Goal: Obtain resource: Download file/media

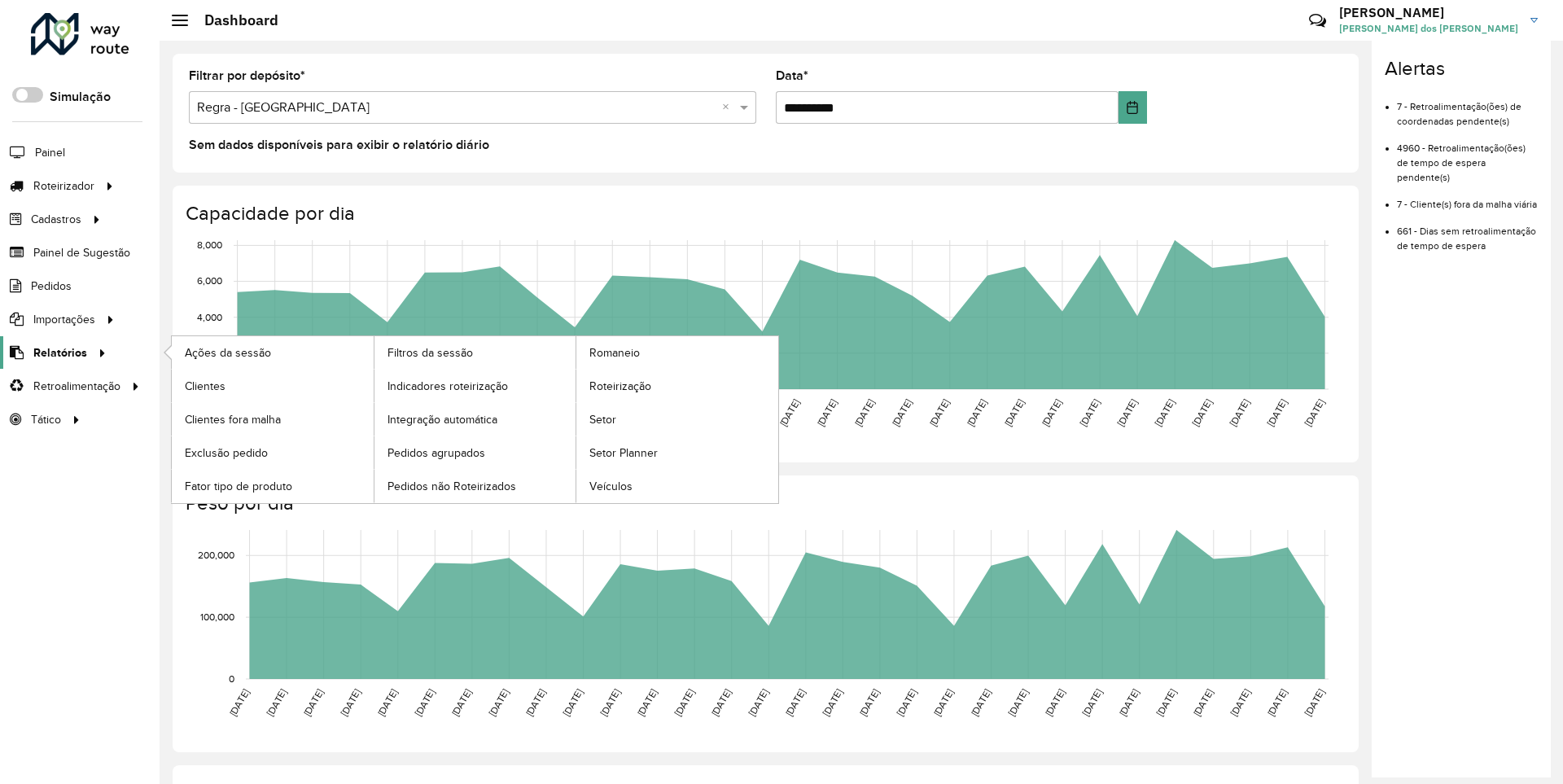
click at [57, 352] on span "Relatórios" at bounding box center [60, 353] width 54 height 17
click at [205, 385] on span "Clientes" at bounding box center [206, 387] width 44 height 17
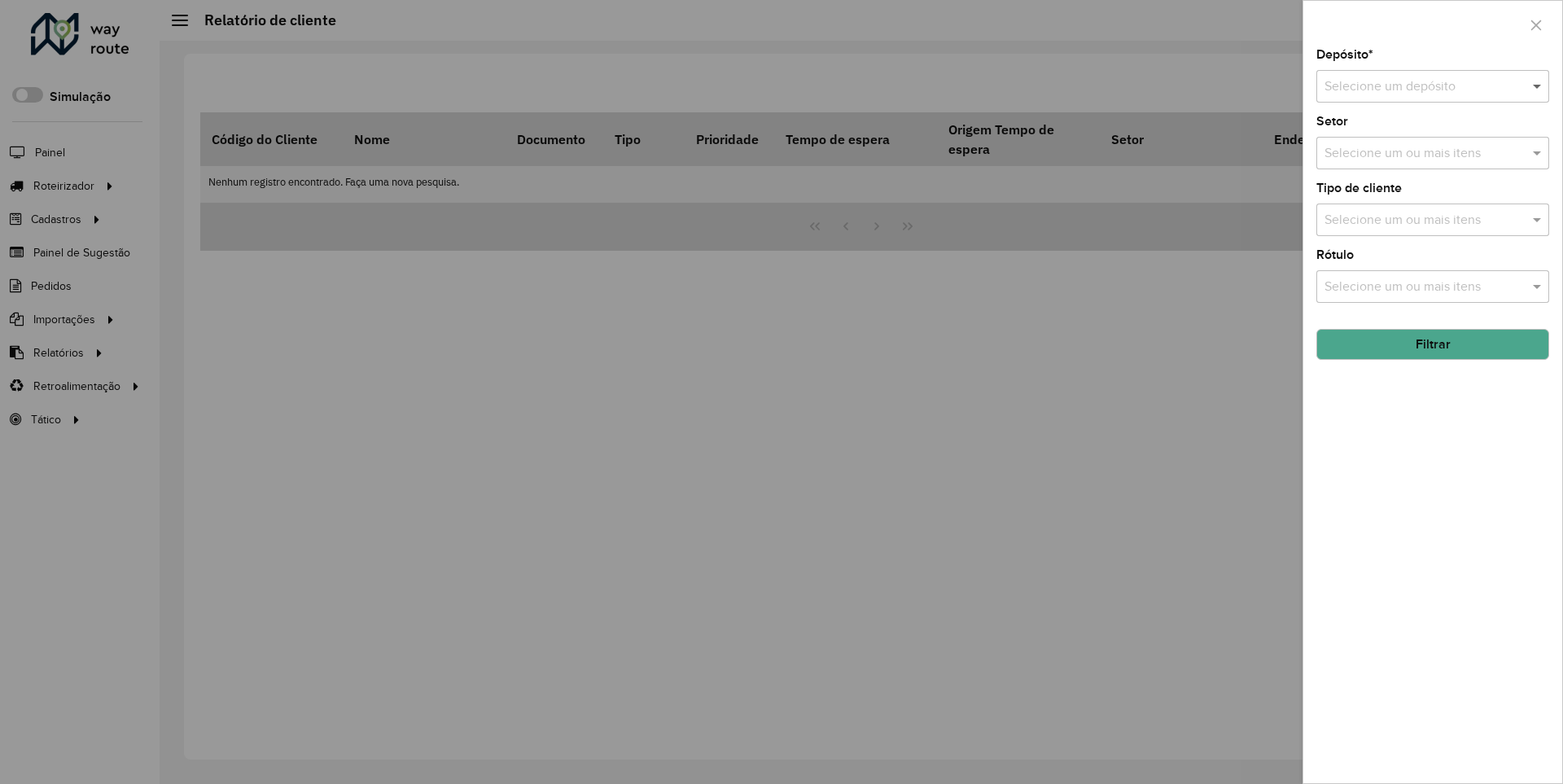
click at [1538, 86] on span at bounding box center [1539, 86] width 20 height 20
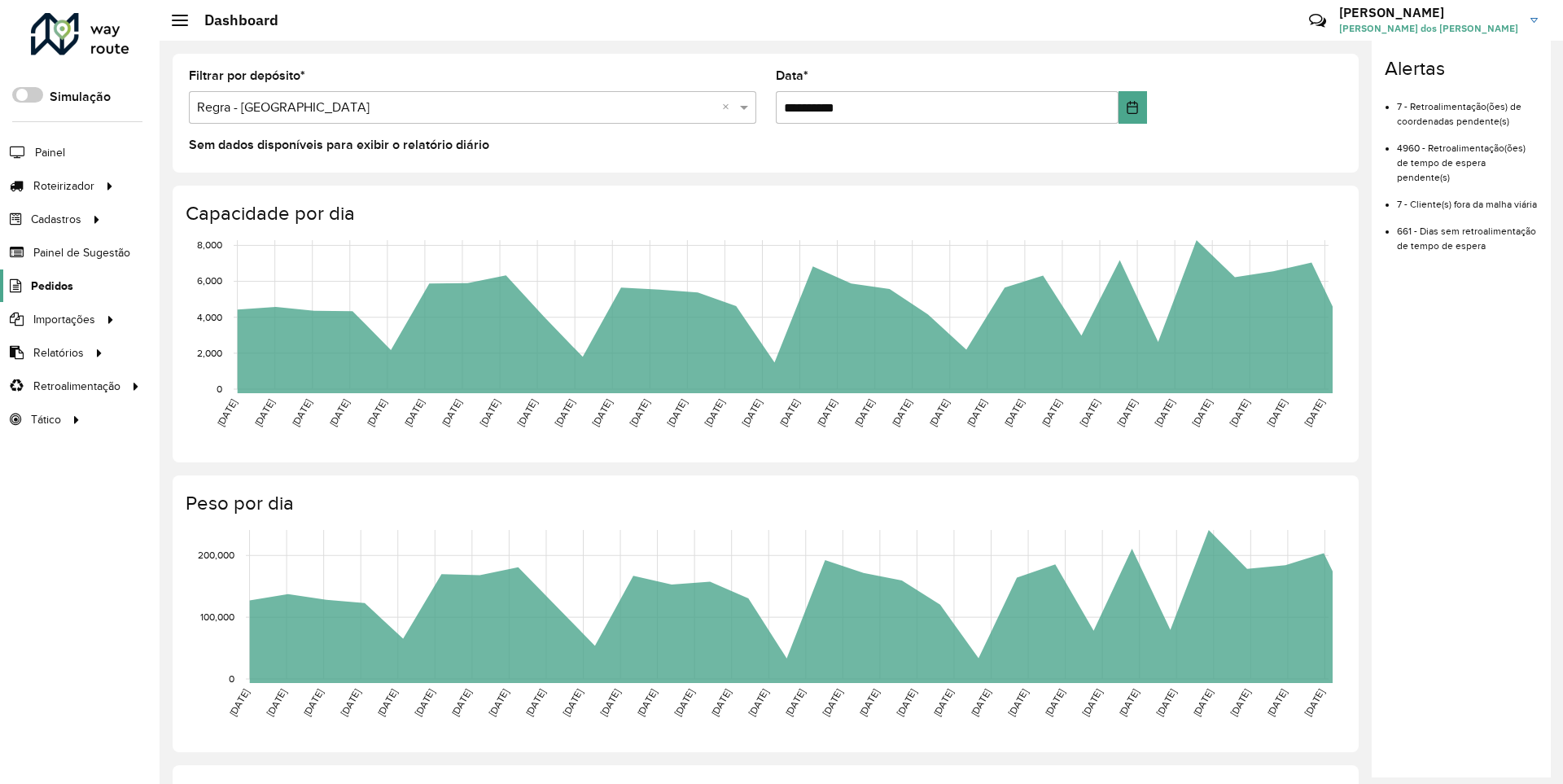
click at [50, 285] on span "Pedidos" at bounding box center [52, 286] width 43 height 17
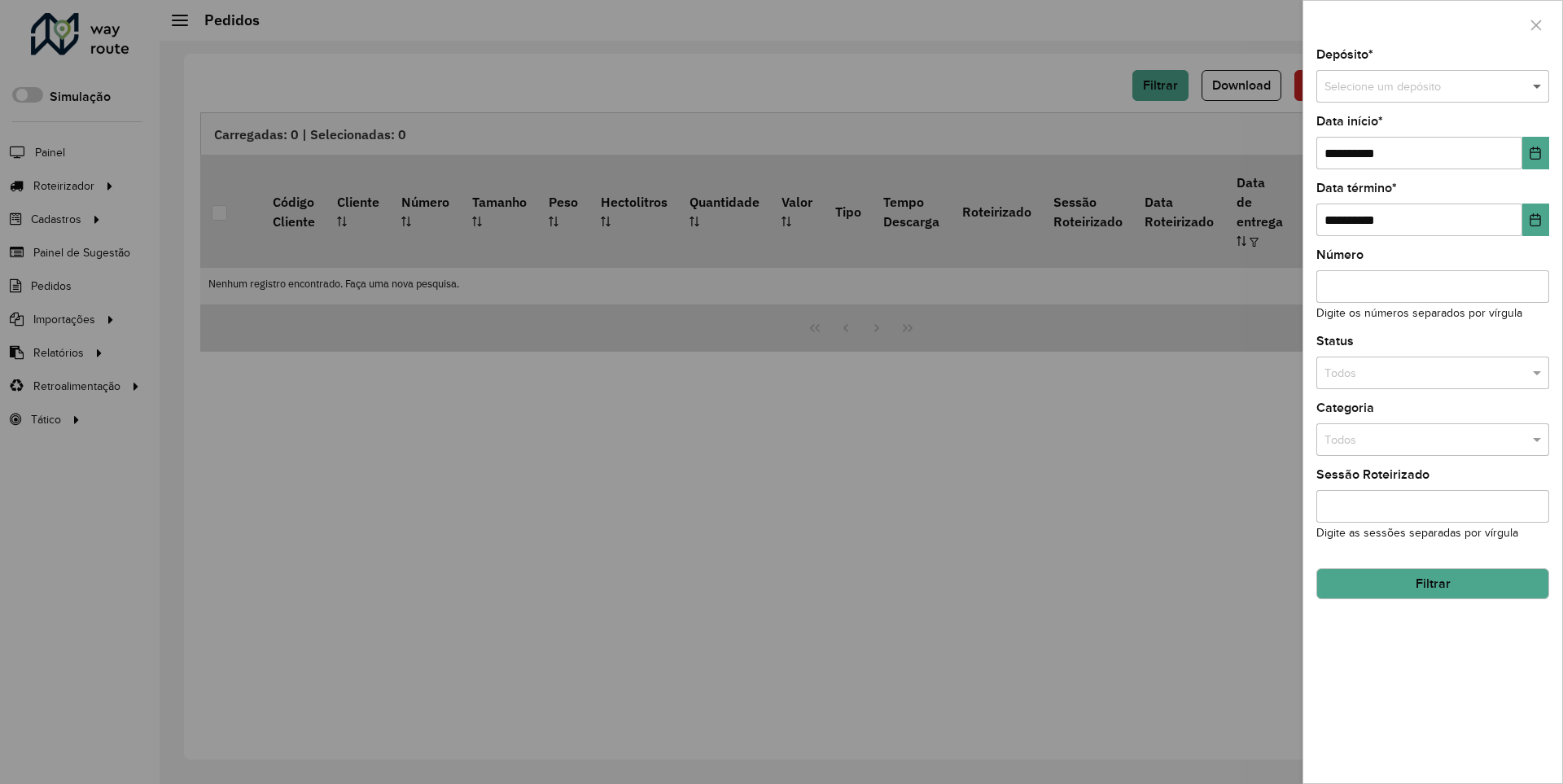
click at [1538, 87] on span at bounding box center [1539, 87] width 20 height 18
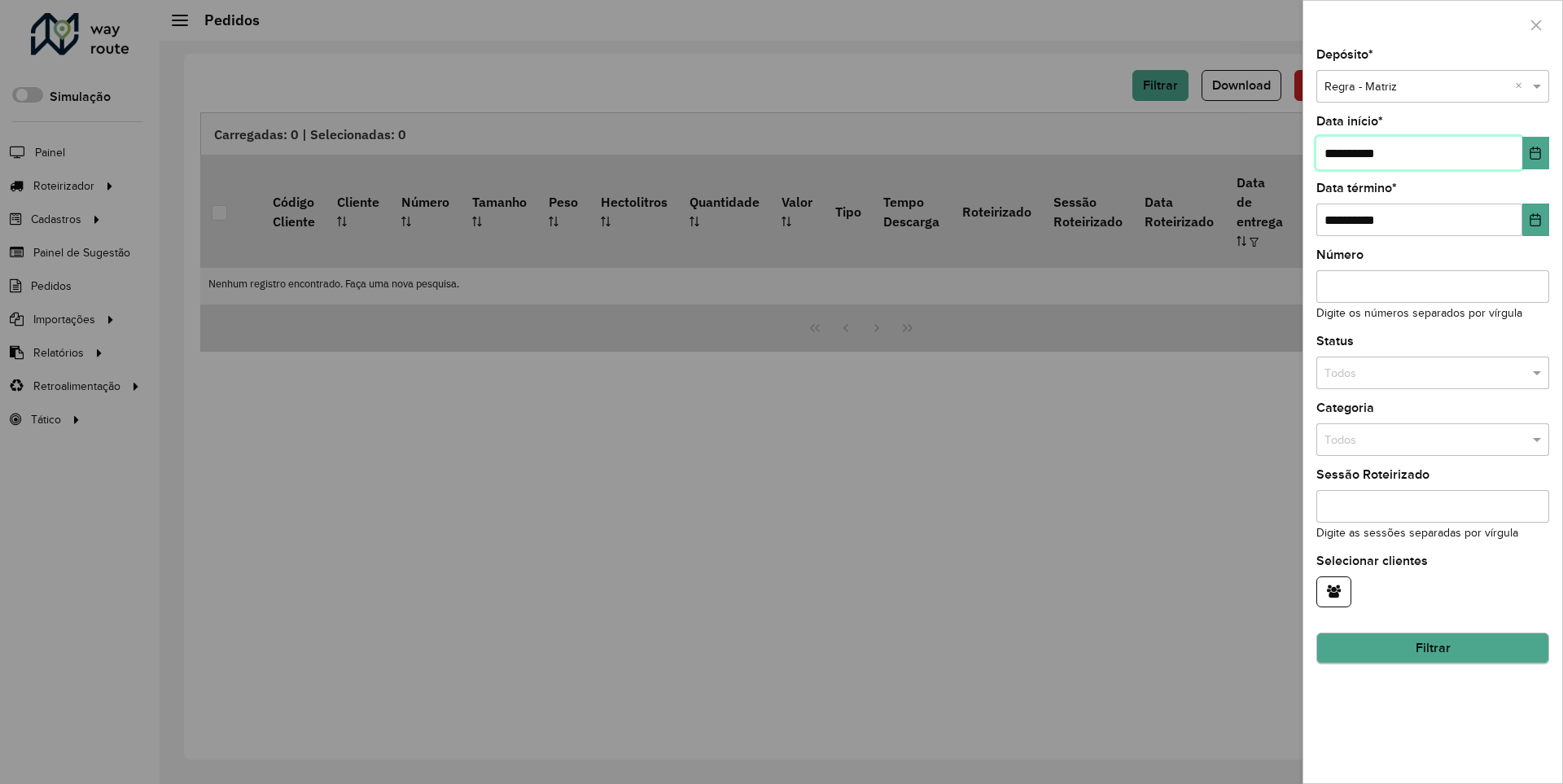
type input "**********"
click at [1432, 648] on button "Filtrar" at bounding box center [1433, 649] width 232 height 31
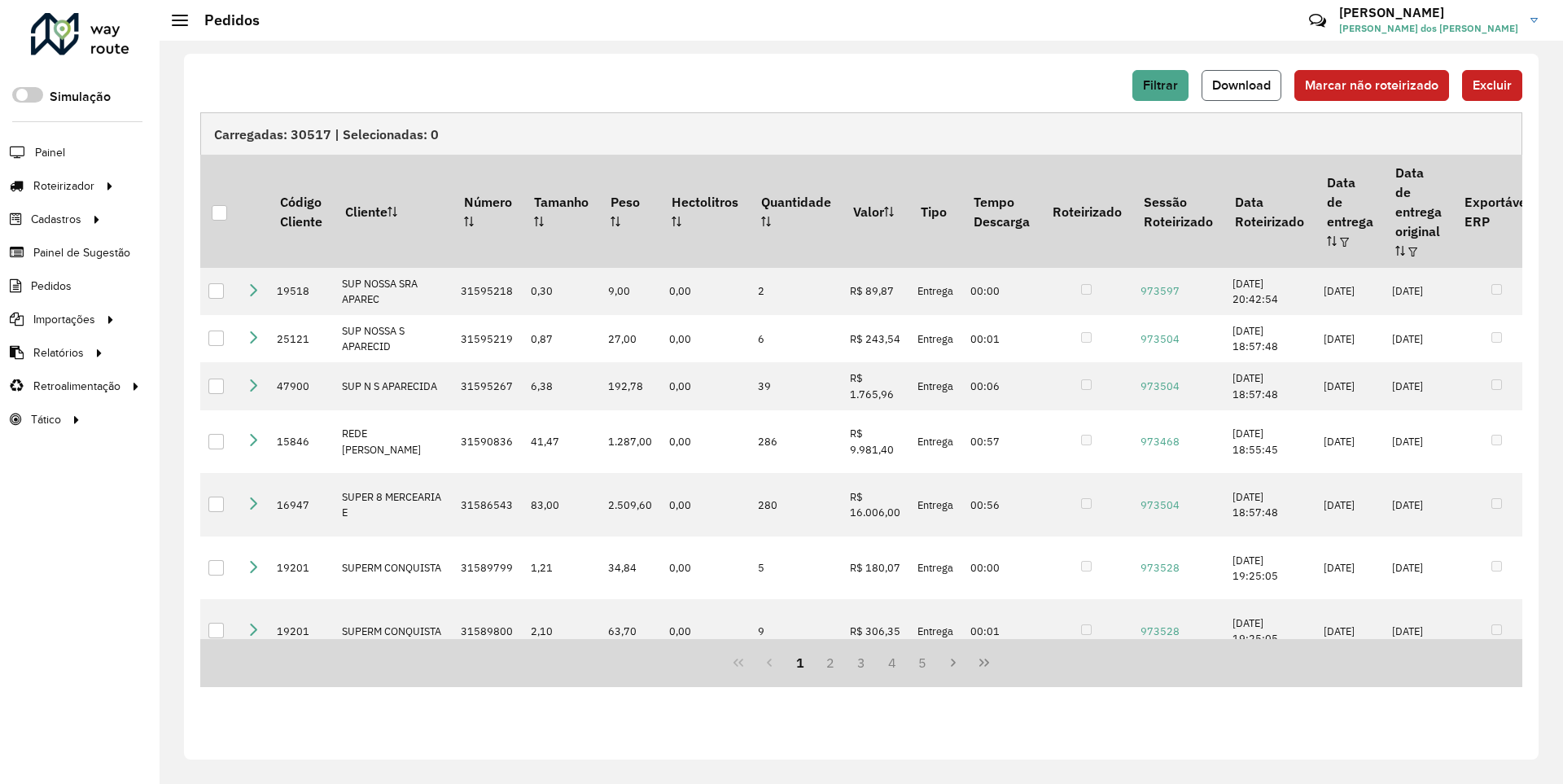
click at [1243, 85] on span "Download" at bounding box center [1242, 85] width 59 height 14
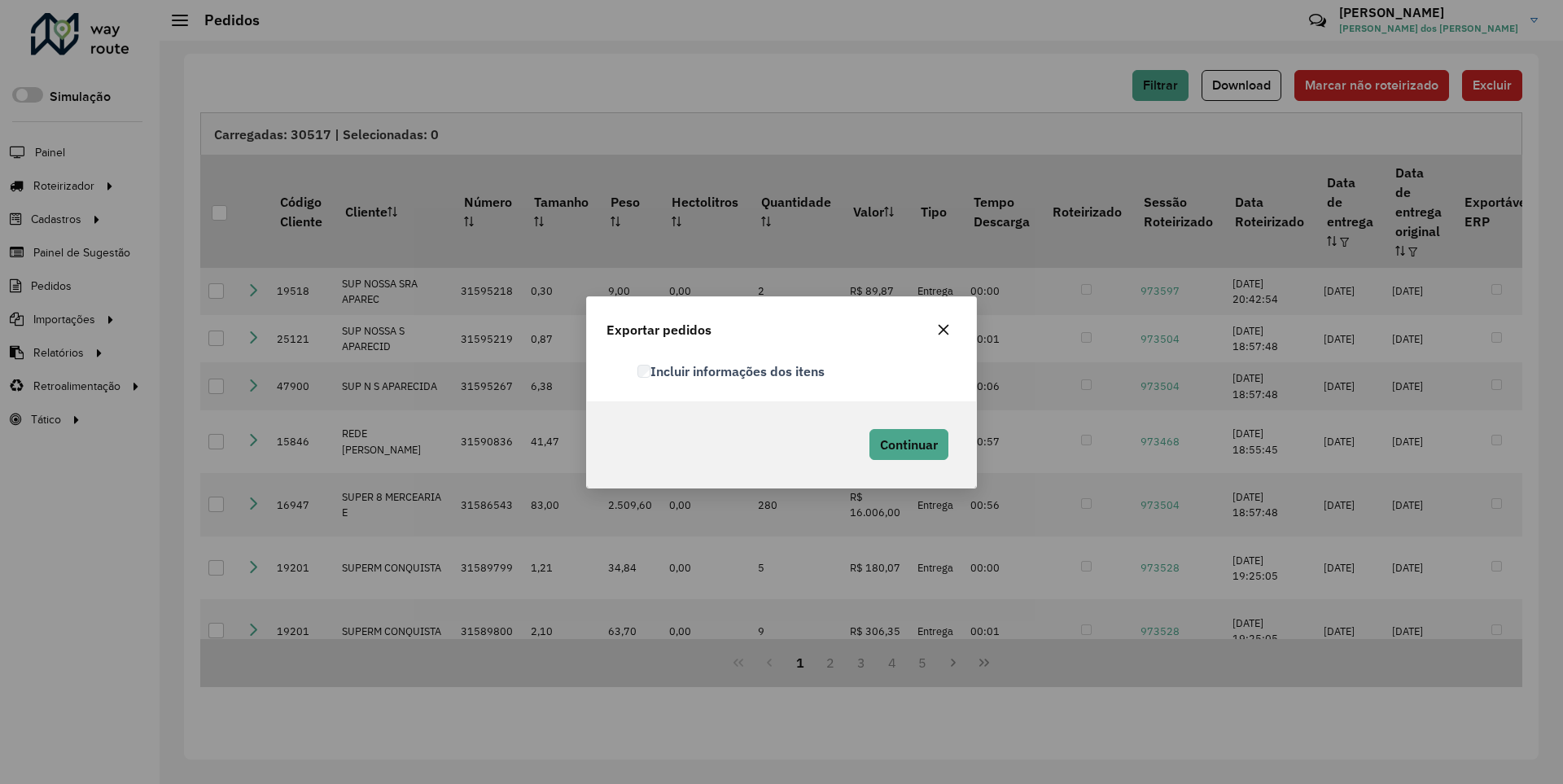
click at [732, 370] on label "Incluir informações dos itens" at bounding box center [731, 371] width 187 height 20
click at [907, 444] on span "Continuar" at bounding box center [909, 444] width 58 height 16
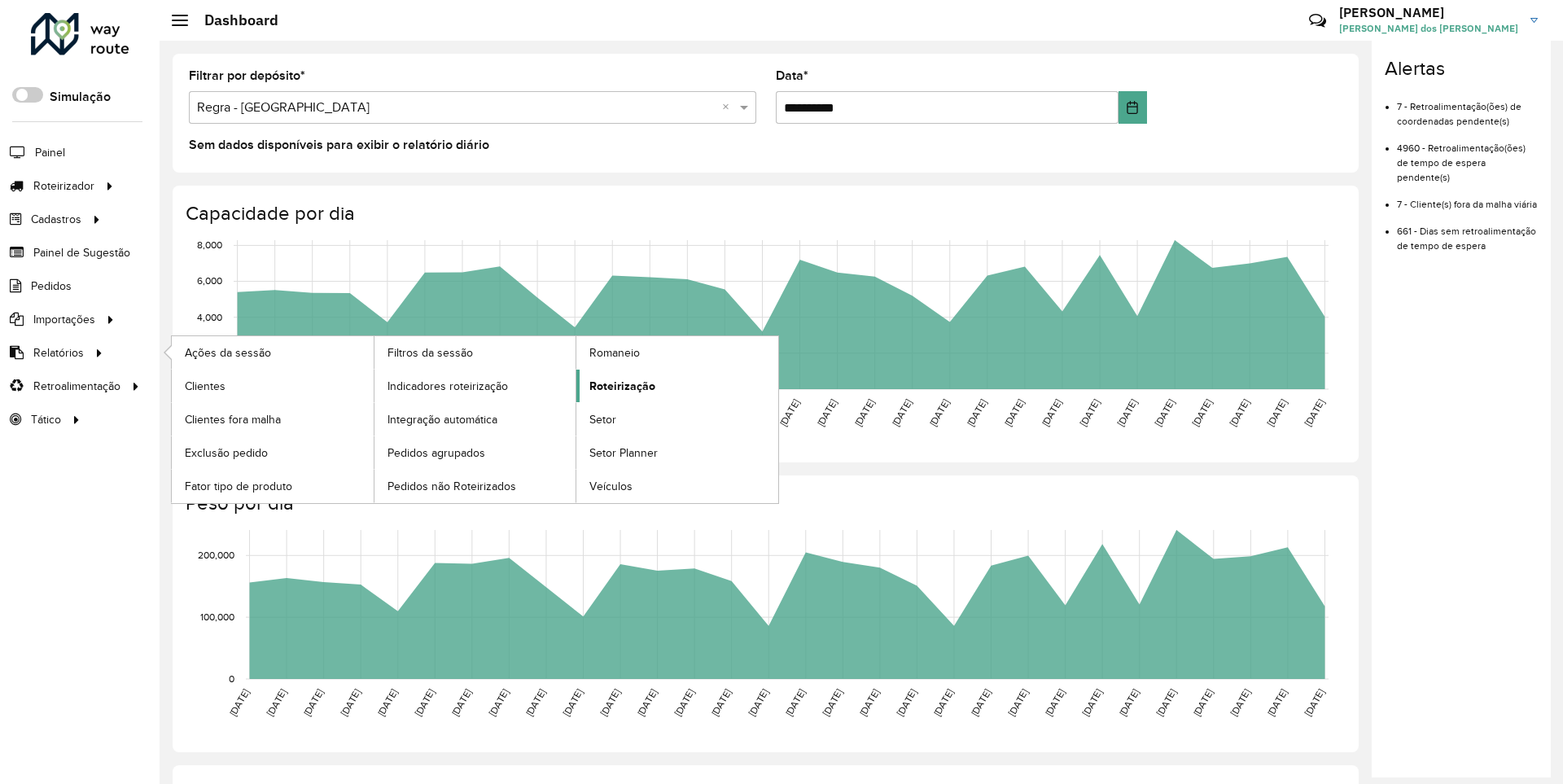
click at [619, 385] on span "Roteirização" at bounding box center [623, 387] width 66 height 17
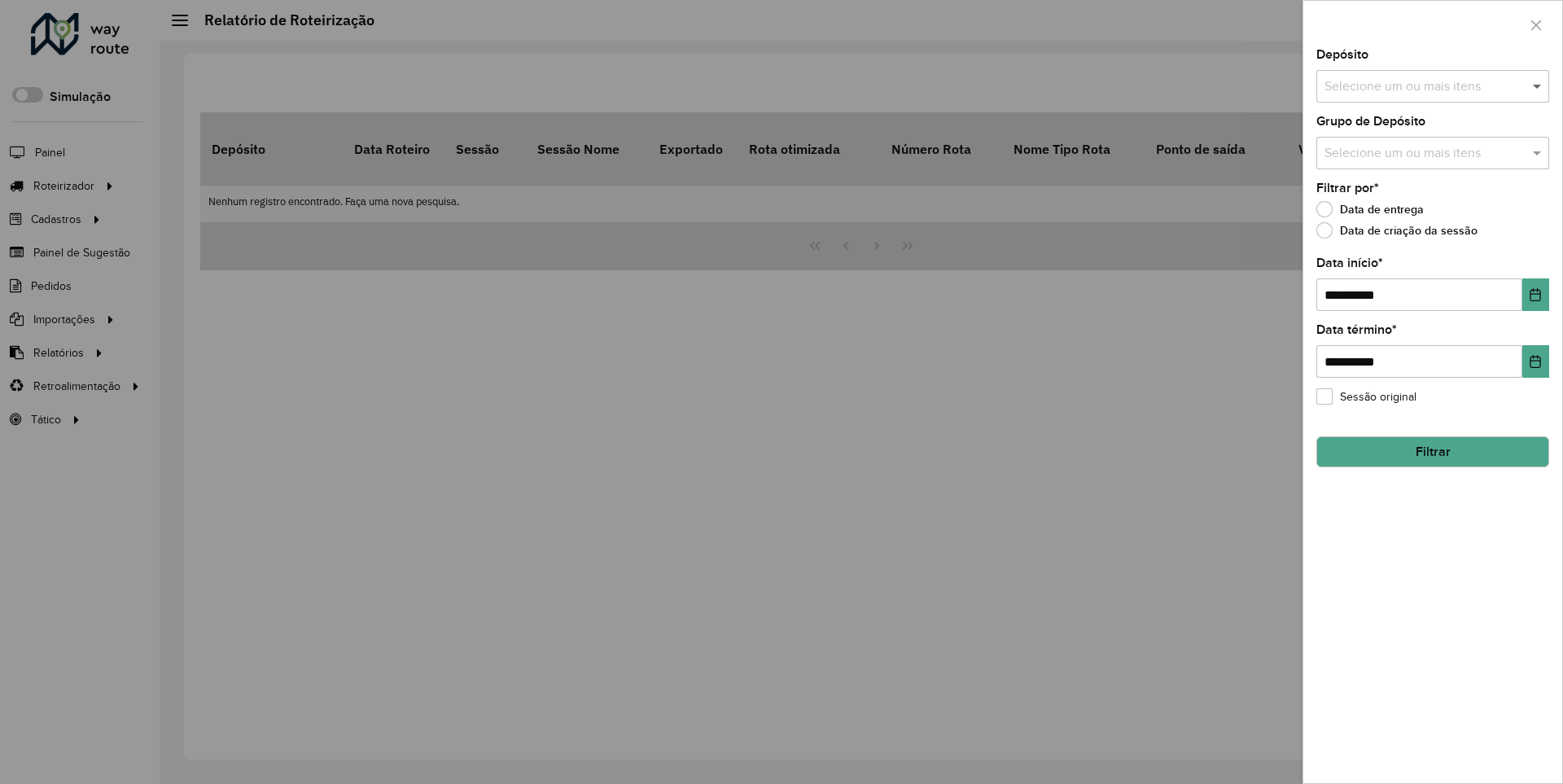
click at [1538, 86] on span at bounding box center [1539, 86] width 20 height 20
click at [1534, 294] on icon "Choose Date" at bounding box center [1536, 294] width 10 height 13
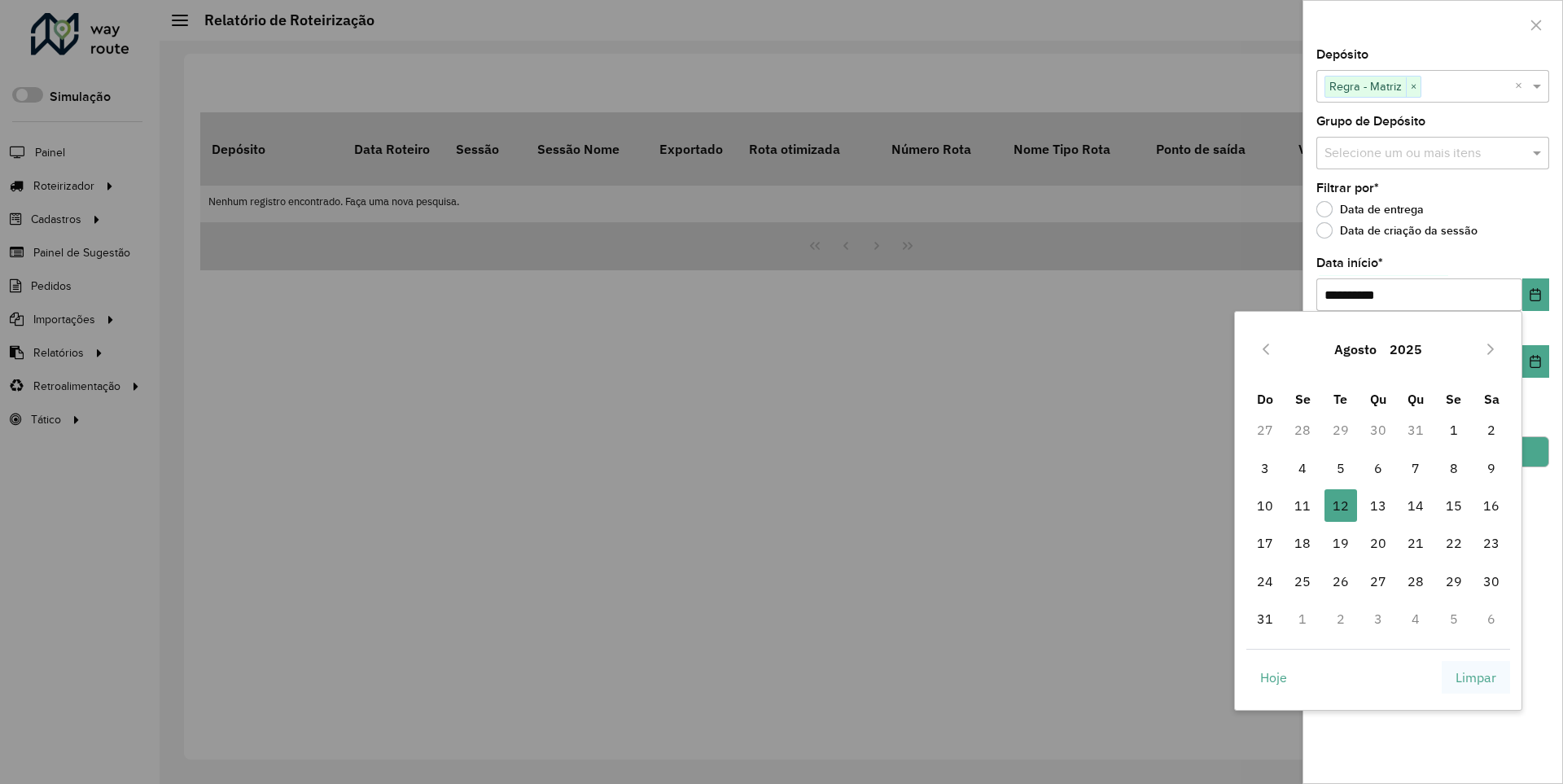
click at [1476, 676] on span "Limpar" at bounding box center [1475, 677] width 41 height 20
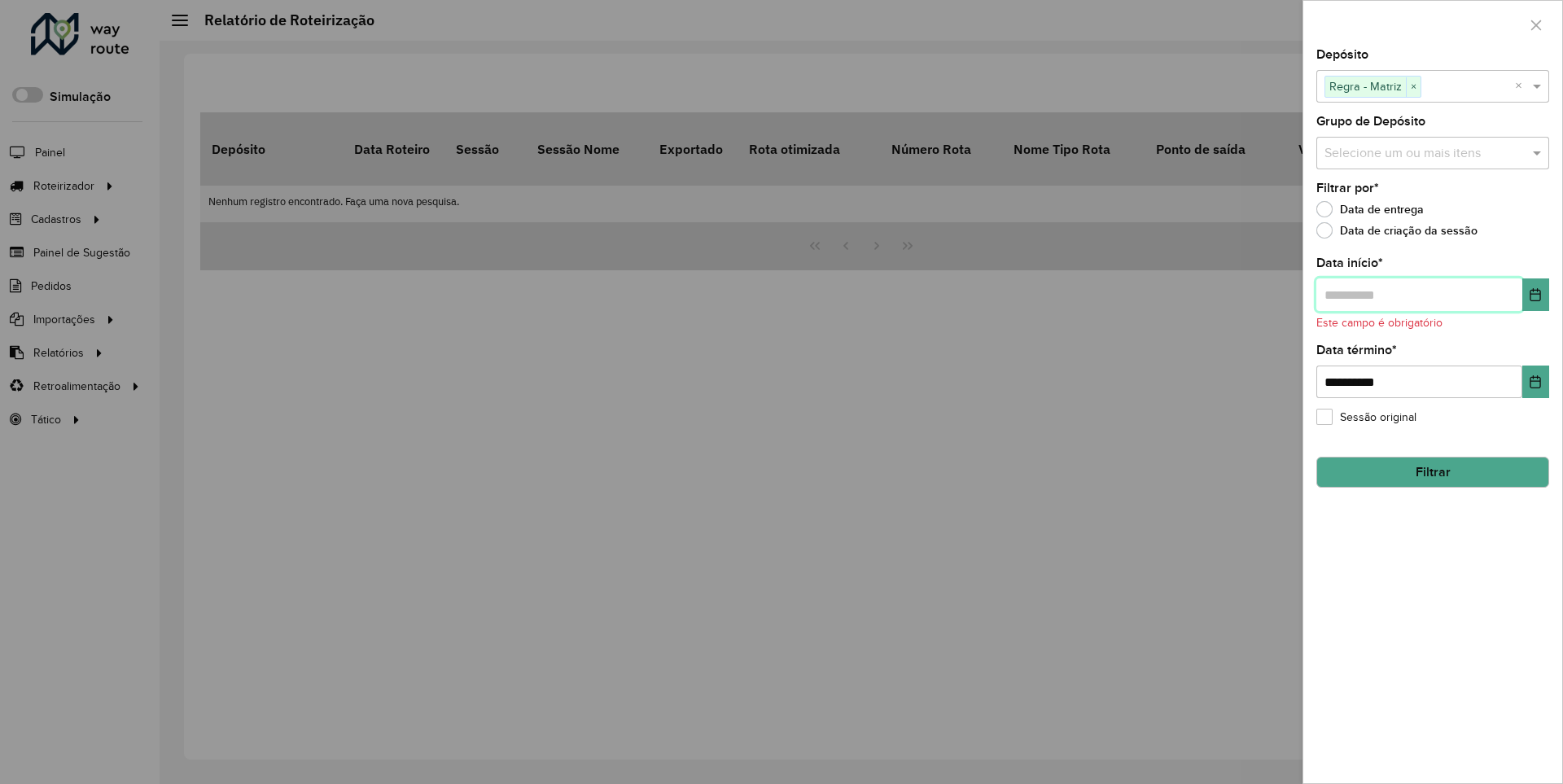
click at [1418, 294] on input "text" at bounding box center [1419, 295] width 206 height 33
type input "**********"
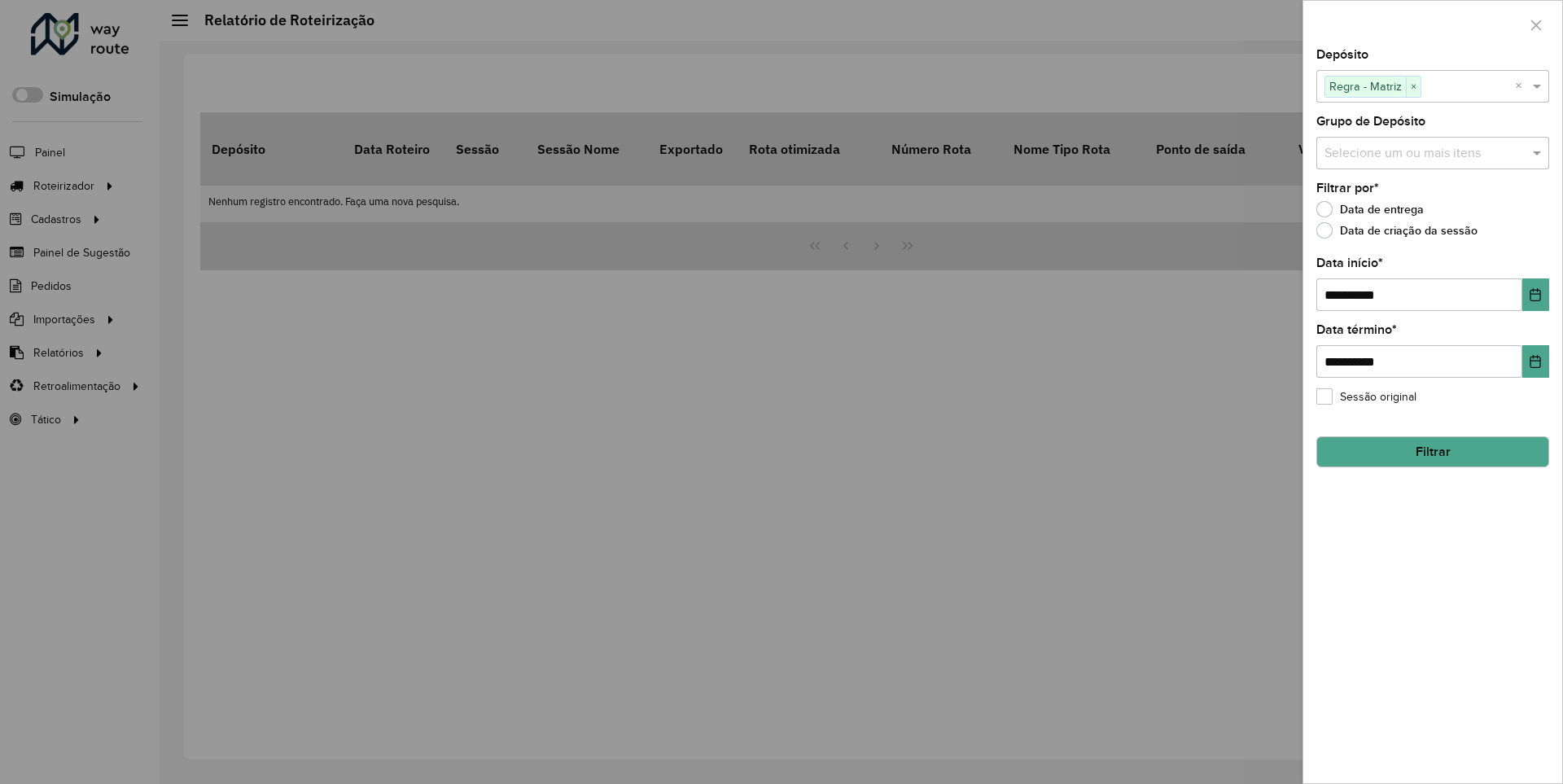
click at [1432, 451] on button "Filtrar" at bounding box center [1433, 452] width 232 height 31
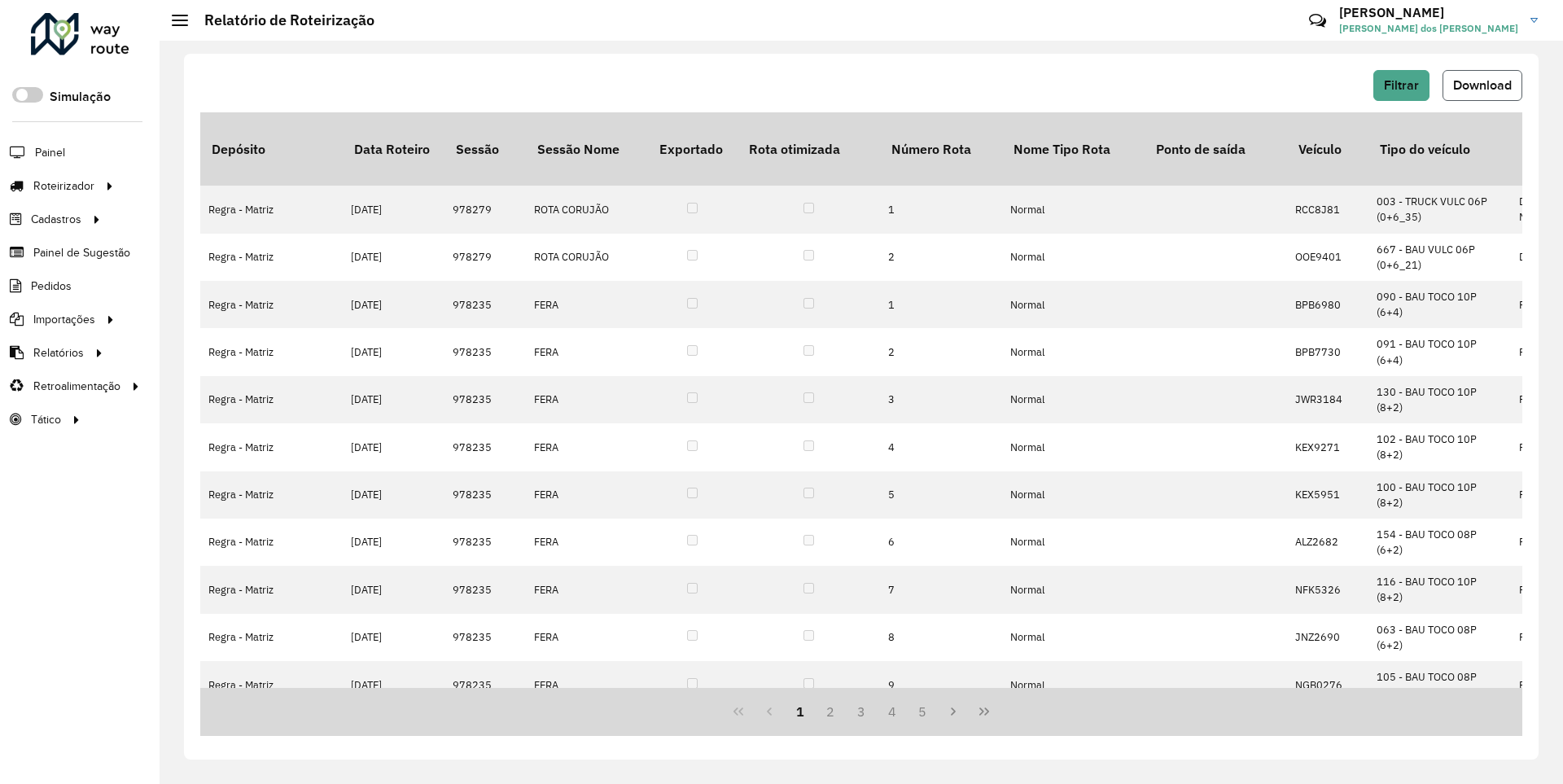
click at [1481, 85] on span "Download" at bounding box center [1483, 85] width 59 height 14
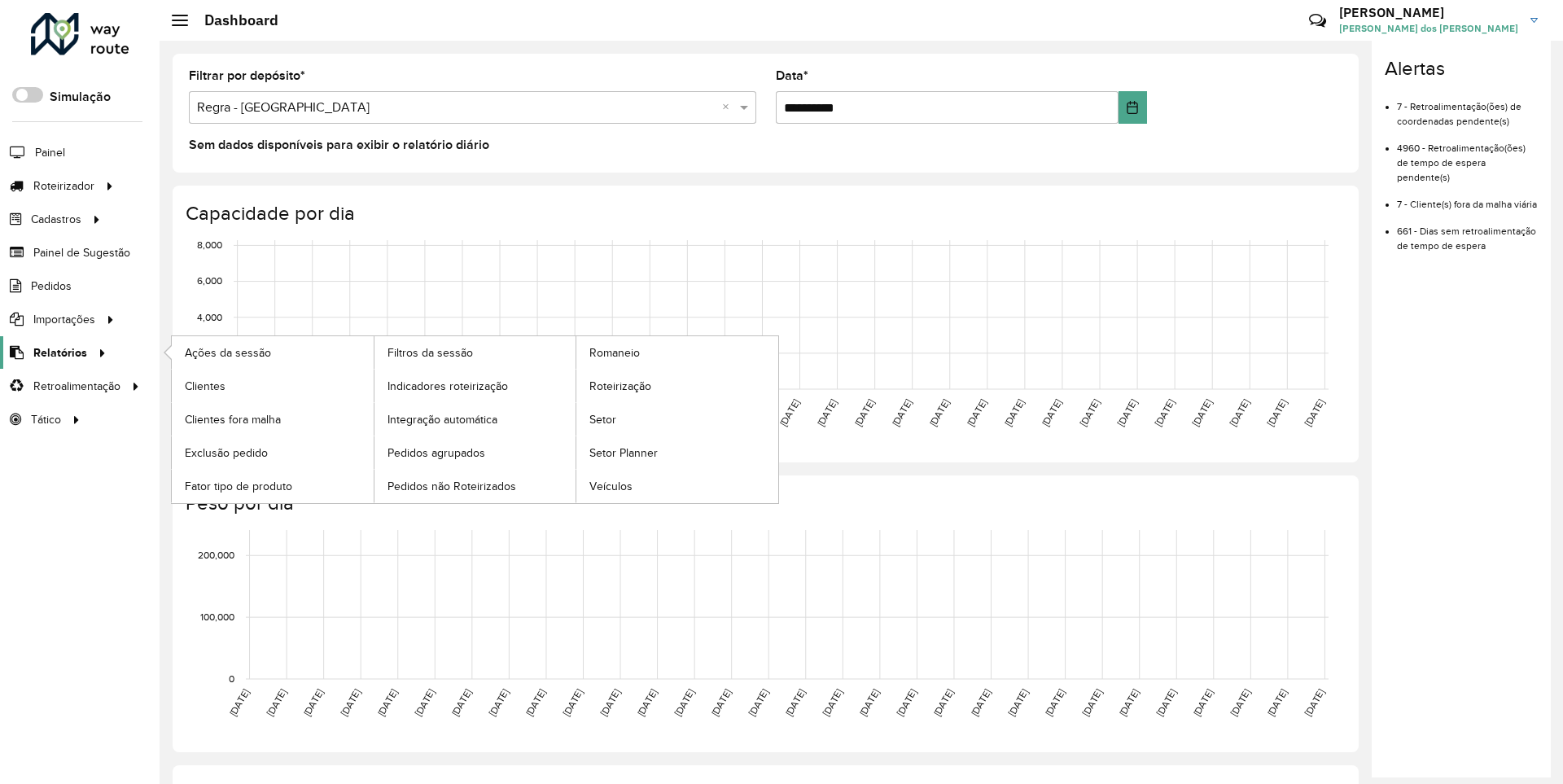
click at [57, 352] on span "Relatórios" at bounding box center [60, 353] width 54 height 17
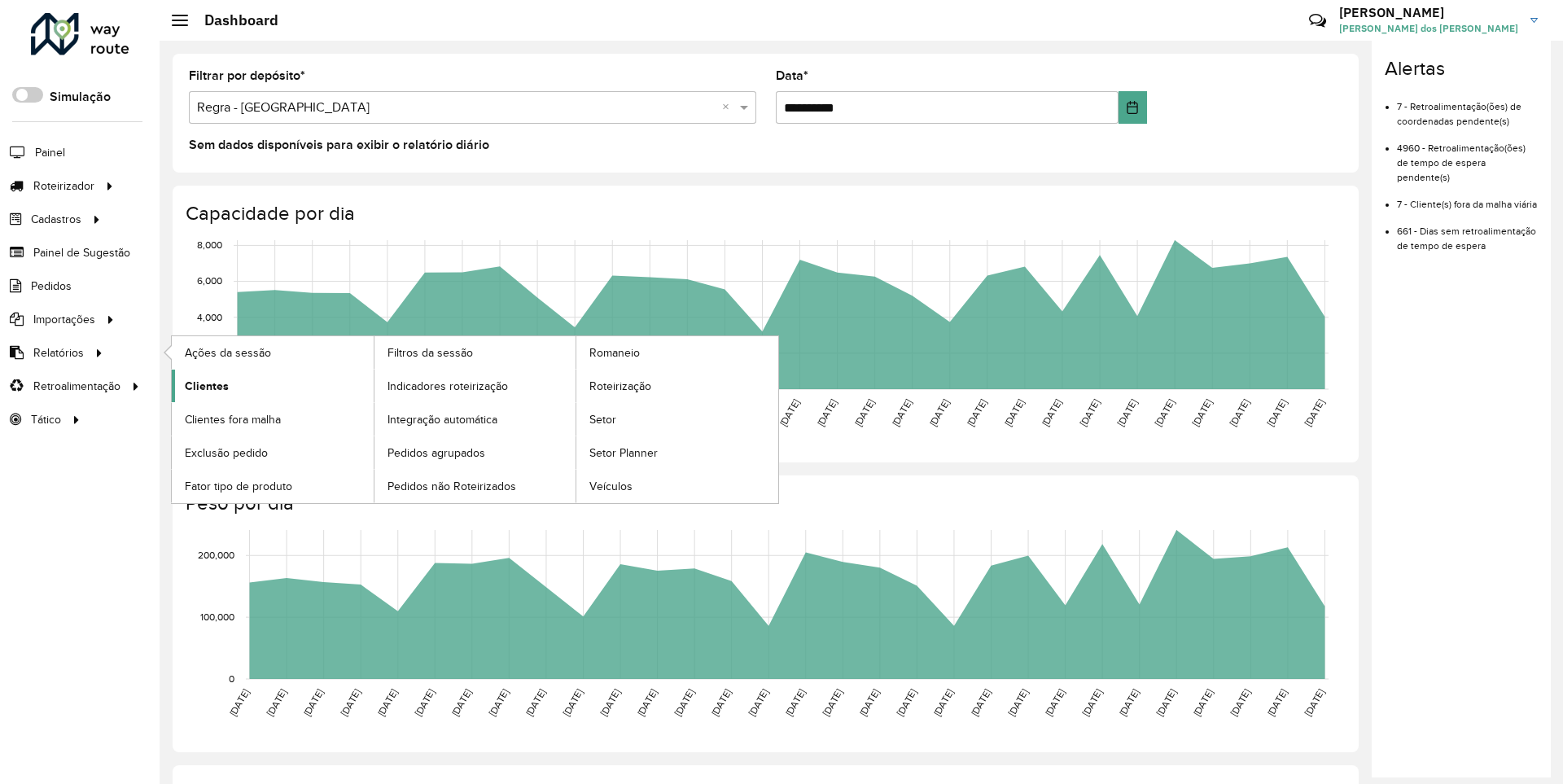
click at [205, 385] on span "Clientes" at bounding box center [206, 387] width 44 height 17
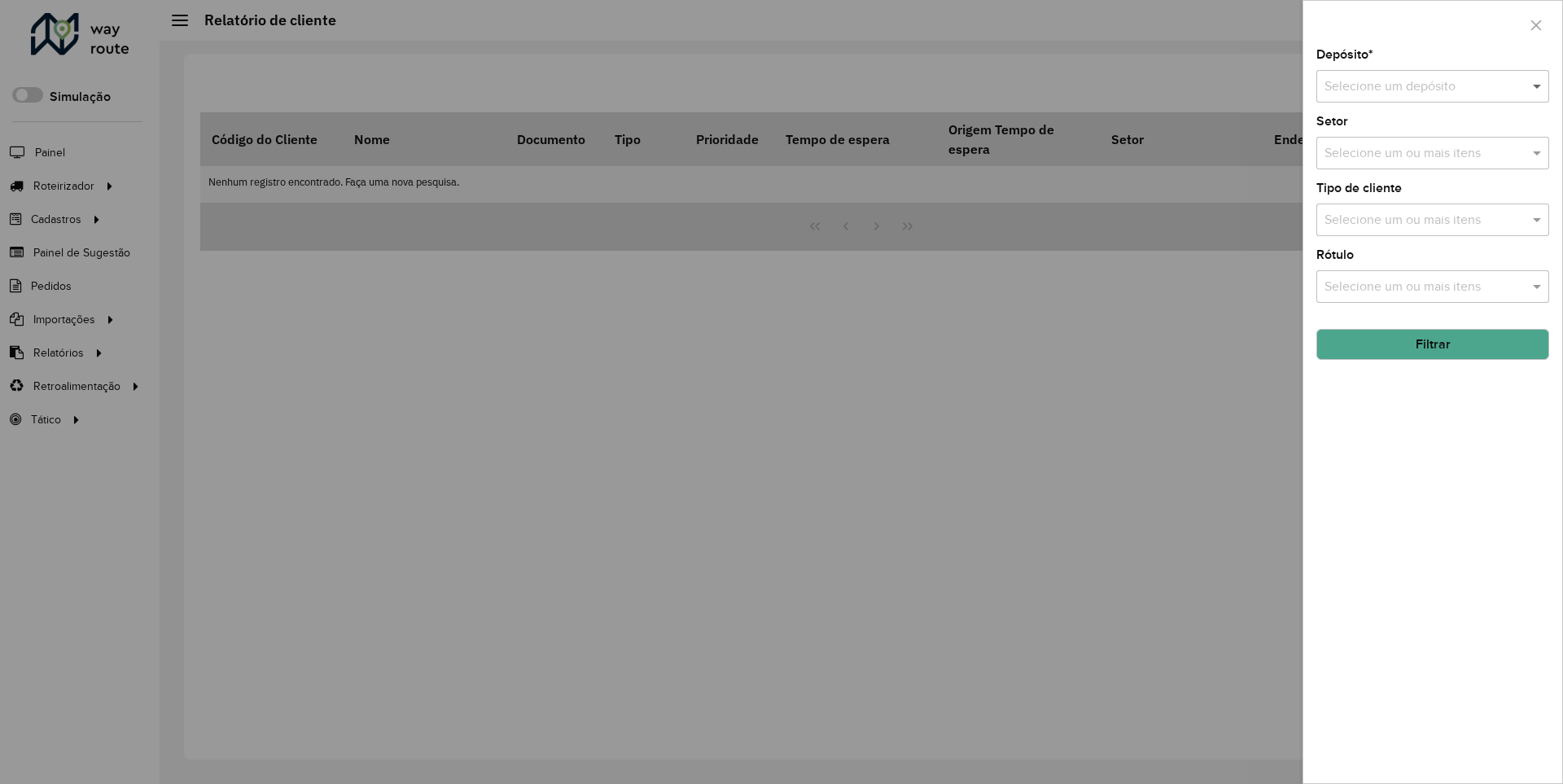
click at [1538, 86] on span at bounding box center [1539, 86] width 20 height 20
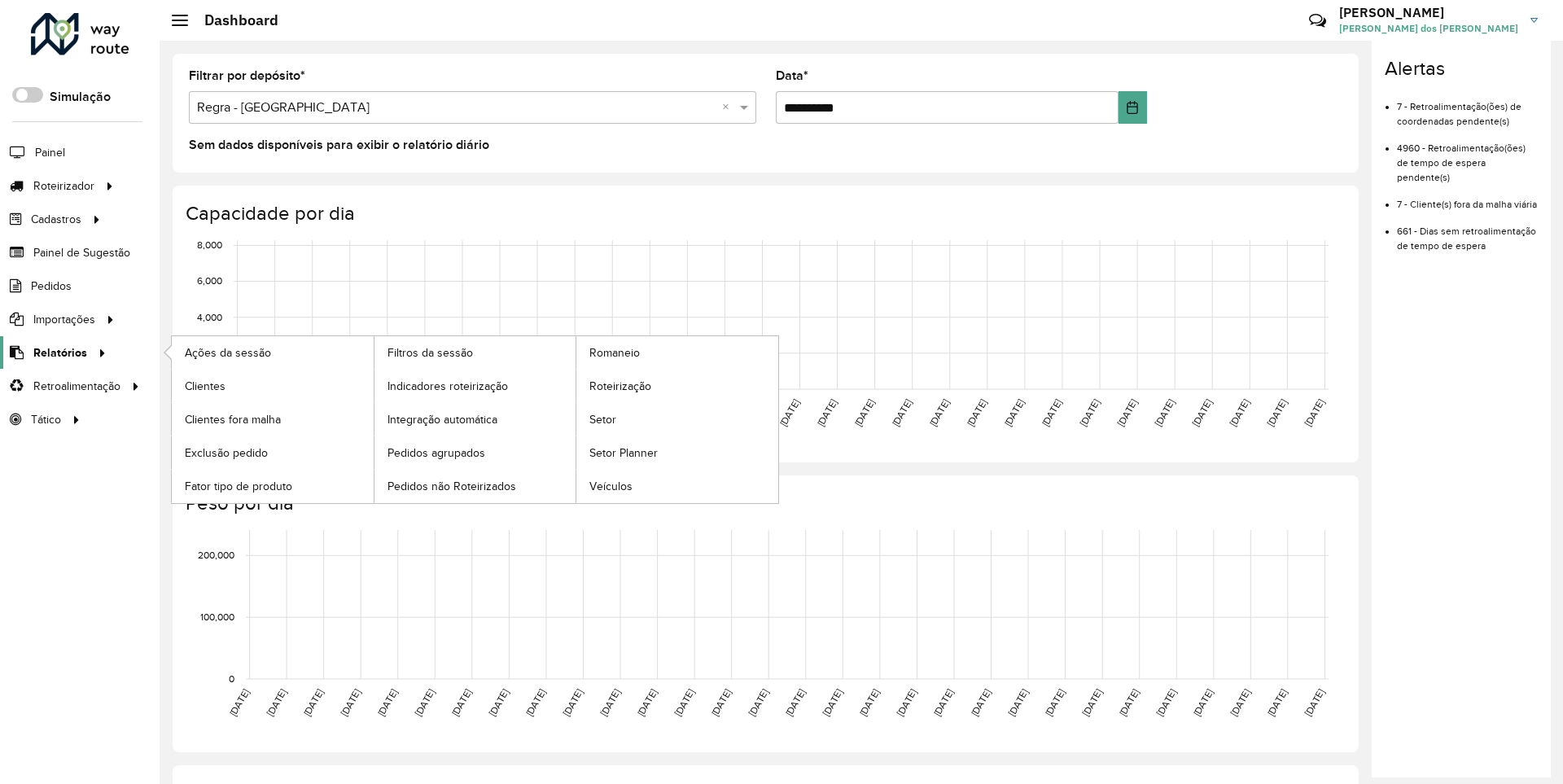
click at [57, 352] on span "Relatórios" at bounding box center [60, 353] width 54 height 17
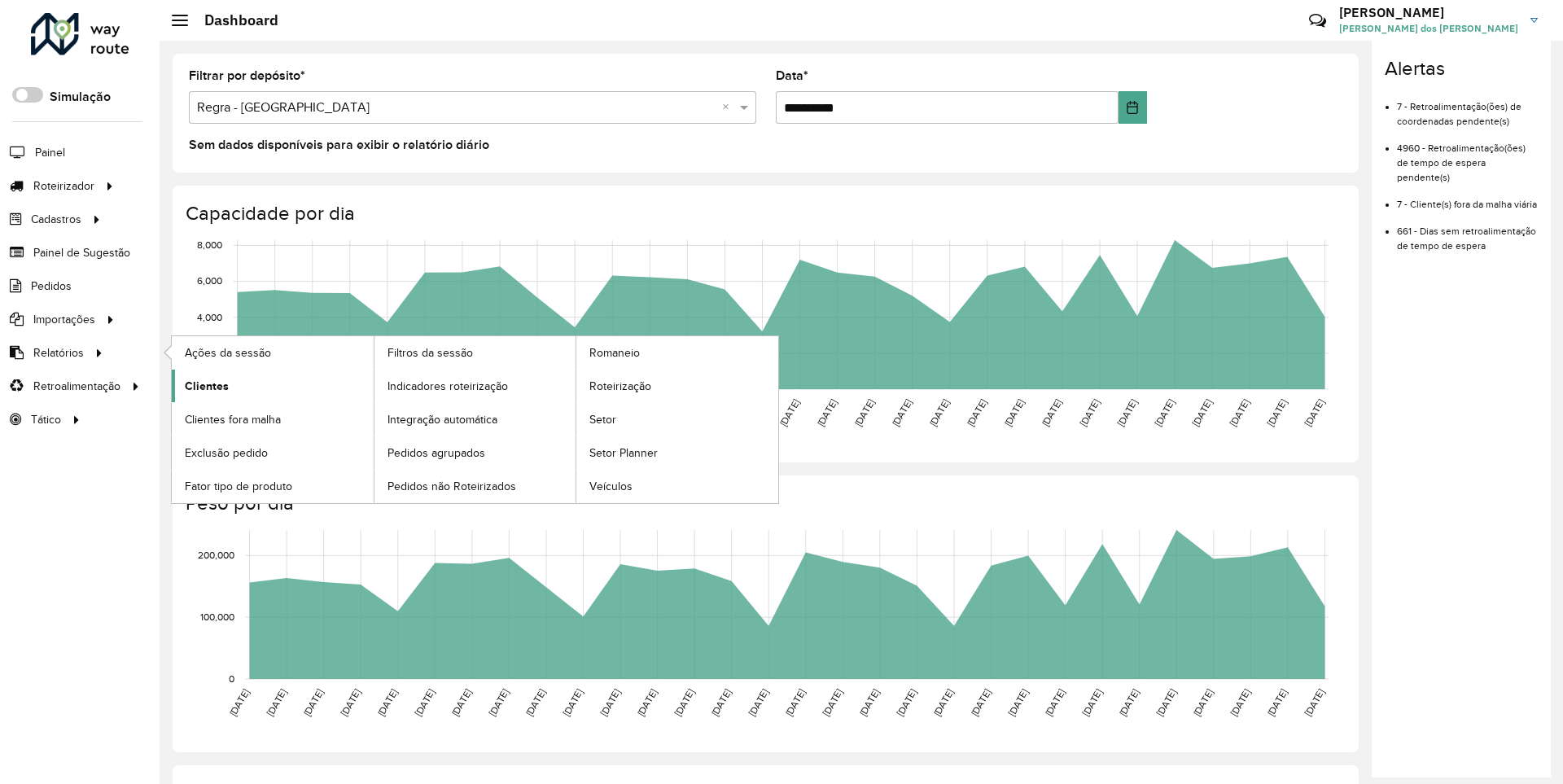
click at [205, 385] on span "Clientes" at bounding box center [206, 387] width 44 height 17
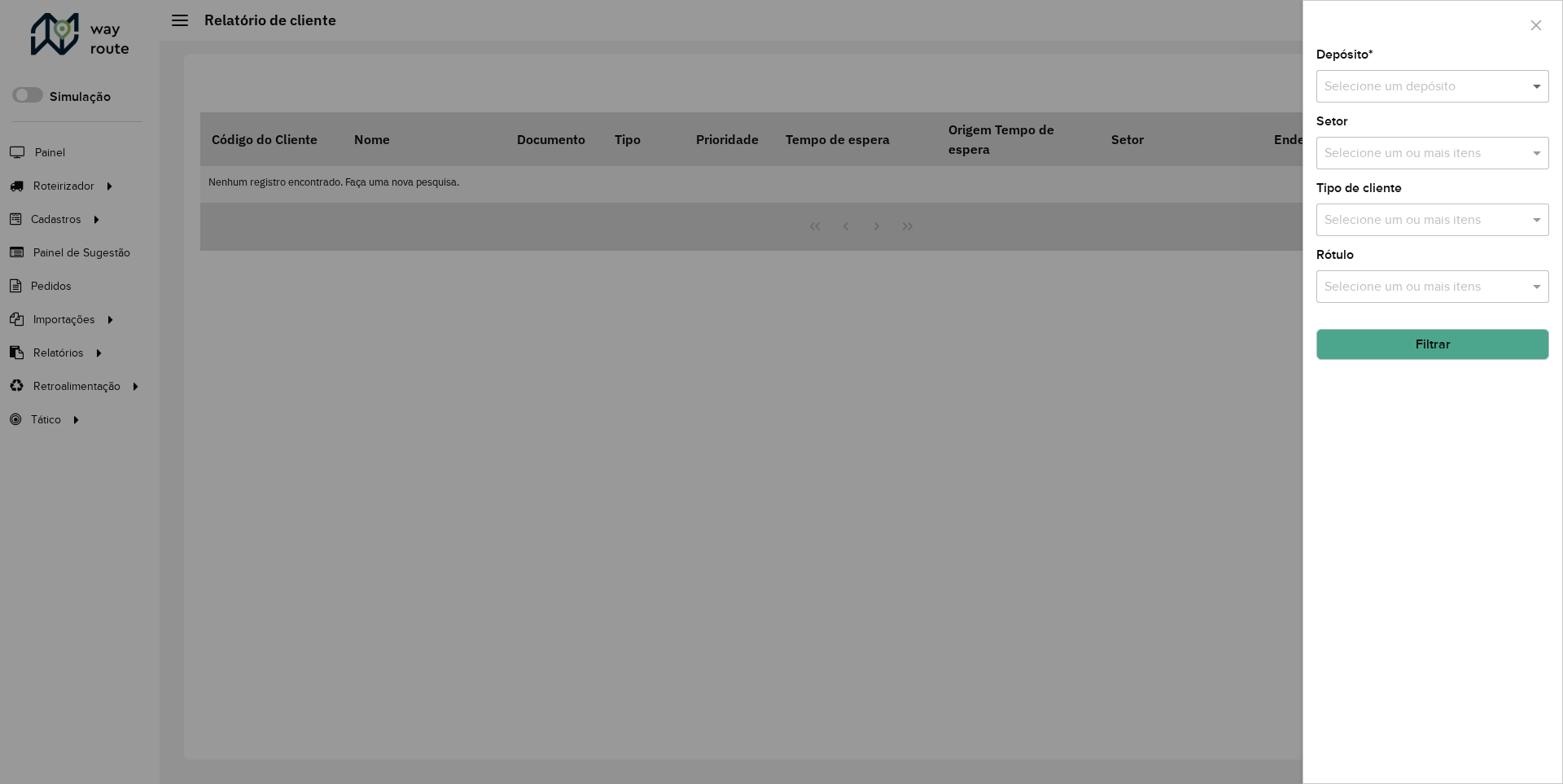
click at [1538, 86] on span at bounding box center [1539, 86] width 20 height 20
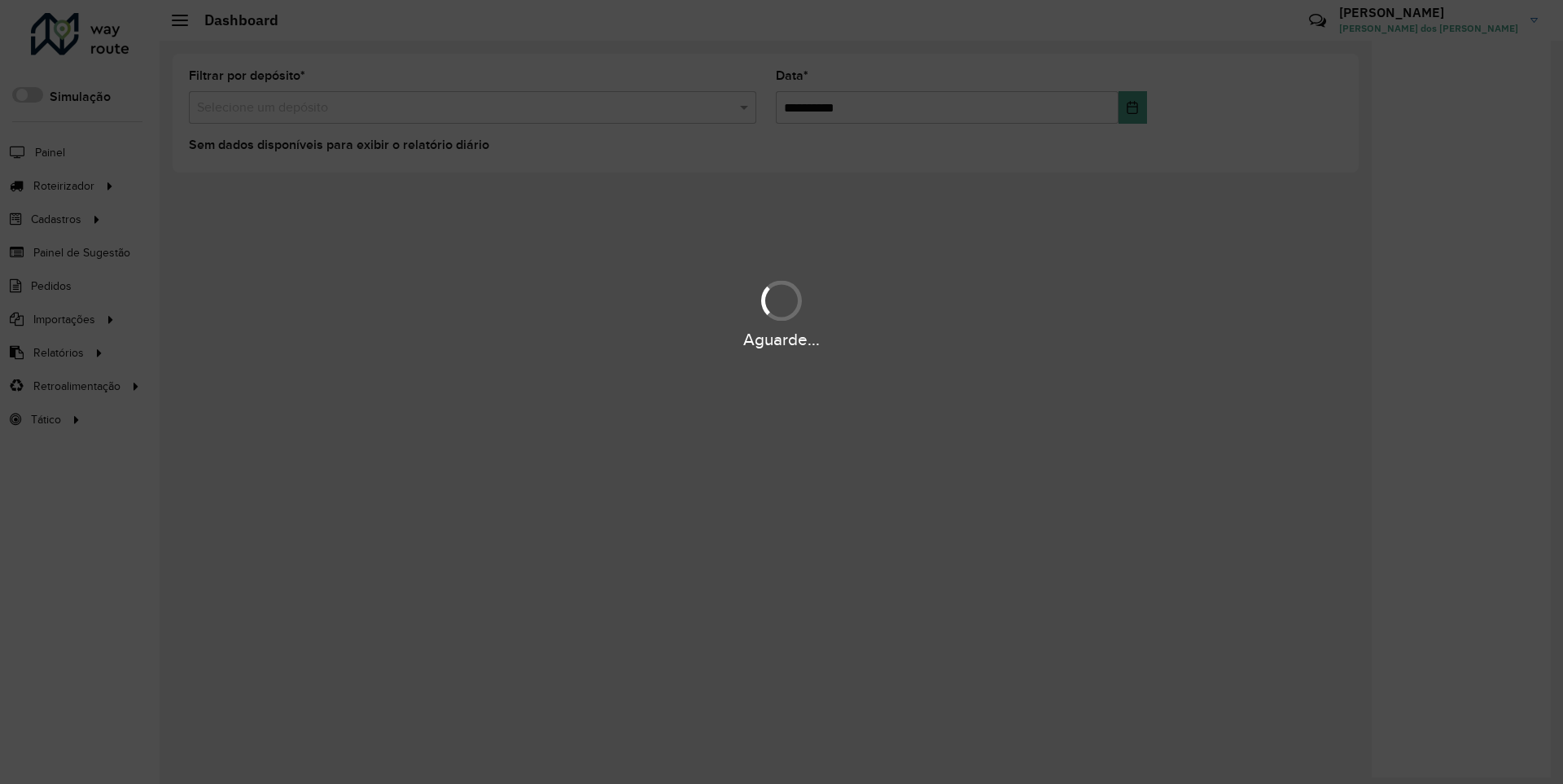
click at [57, 352] on div "Aguarde..." at bounding box center [782, 339] width 1563 height 25
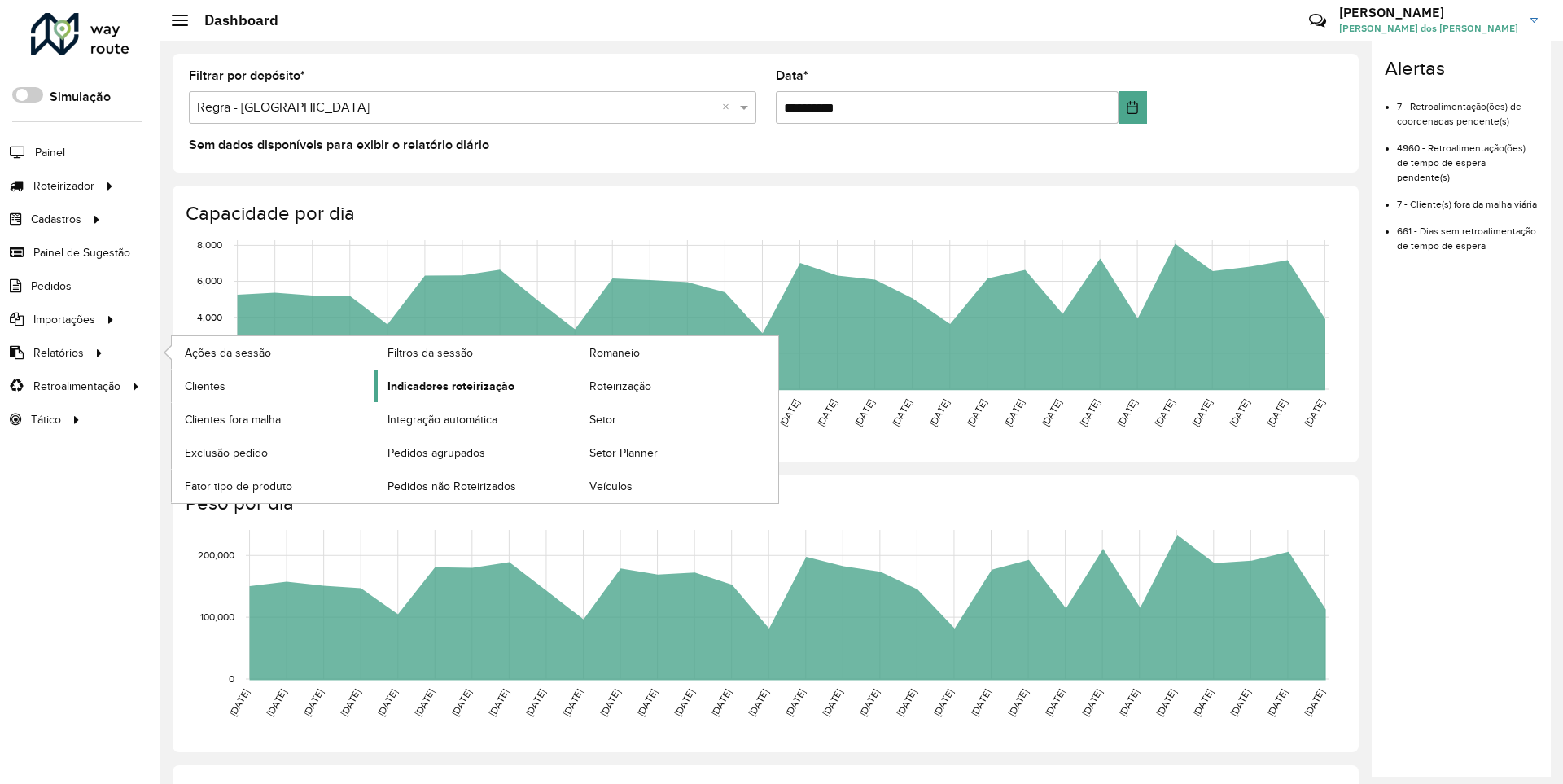
click at [446, 385] on span "Indicadores roteirização" at bounding box center [451, 387] width 127 height 17
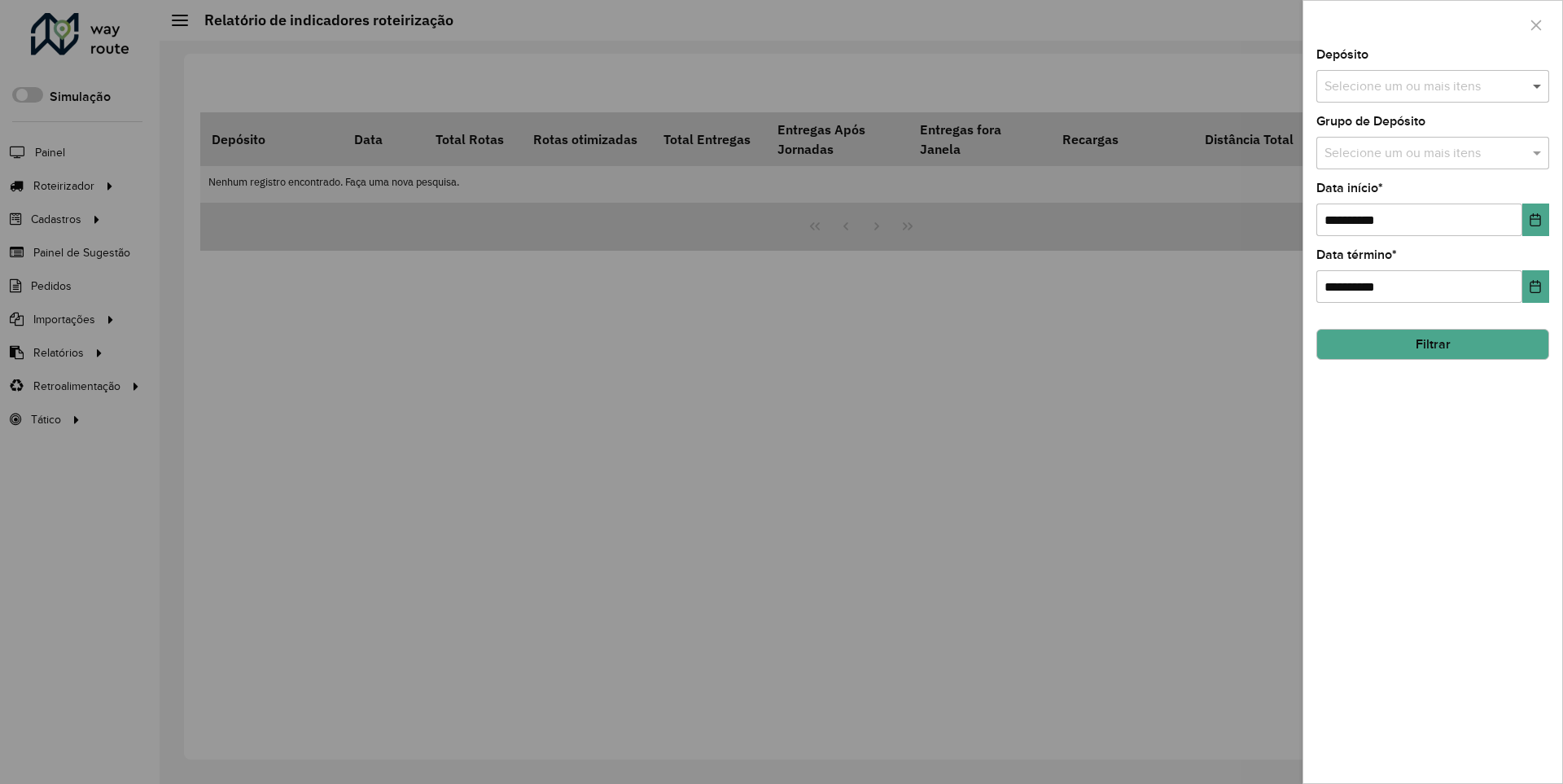
click at [1538, 86] on span at bounding box center [1539, 86] width 20 height 20
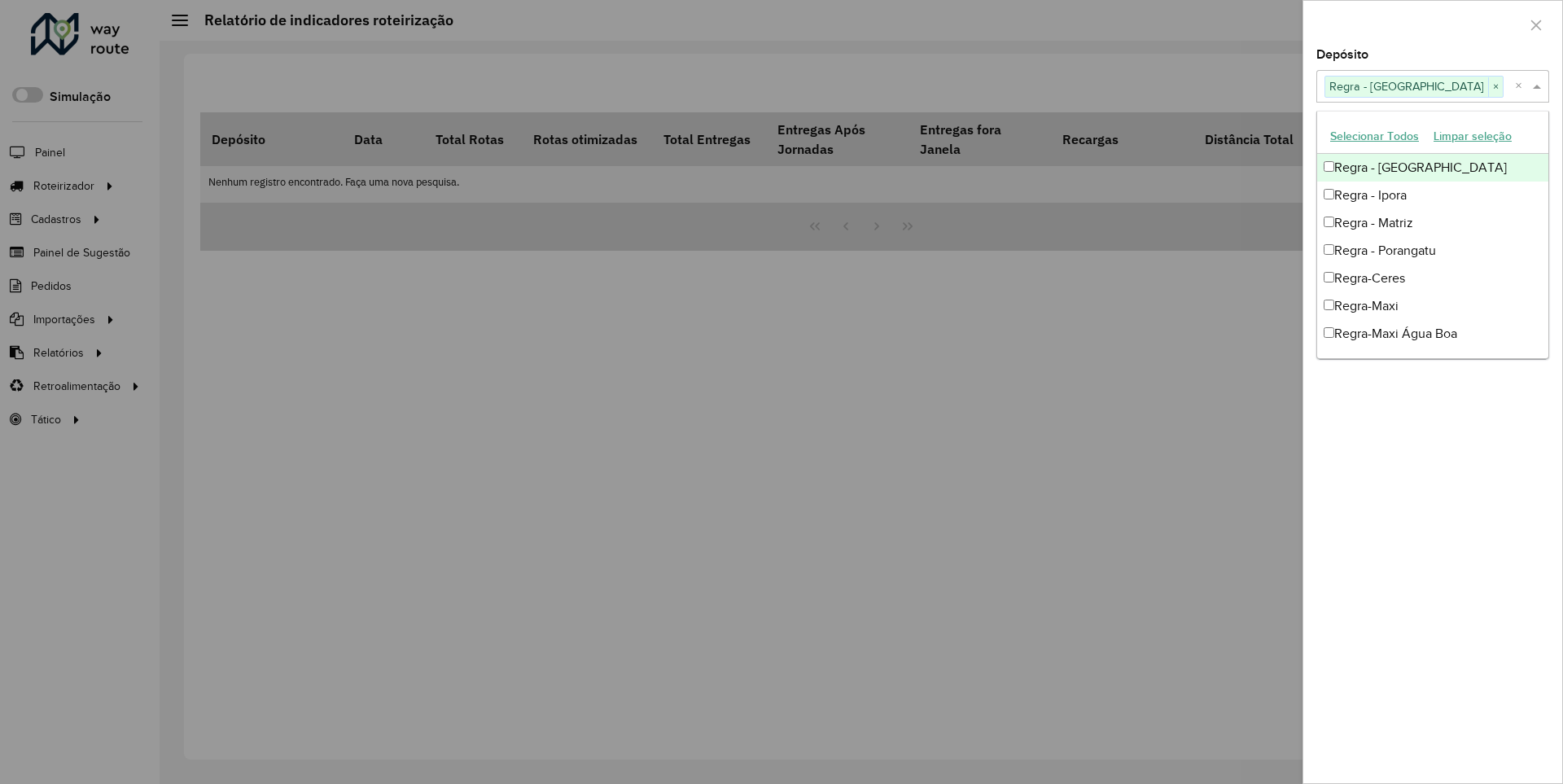
click at [1432, 23] on div at bounding box center [1433, 24] width 259 height 48
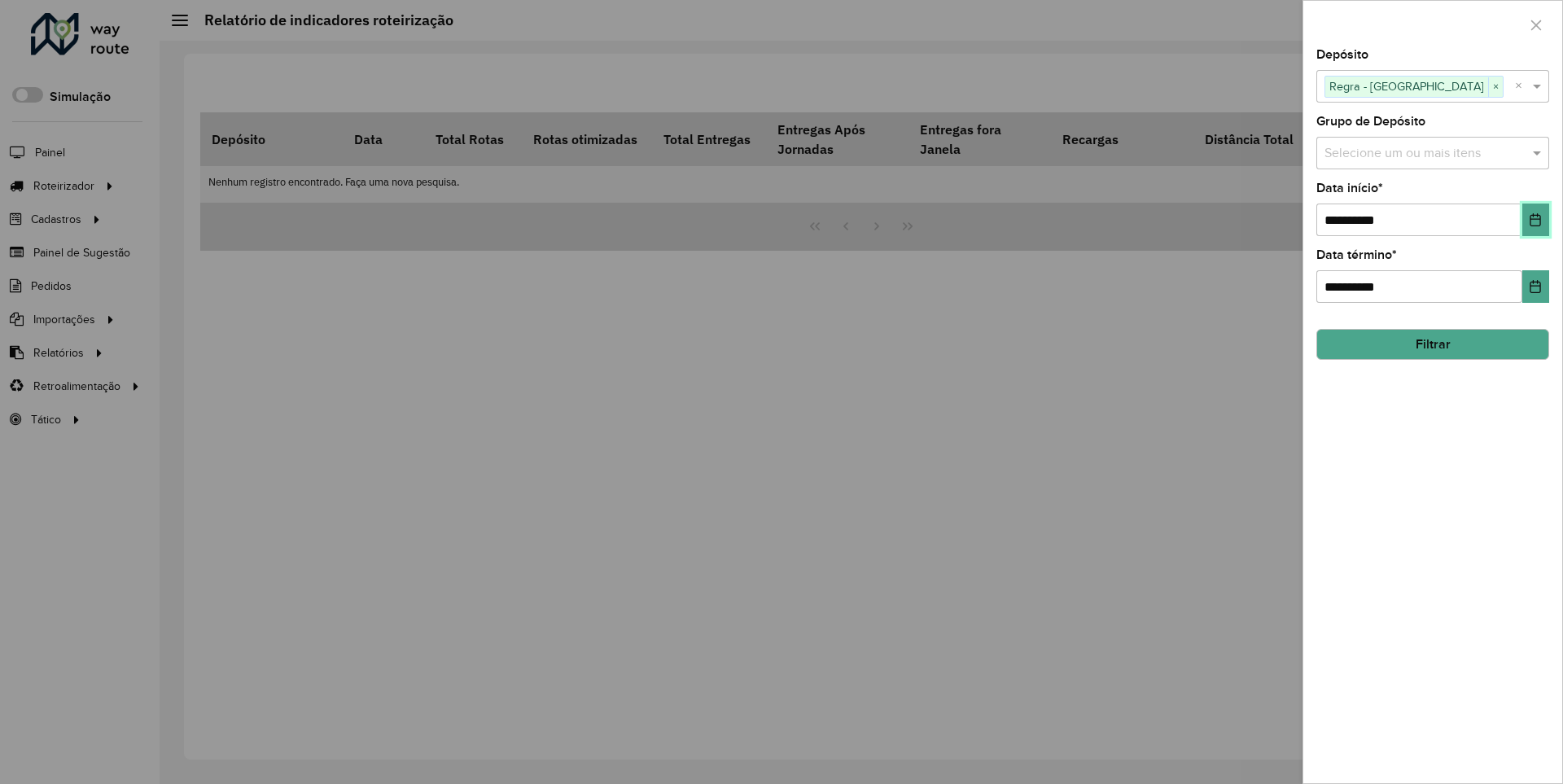
click at [1534, 219] on icon "Choose Date" at bounding box center [1536, 219] width 10 height 13
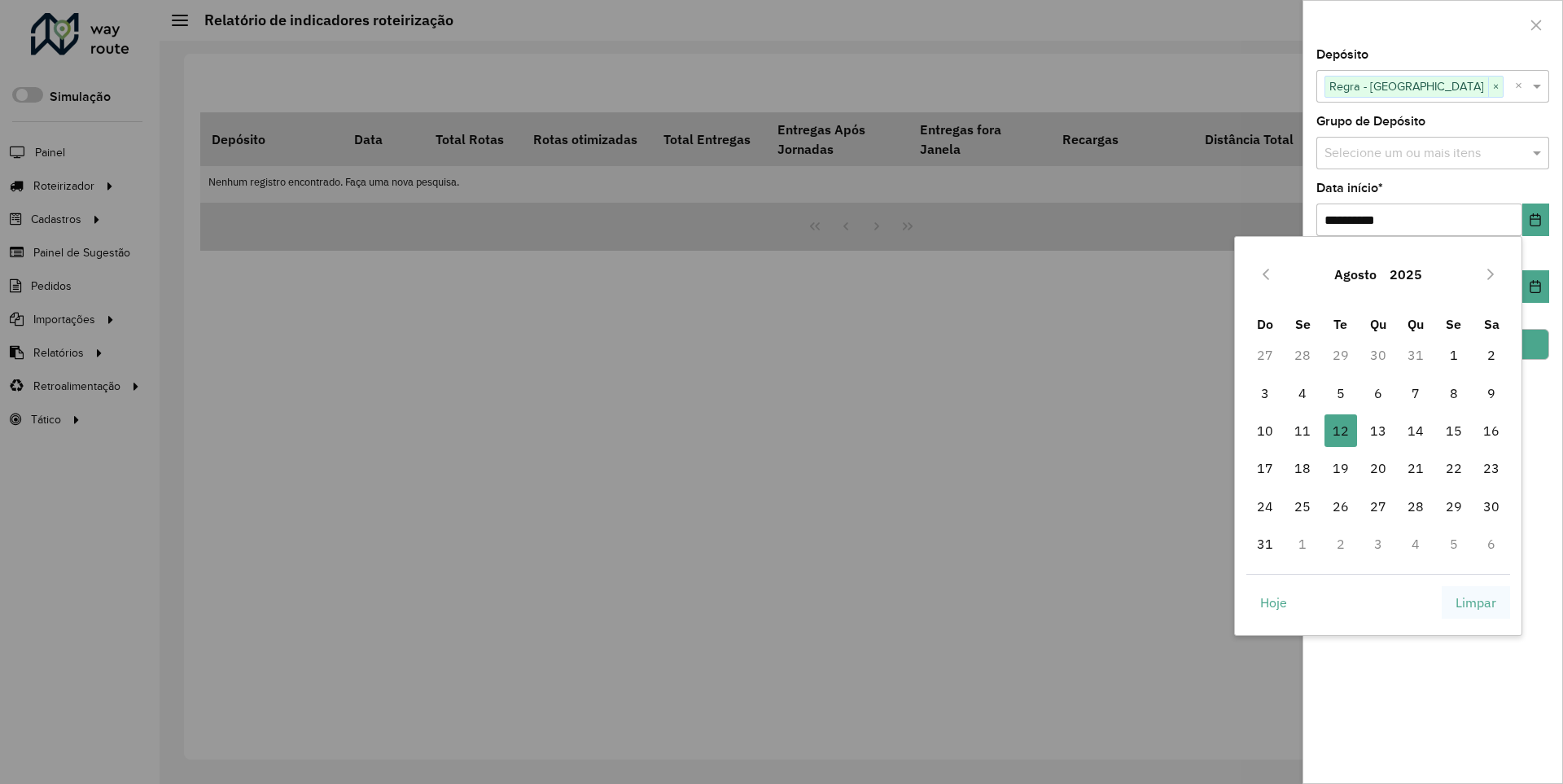
click at [1476, 602] on span "Limpar" at bounding box center [1475, 602] width 41 height 20
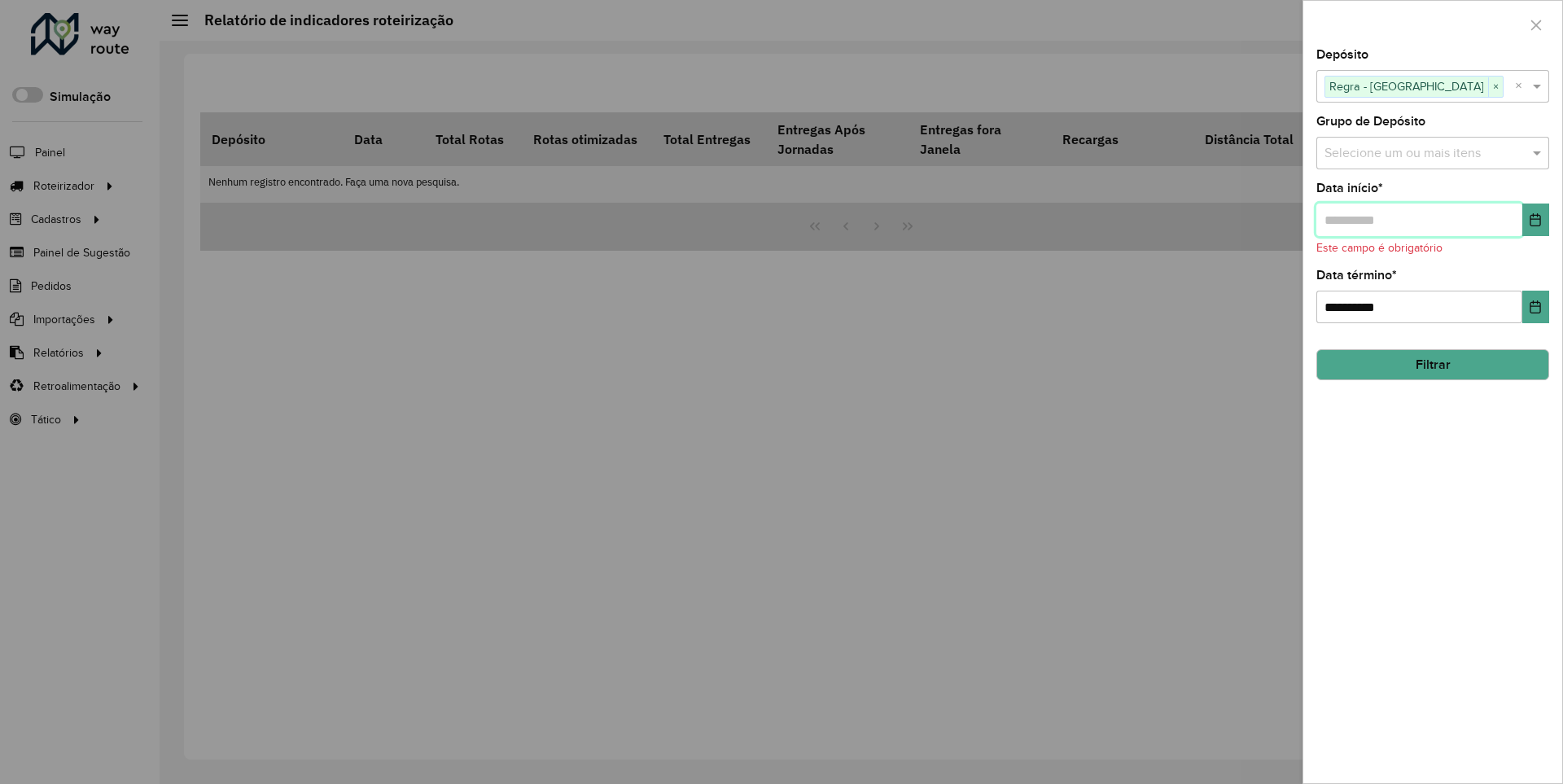
click at [1418, 219] on input "text" at bounding box center [1419, 220] width 206 height 33
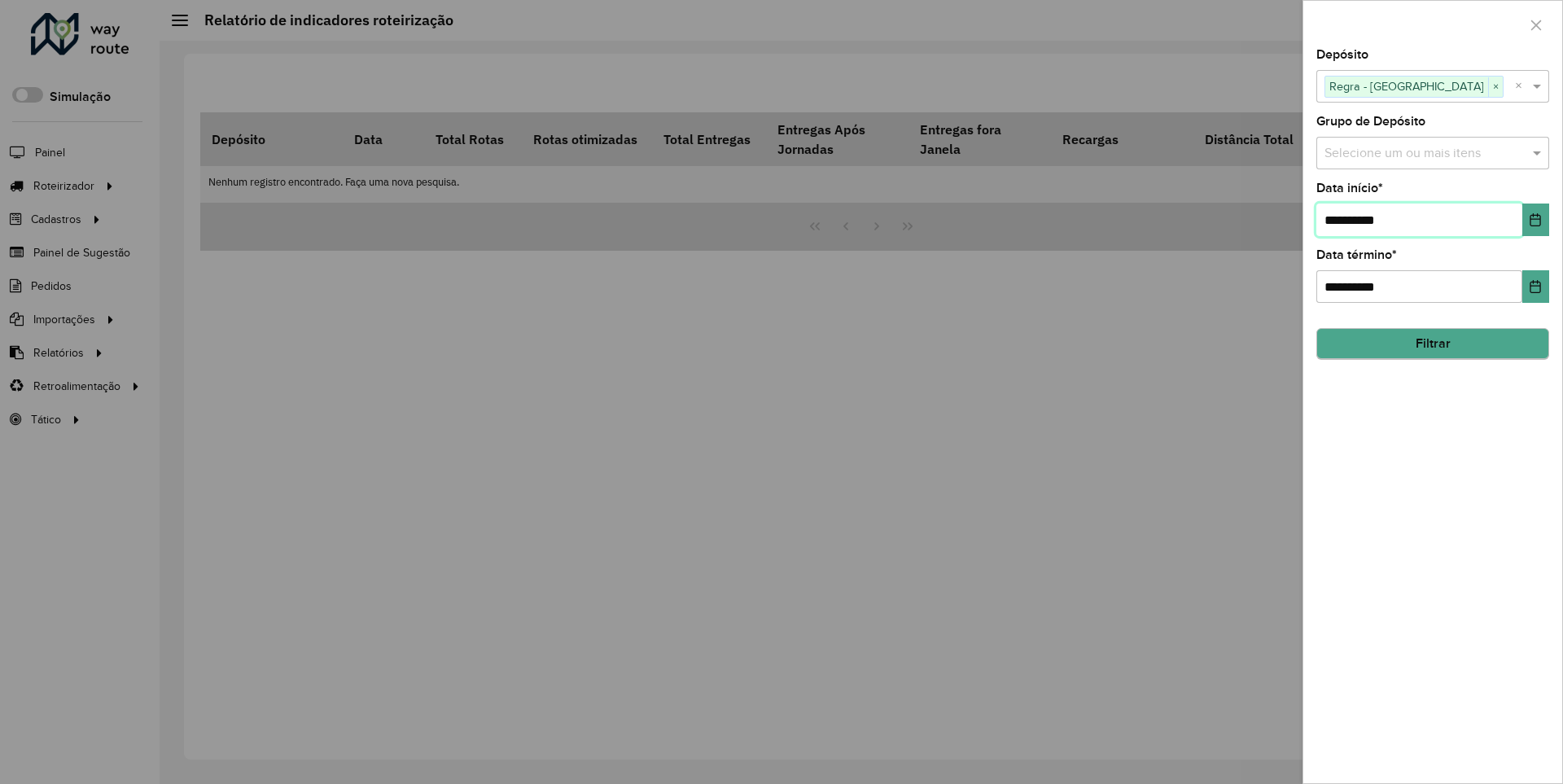
type input "**********"
click at [1432, 343] on button "Filtrar" at bounding box center [1433, 344] width 232 height 31
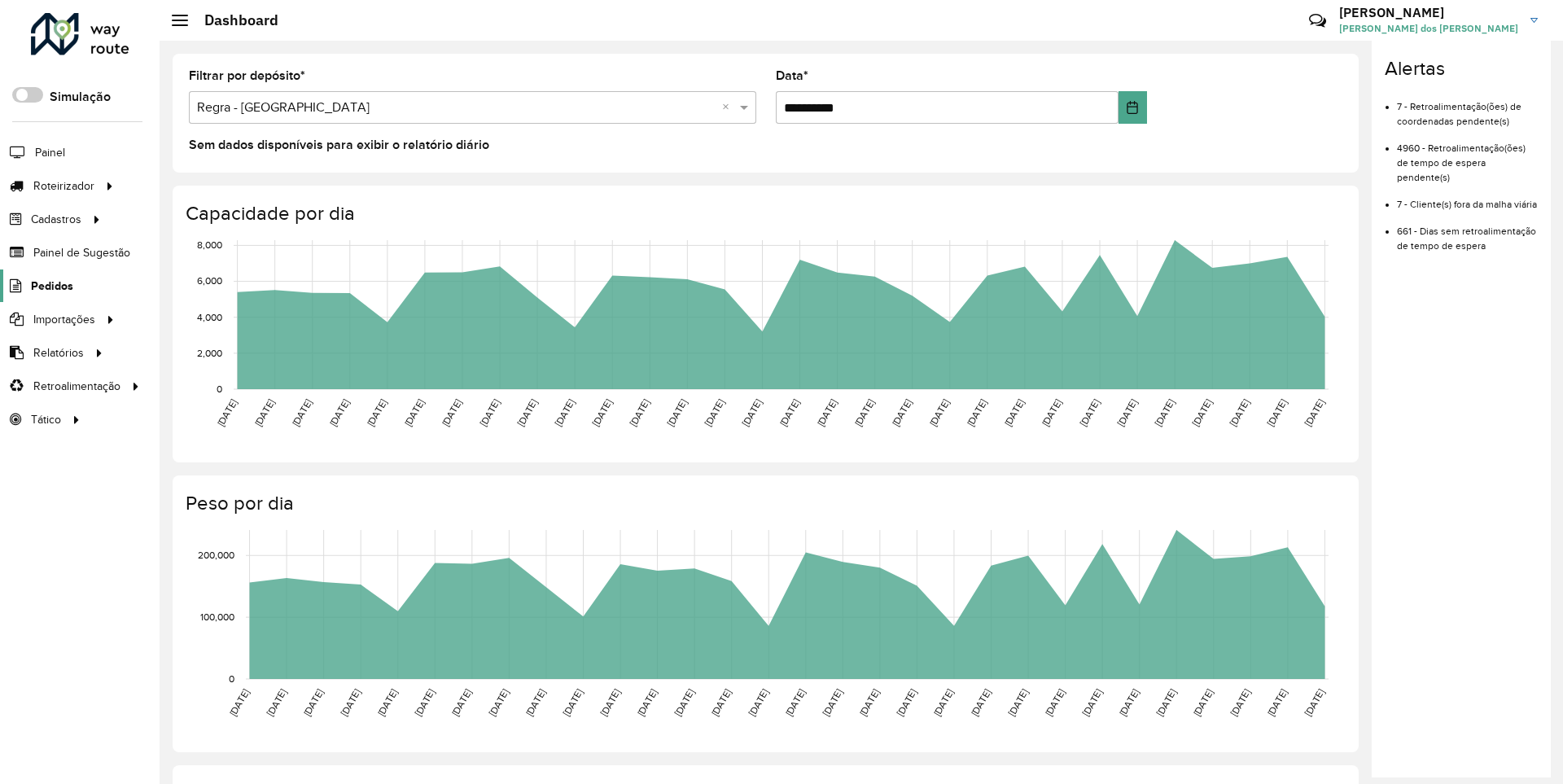
click at [50, 285] on span "Pedidos" at bounding box center [52, 286] width 43 height 17
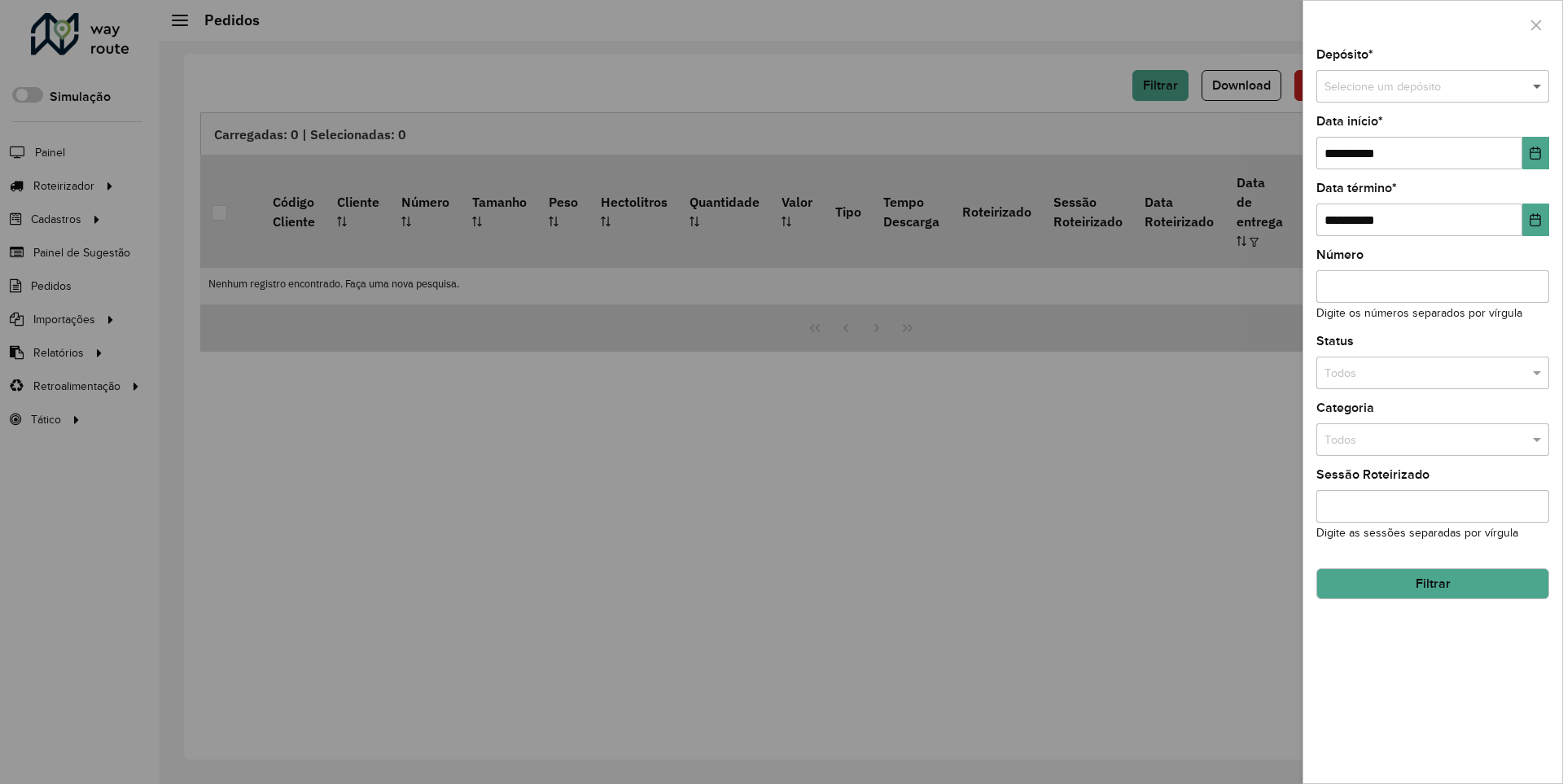
click at [1538, 87] on span at bounding box center [1539, 87] width 20 height 18
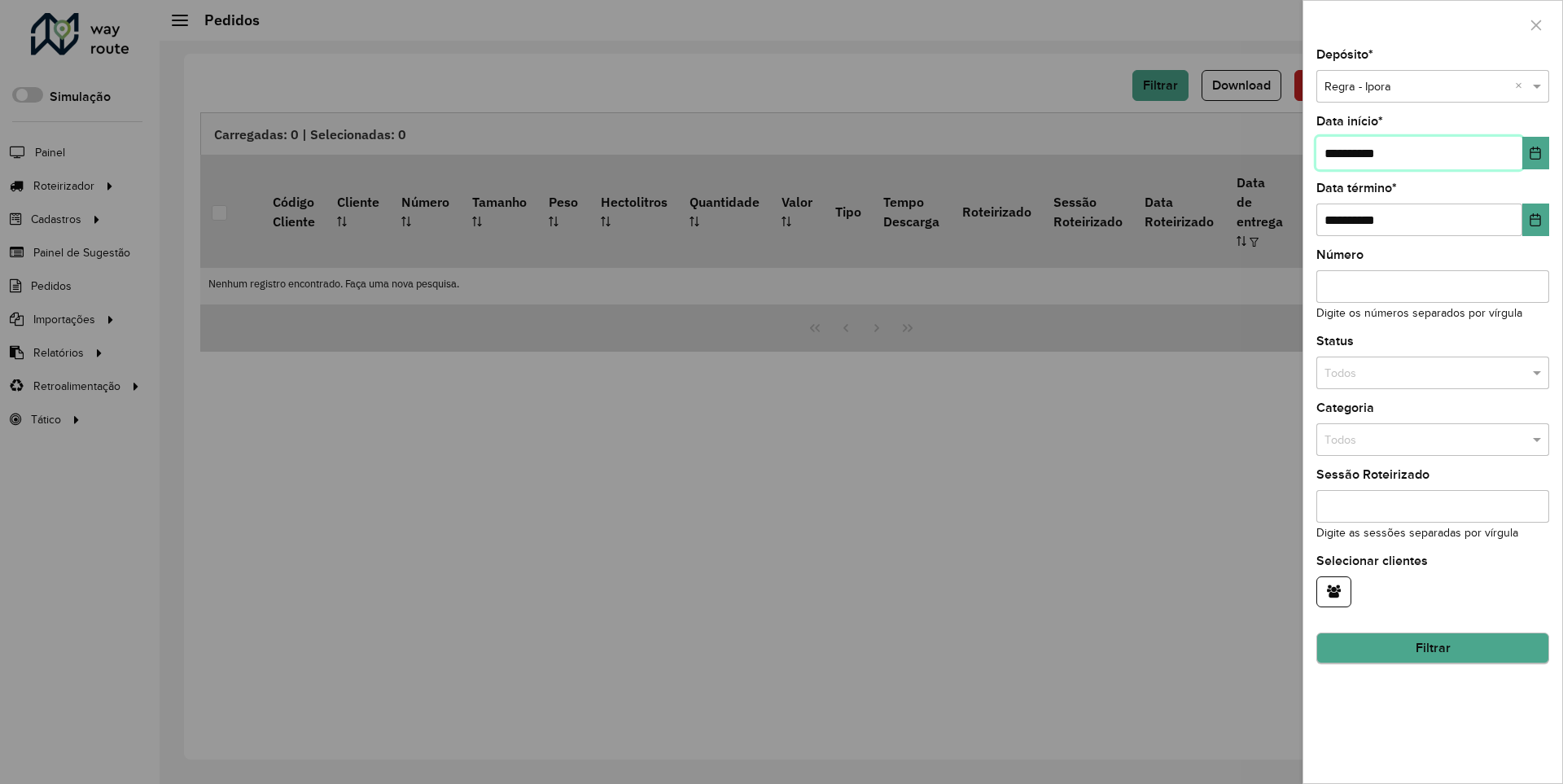
type input "**********"
click at [1432, 648] on button "Filtrar" at bounding box center [1433, 649] width 232 height 31
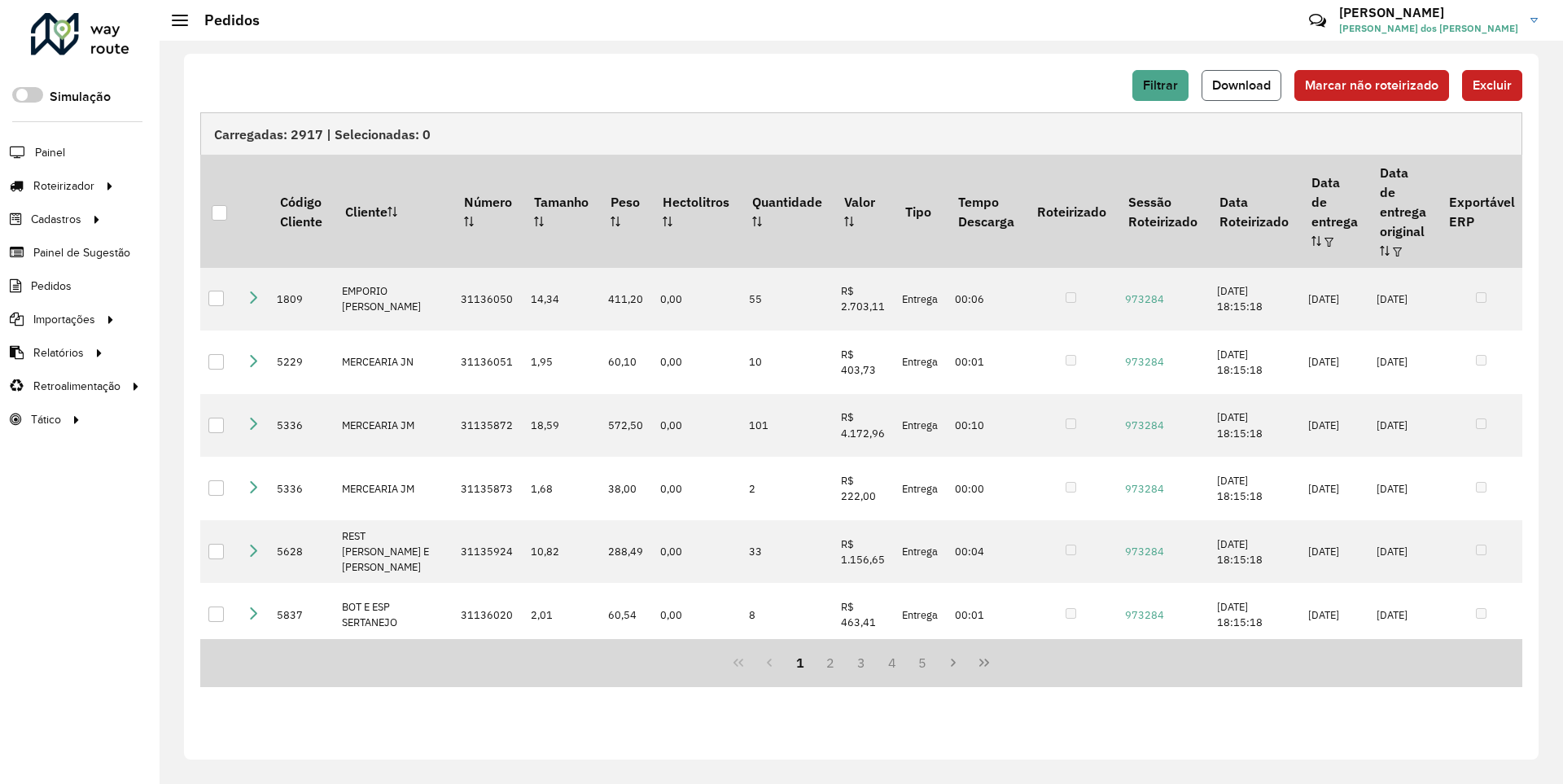
click at [1243, 85] on span "Download" at bounding box center [1242, 85] width 59 height 14
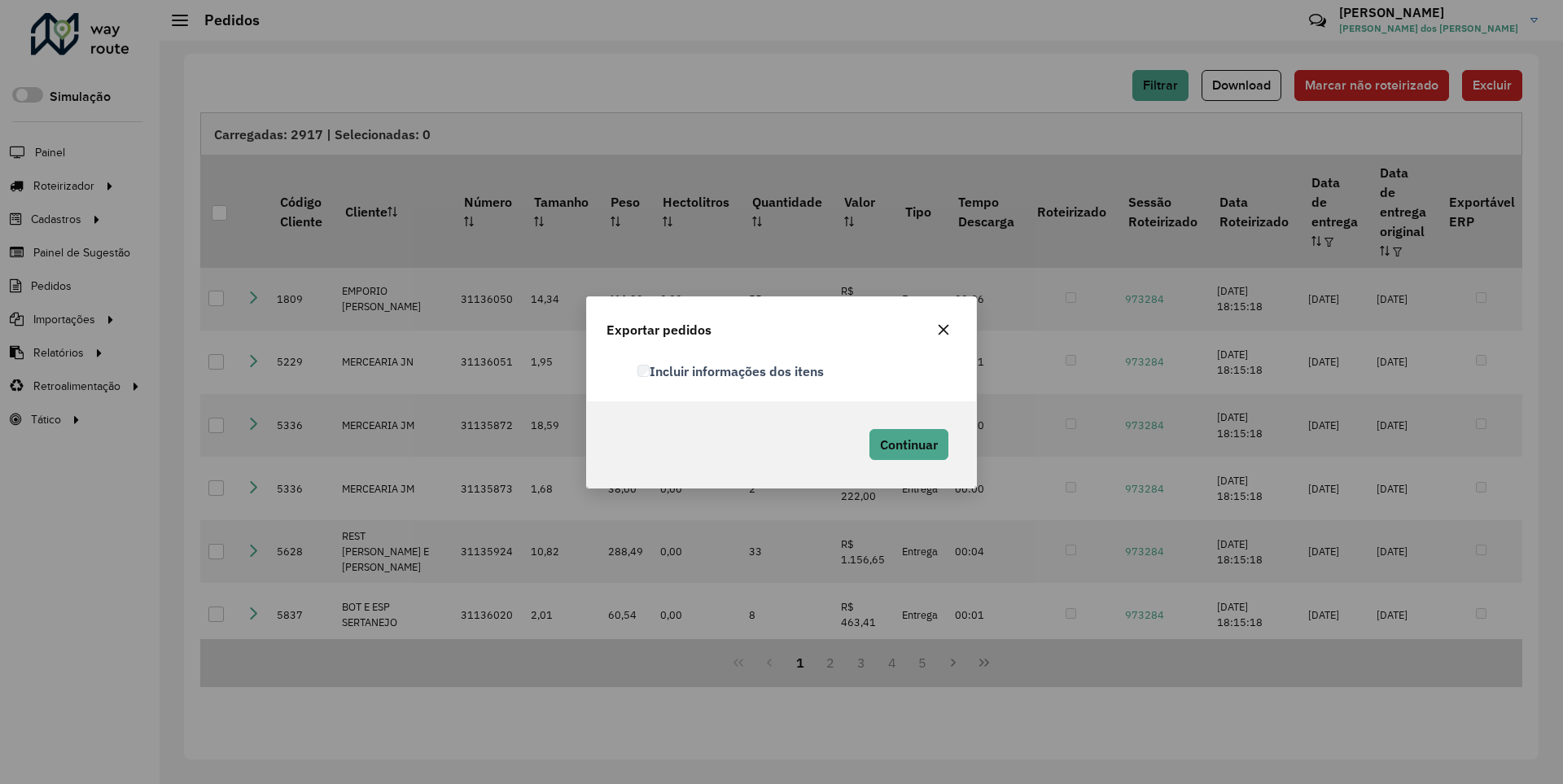
click at [732, 370] on label "Incluir informações dos itens" at bounding box center [731, 371] width 187 height 20
click at [907, 444] on span "Continuar" at bounding box center [909, 444] width 58 height 16
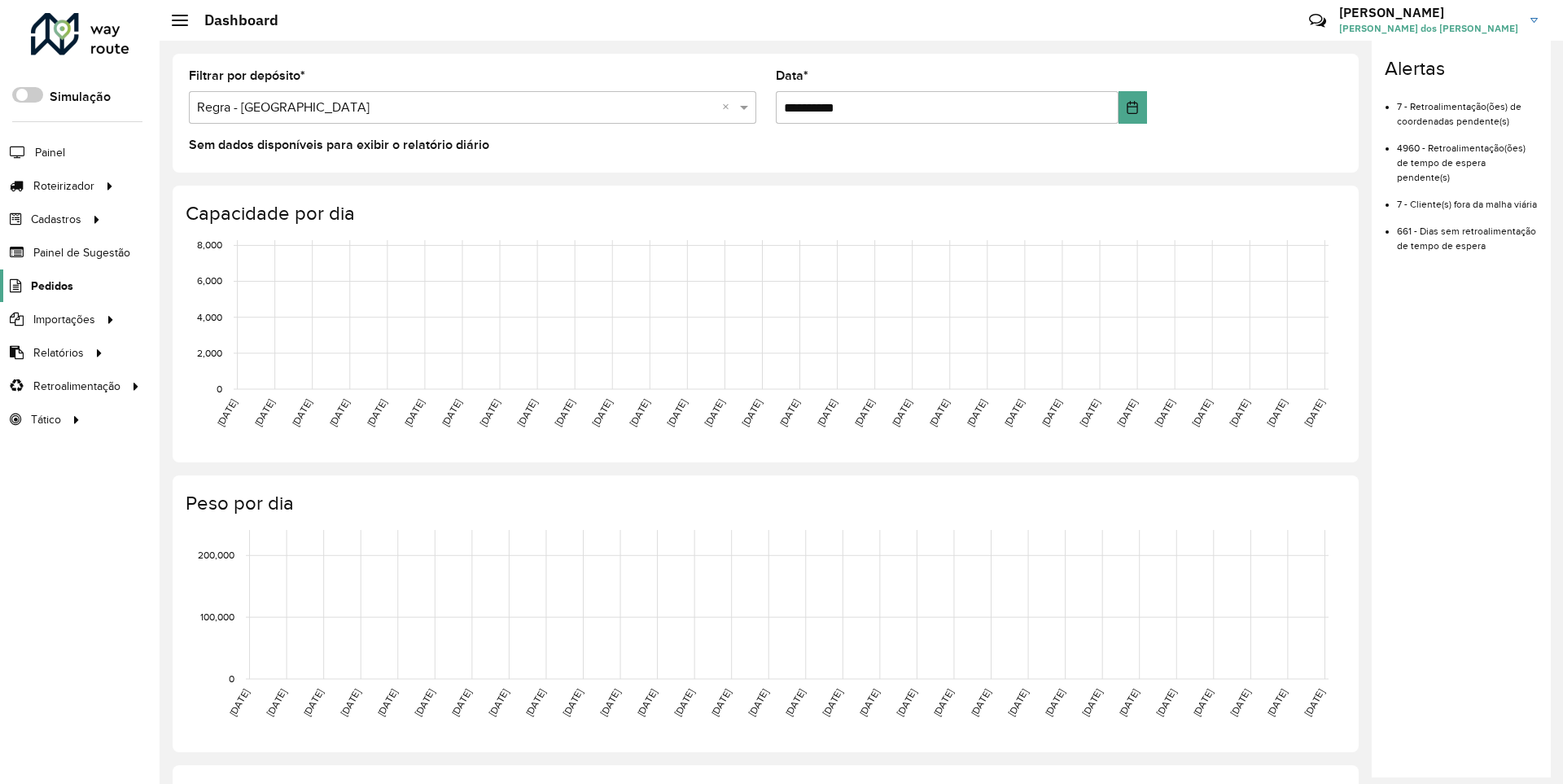
click at [50, 285] on span "Pedidos" at bounding box center [52, 286] width 43 height 17
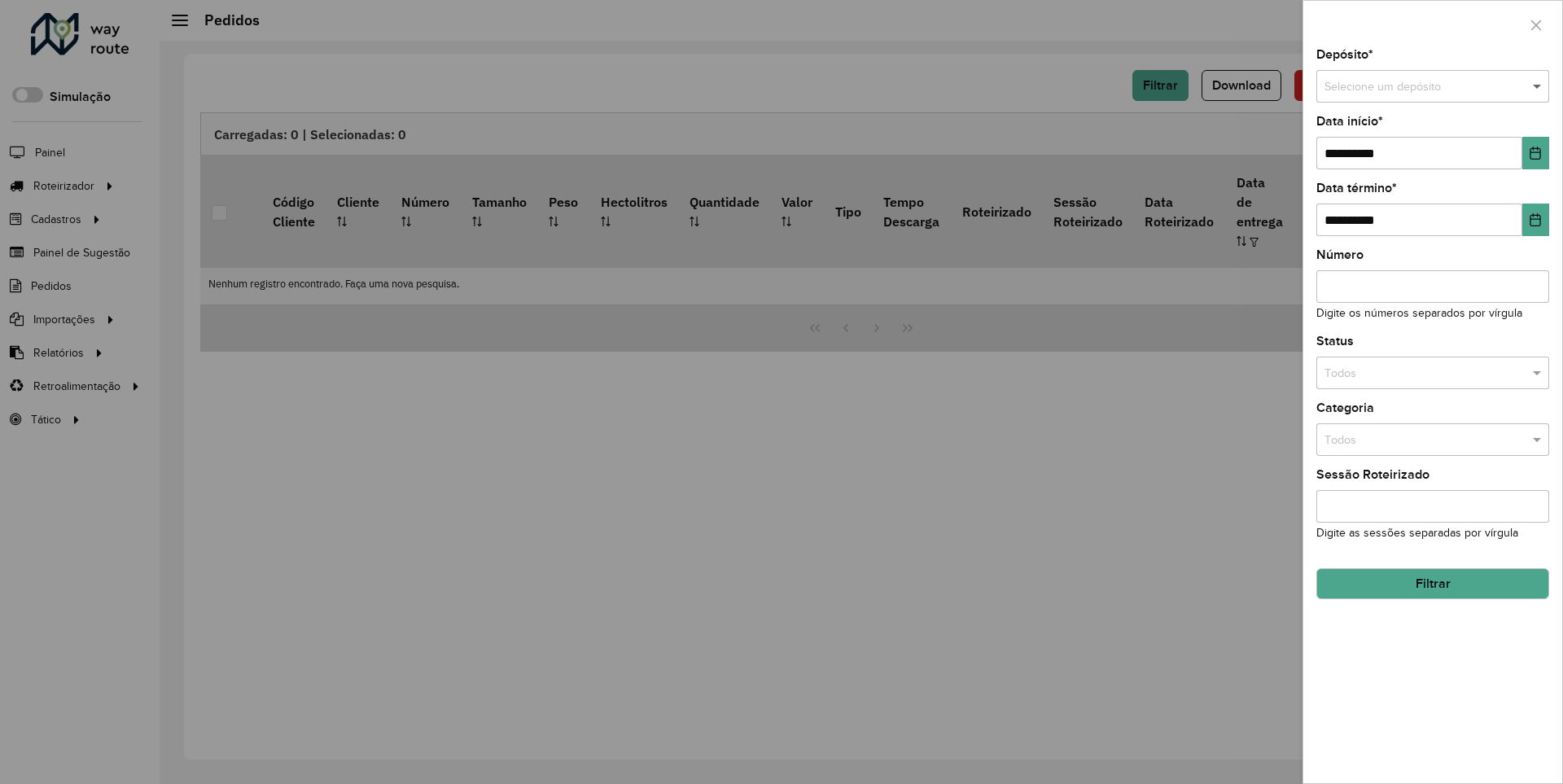
click at [1538, 87] on span at bounding box center [1539, 87] width 20 height 18
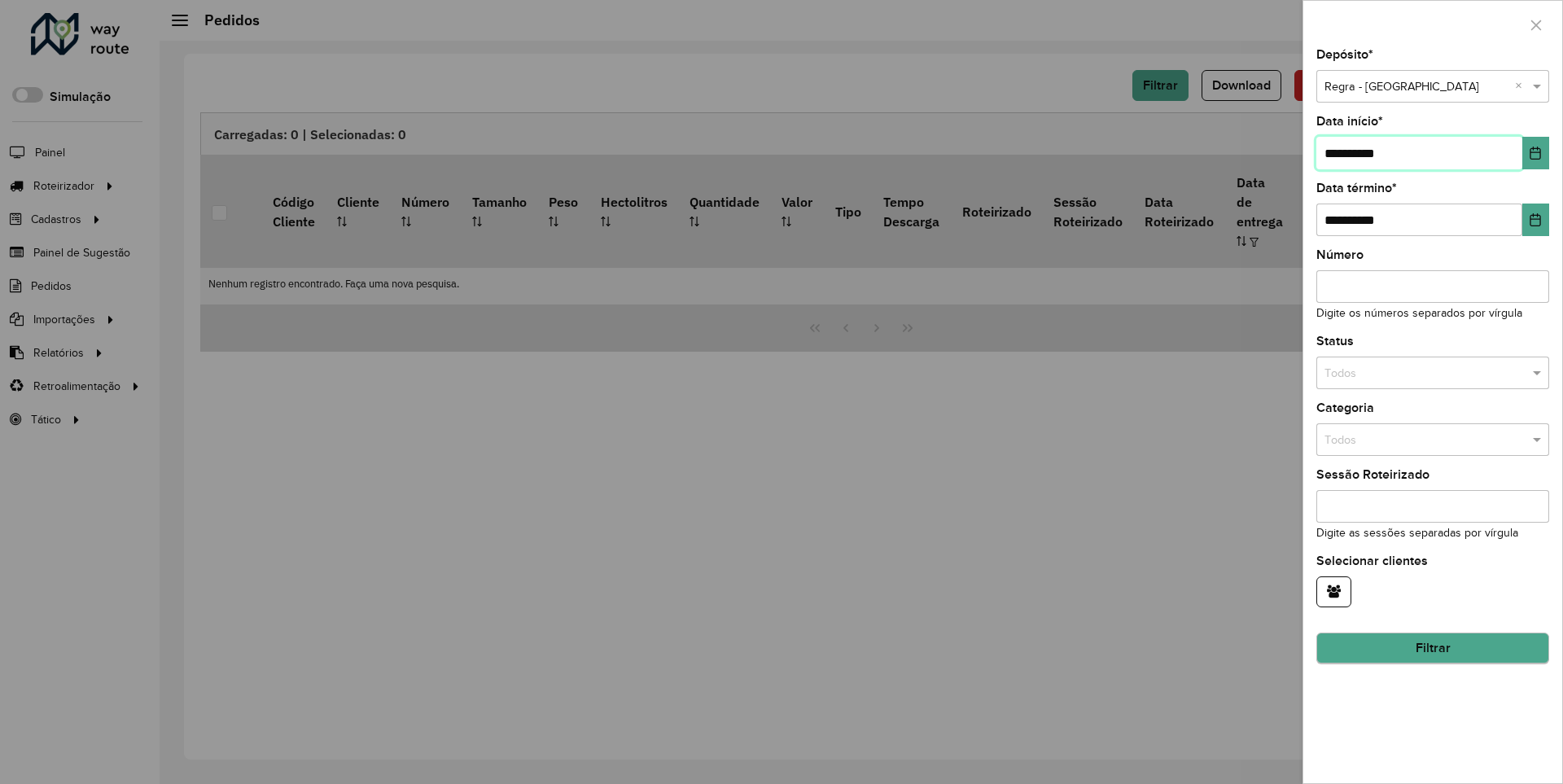
type input "**********"
click at [1432, 648] on button "Filtrar" at bounding box center [1433, 649] width 232 height 31
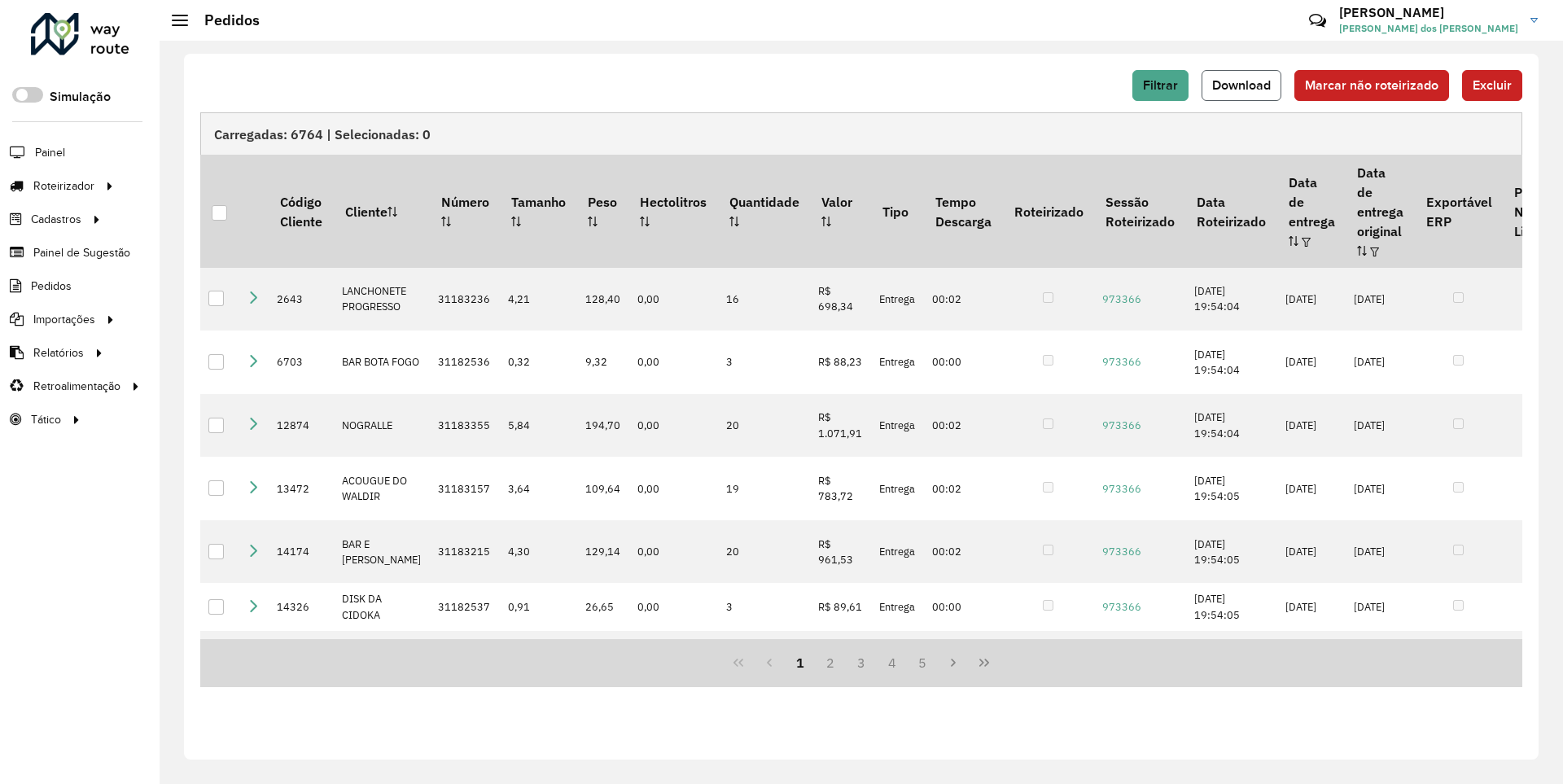
click at [1243, 85] on span "Download" at bounding box center [1242, 85] width 59 height 14
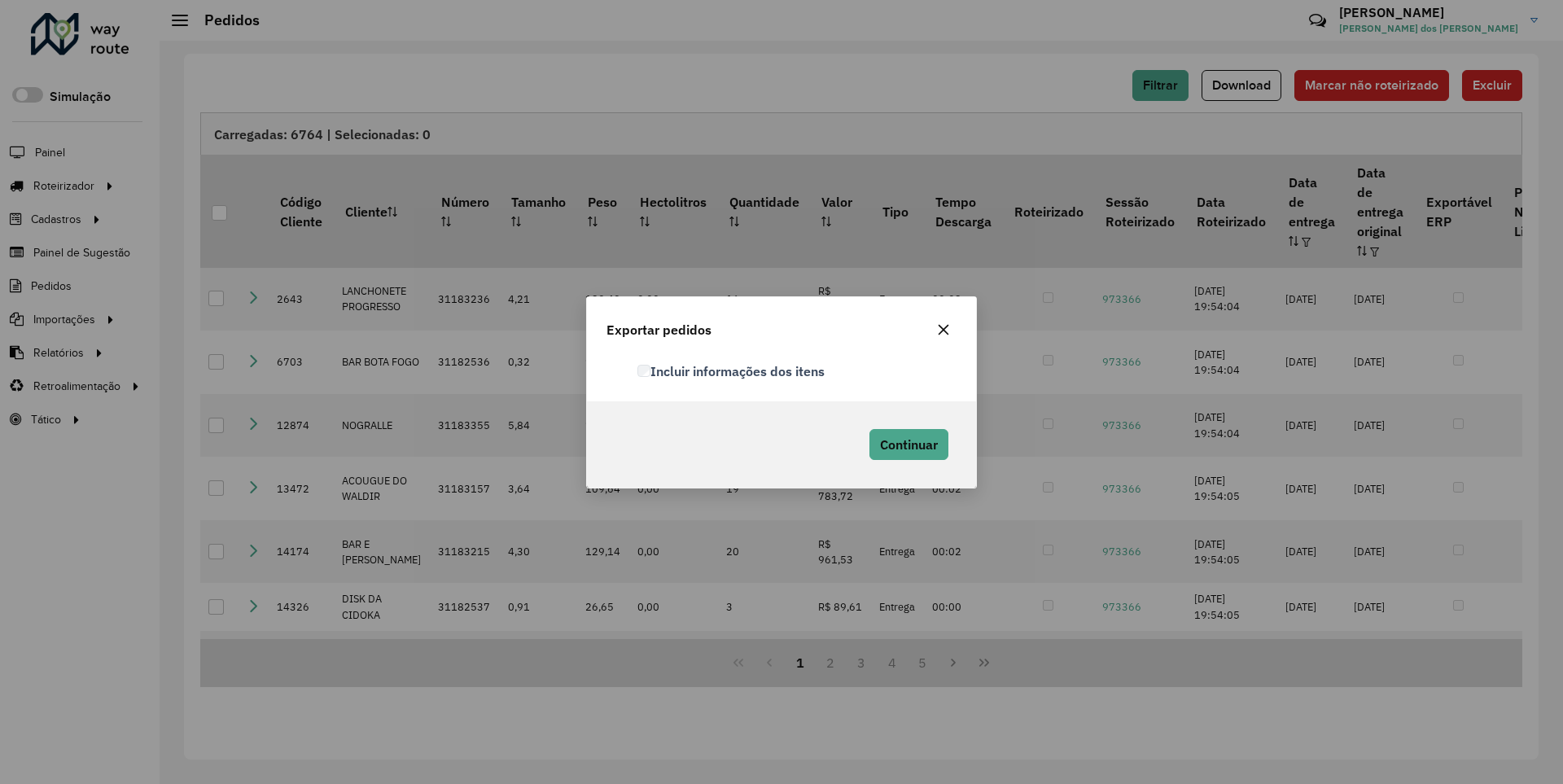
click at [732, 370] on label "Incluir informações dos itens" at bounding box center [731, 371] width 187 height 20
click at [907, 444] on span "Continuar" at bounding box center [909, 444] width 58 height 16
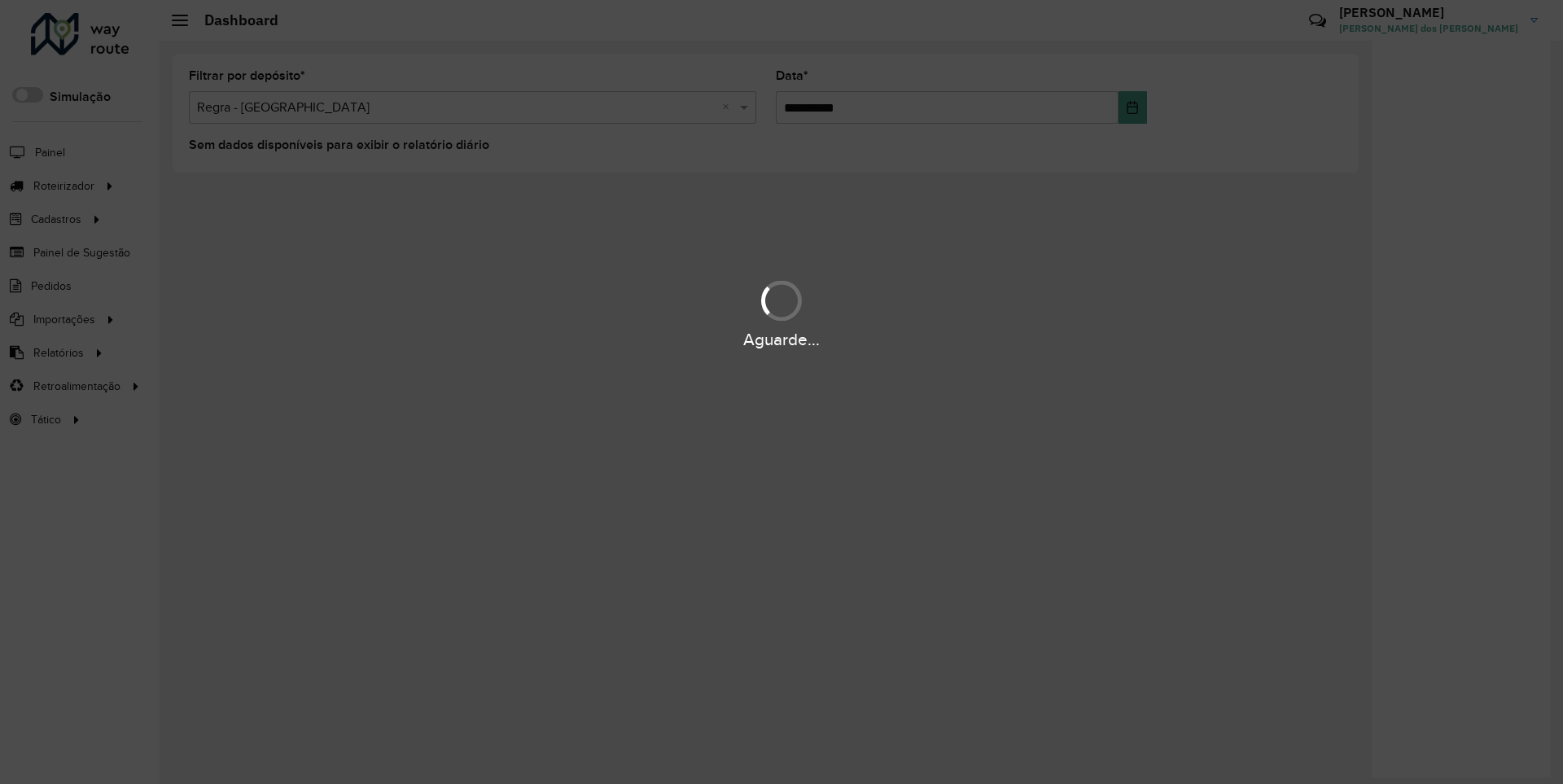
click at [57, 352] on div "Aguarde..." at bounding box center [782, 339] width 1563 height 25
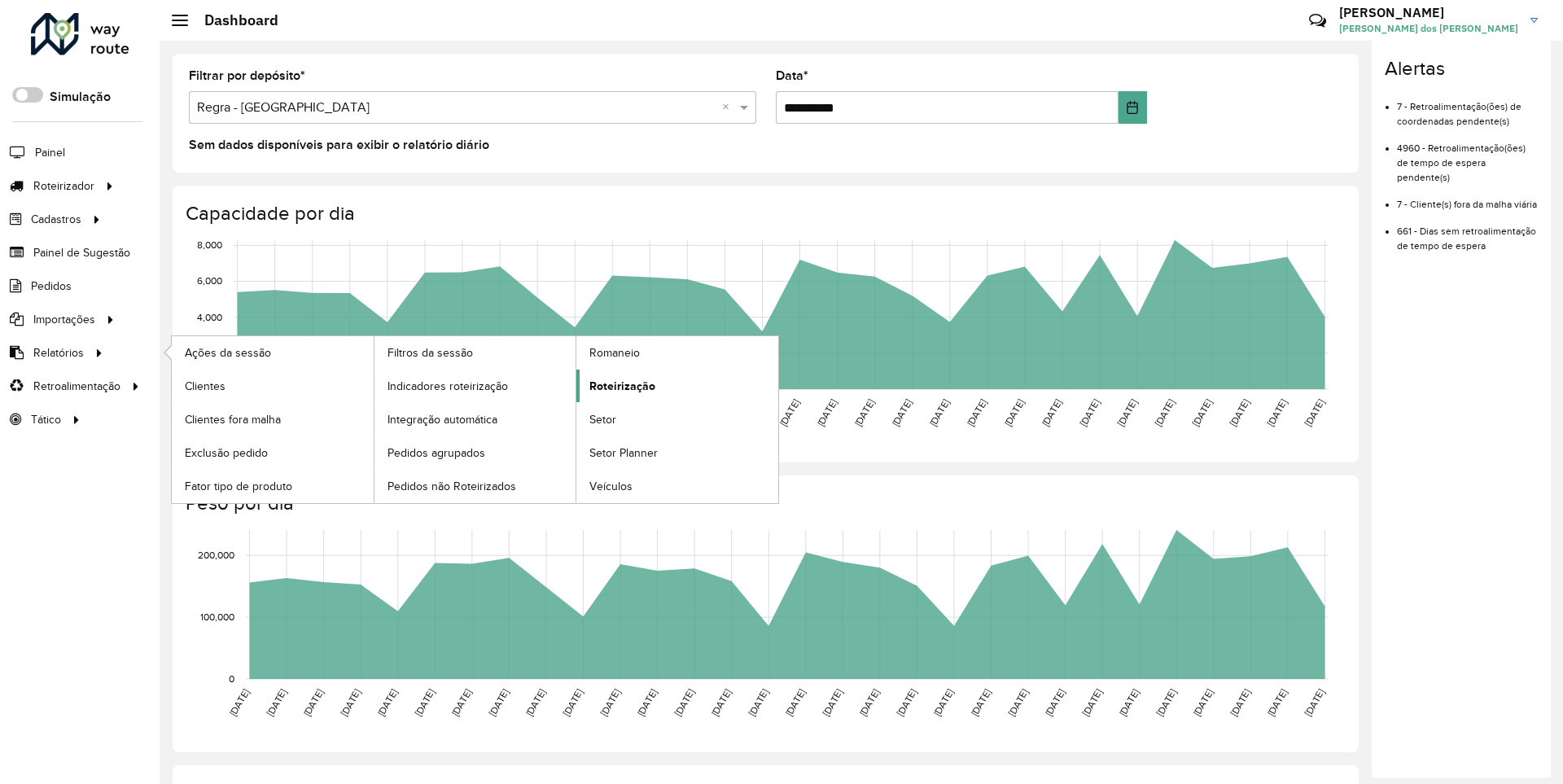
click at [619, 385] on span "Roteirização" at bounding box center [623, 387] width 66 height 17
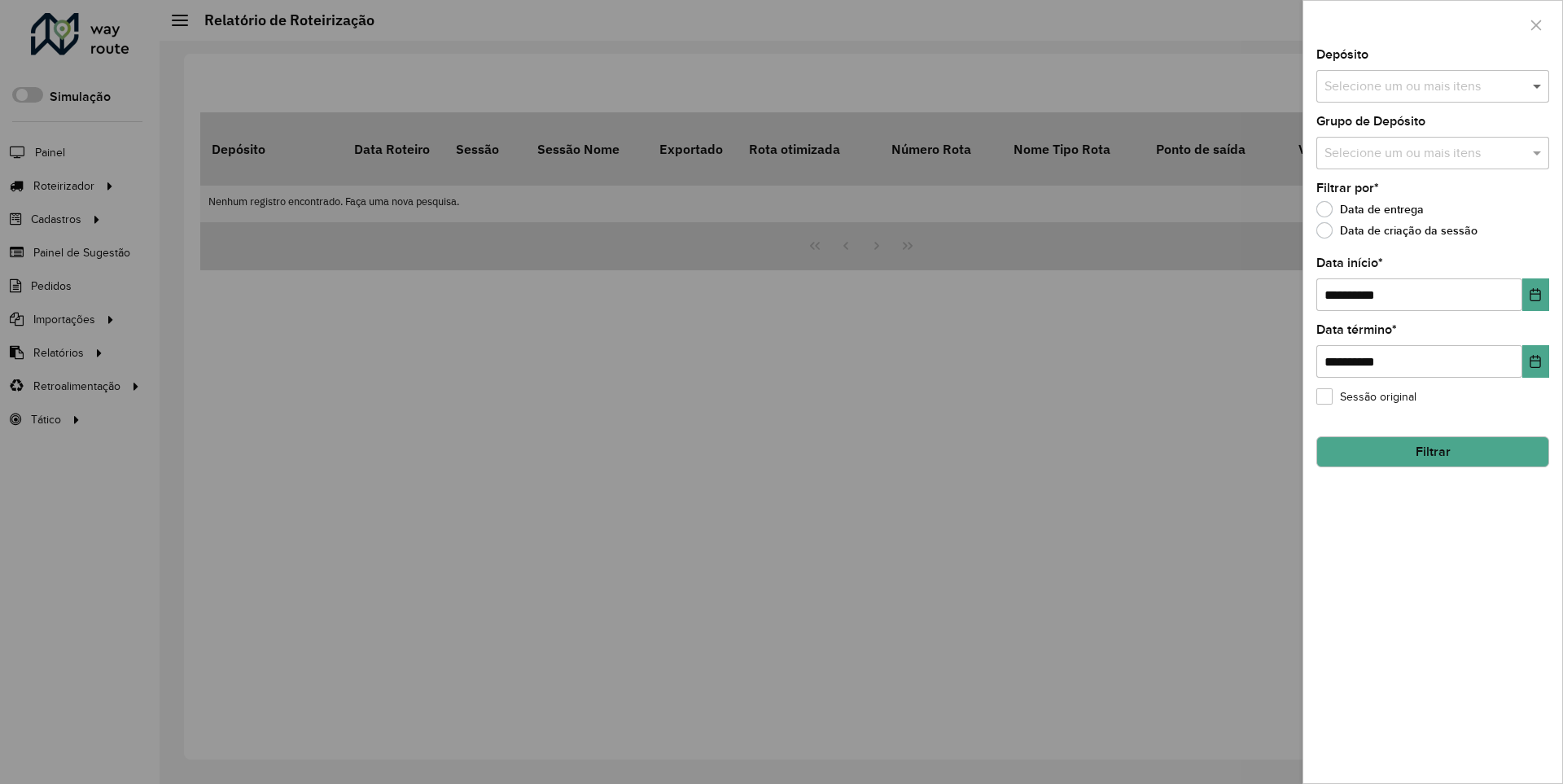
click at [1538, 86] on span at bounding box center [1539, 86] width 20 height 20
click at [1534, 294] on icon "Choose Date" at bounding box center [1536, 294] width 10 height 13
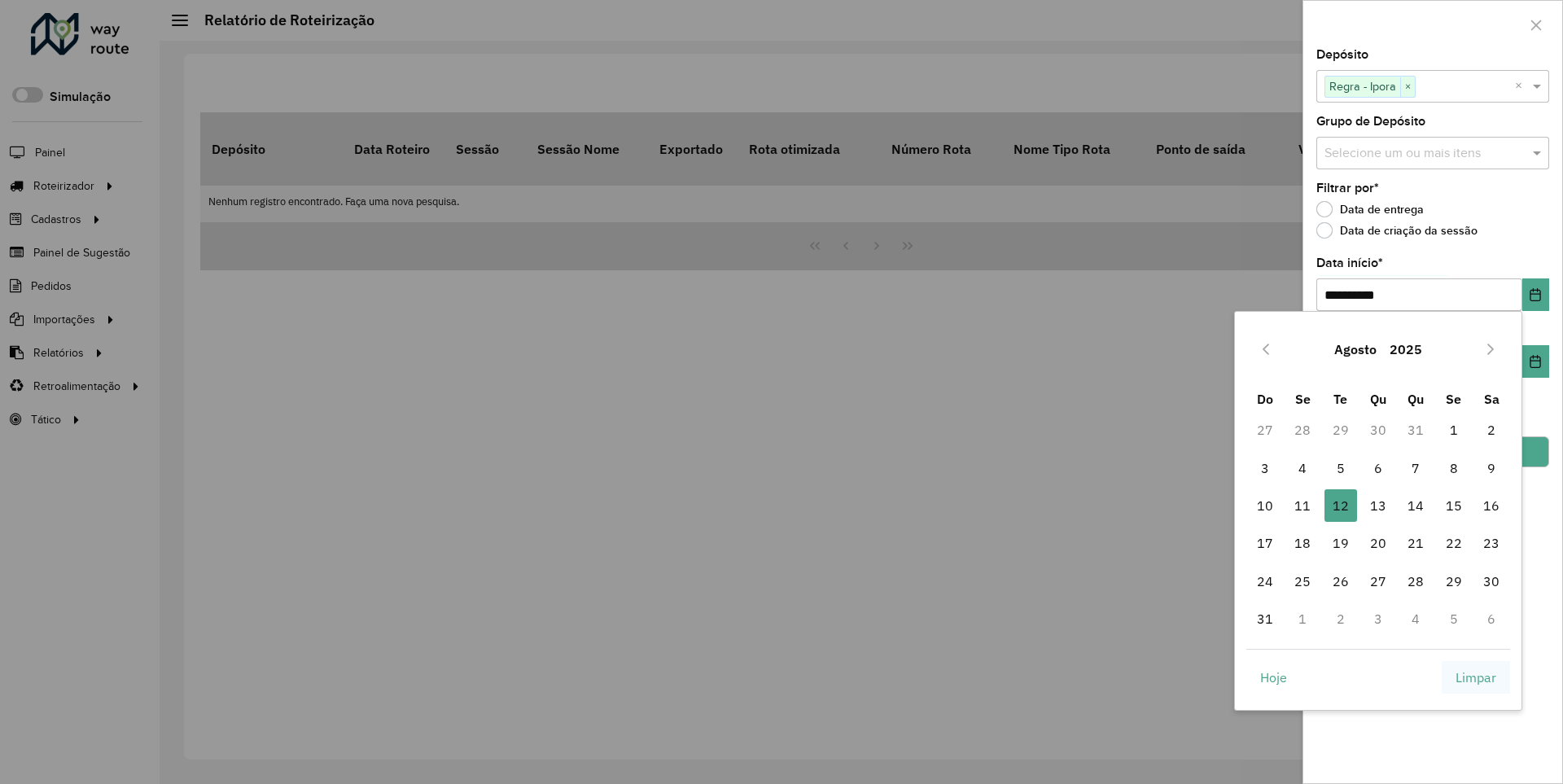
click at [1476, 676] on span "Limpar" at bounding box center [1475, 677] width 41 height 20
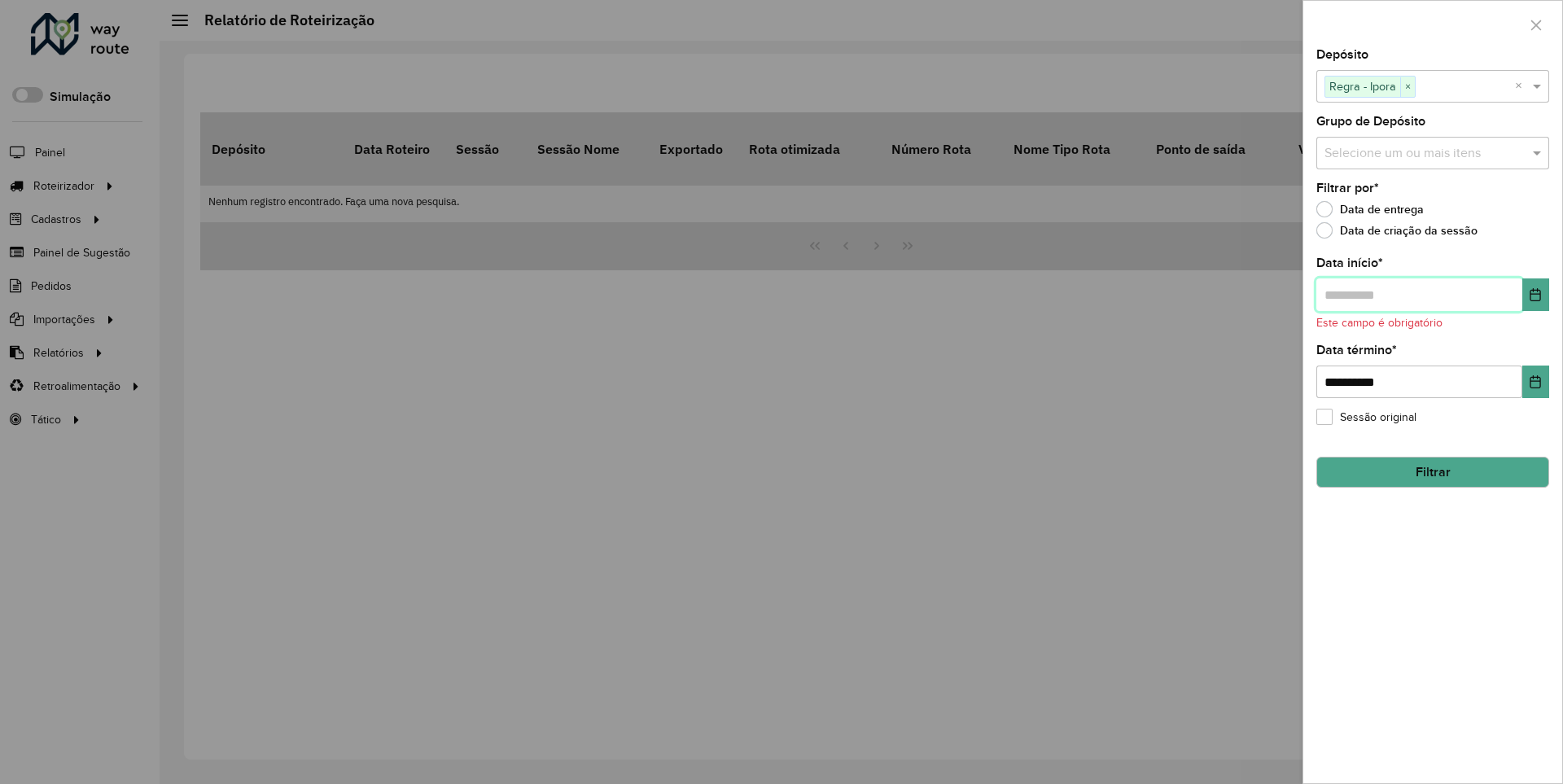
click at [1418, 294] on input "text" at bounding box center [1419, 295] width 206 height 33
type input "**********"
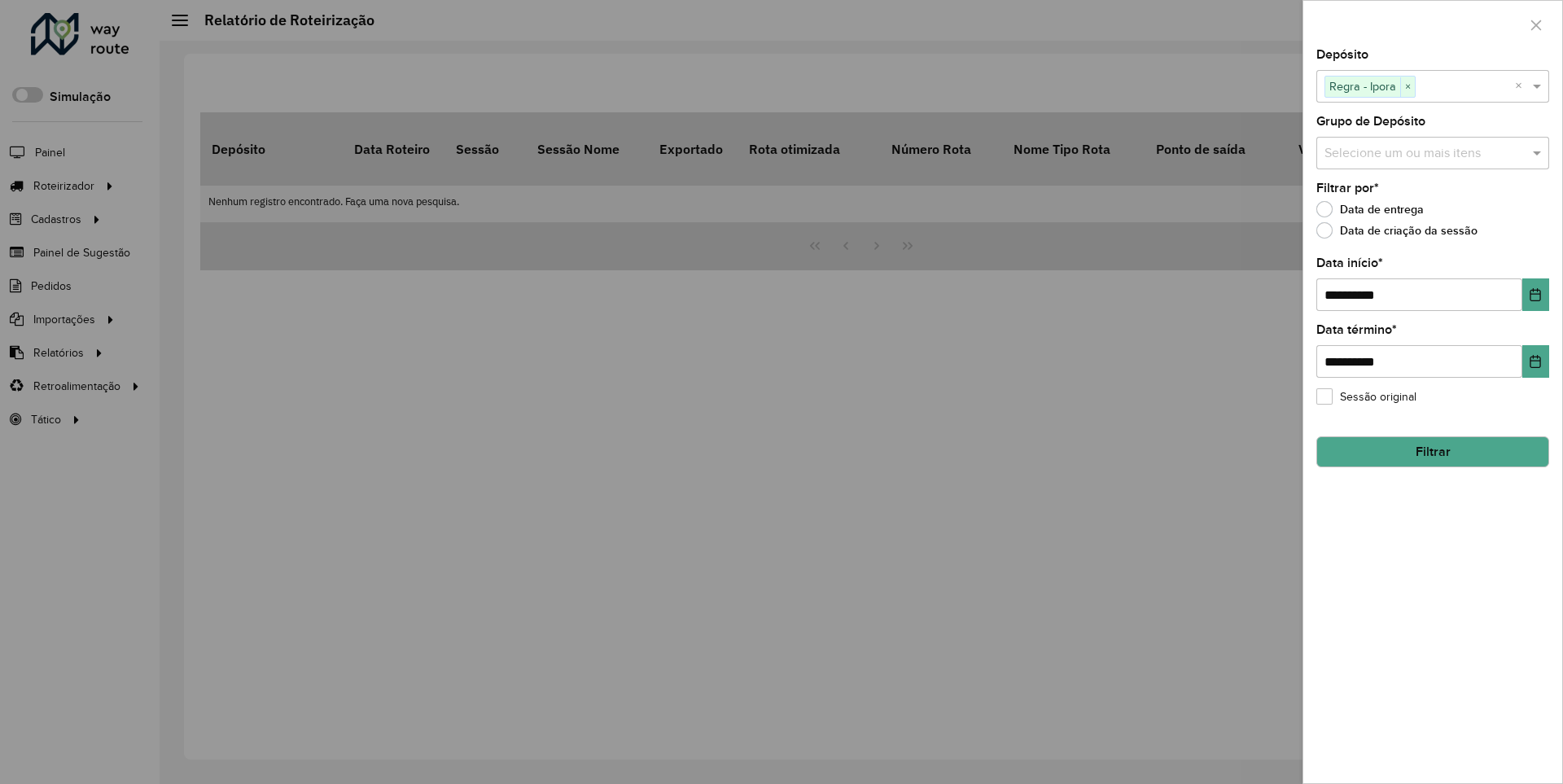
click at [1432, 451] on button "Filtrar" at bounding box center [1433, 452] width 232 height 31
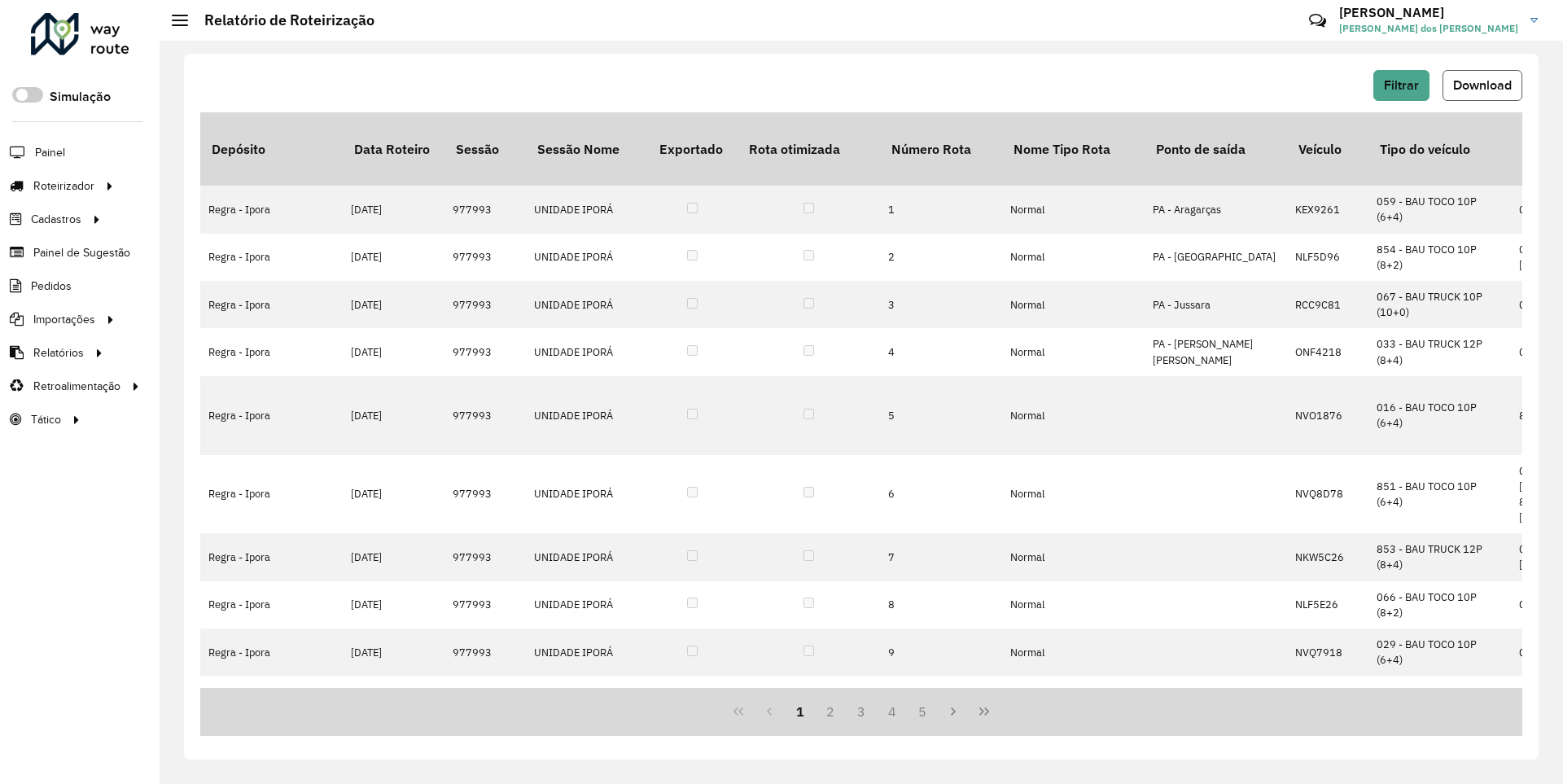
click at [1481, 85] on span "Download" at bounding box center [1483, 85] width 59 height 14
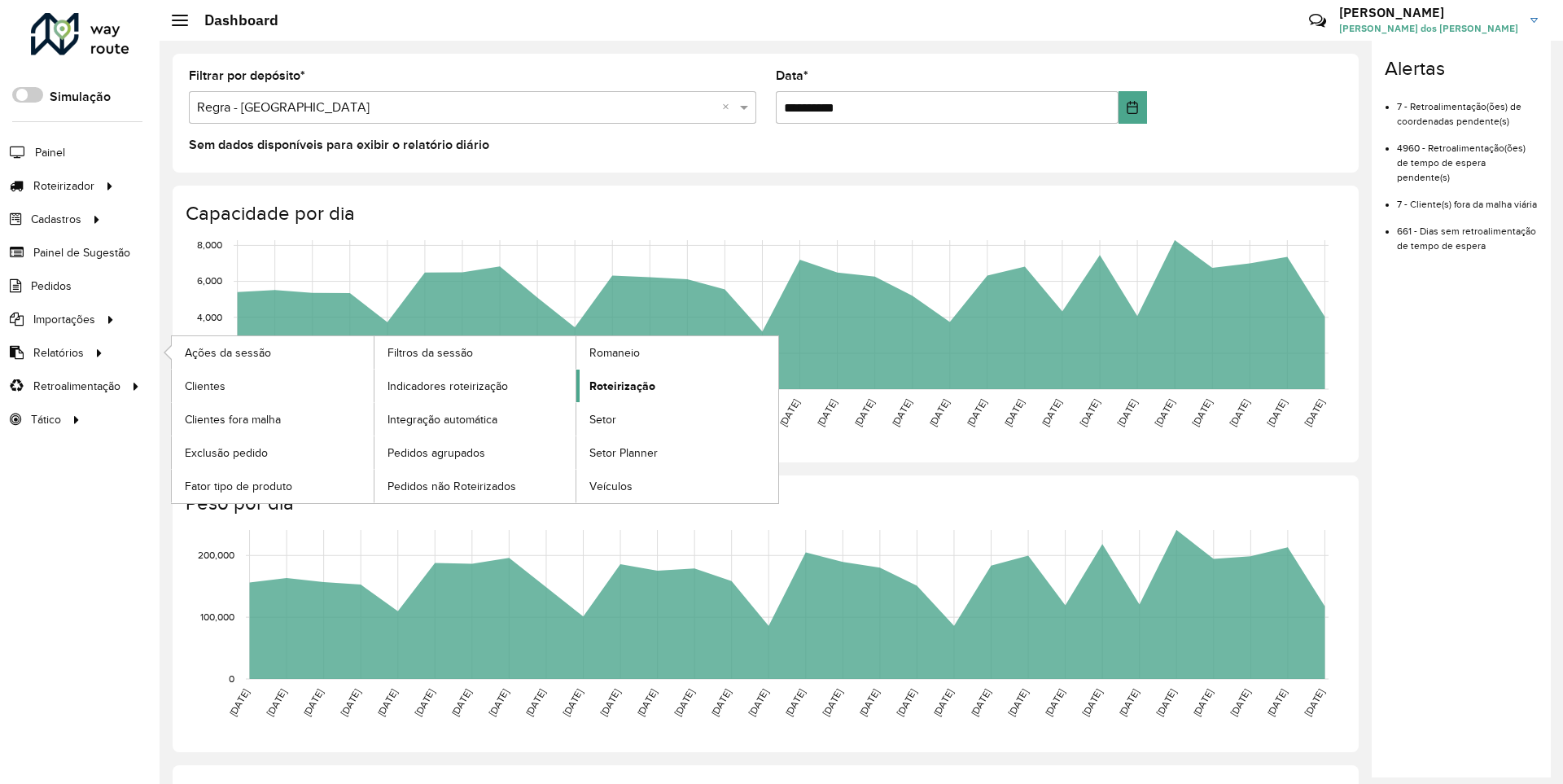
click at [619, 385] on span "Roteirização" at bounding box center [623, 387] width 66 height 17
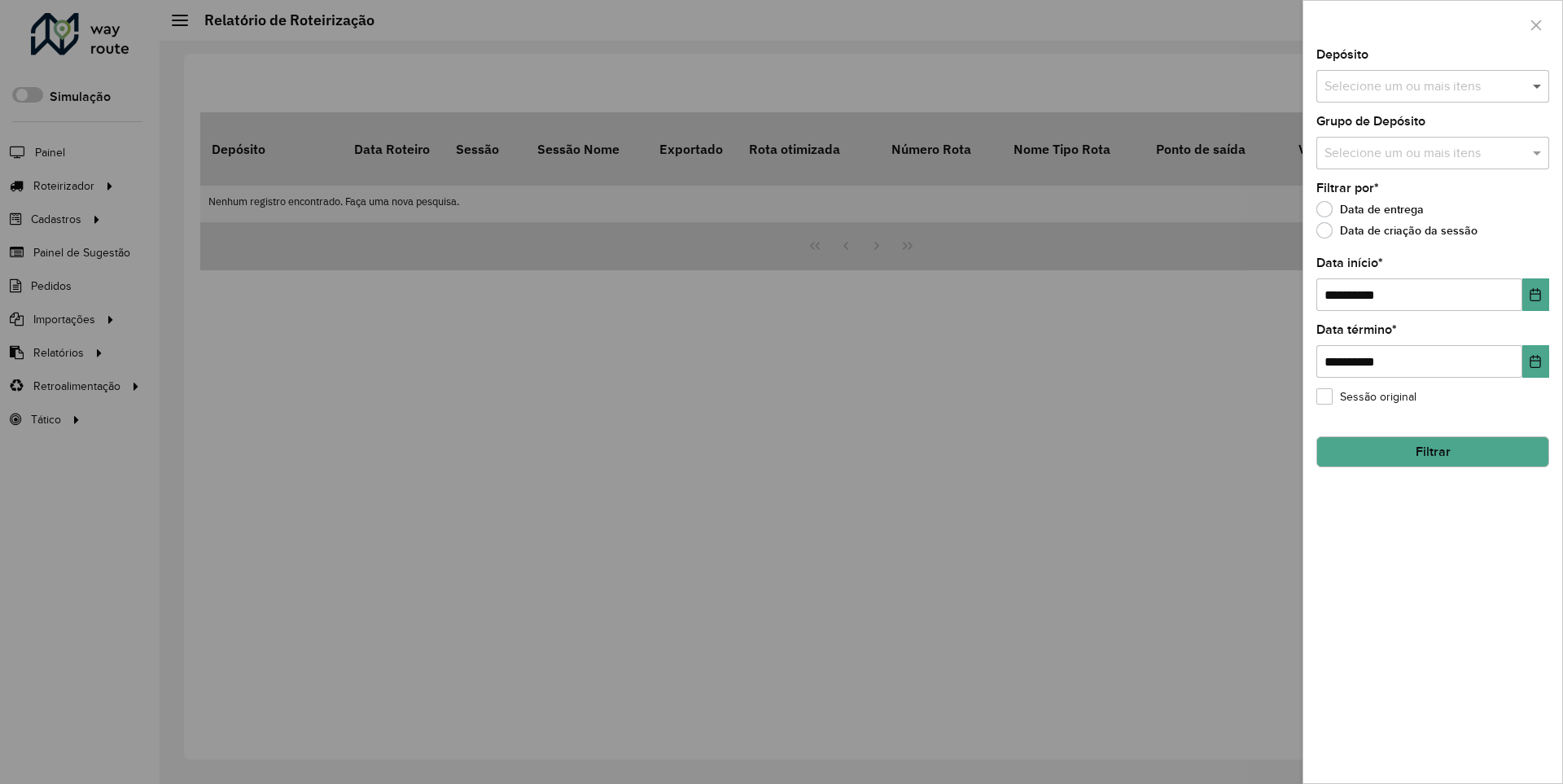
click at [1538, 86] on span at bounding box center [1539, 86] width 20 height 20
click at [1534, 294] on icon "Choose Date" at bounding box center [1536, 294] width 10 height 13
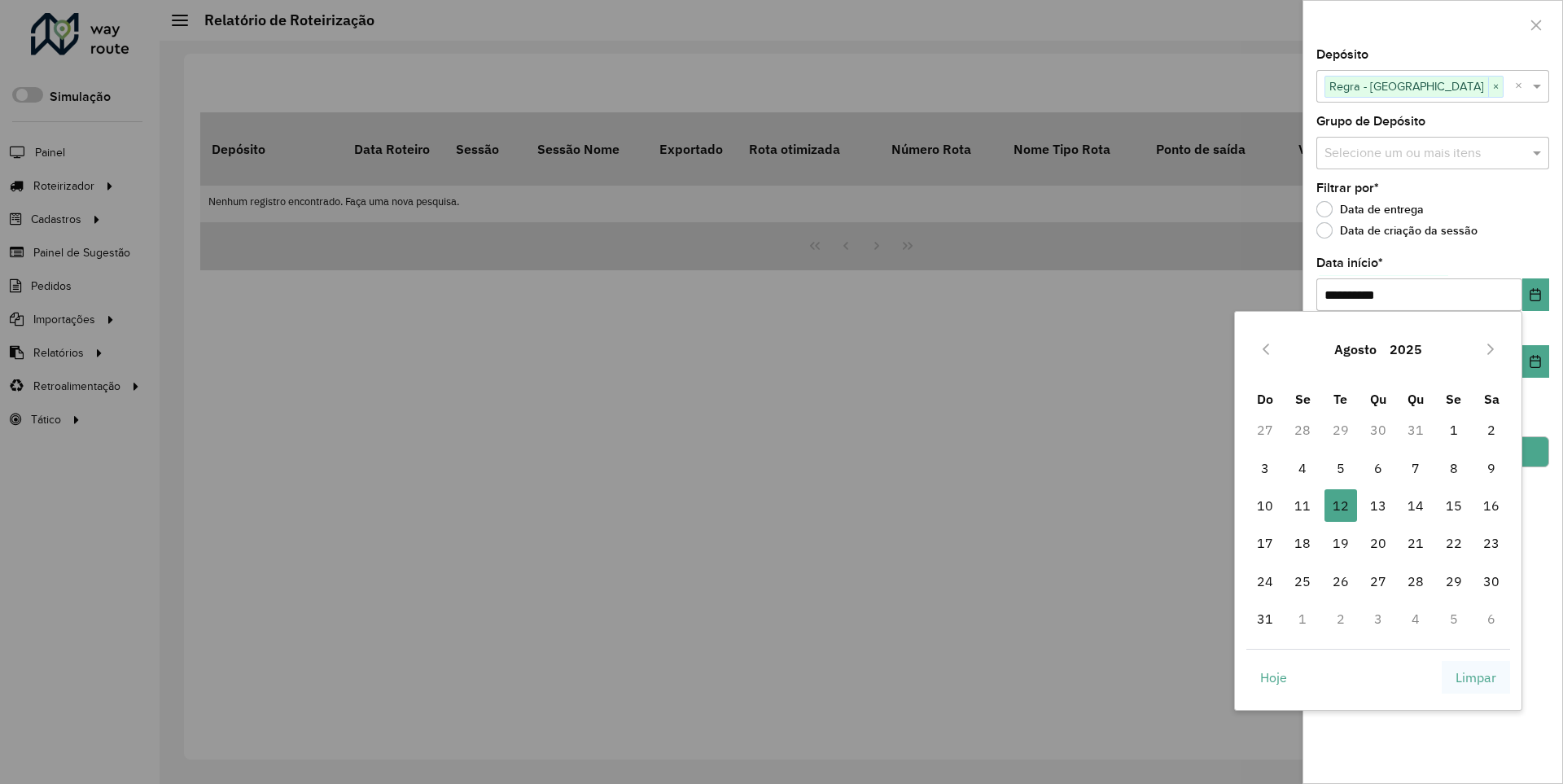
click at [1476, 676] on span "Limpar" at bounding box center [1475, 677] width 41 height 20
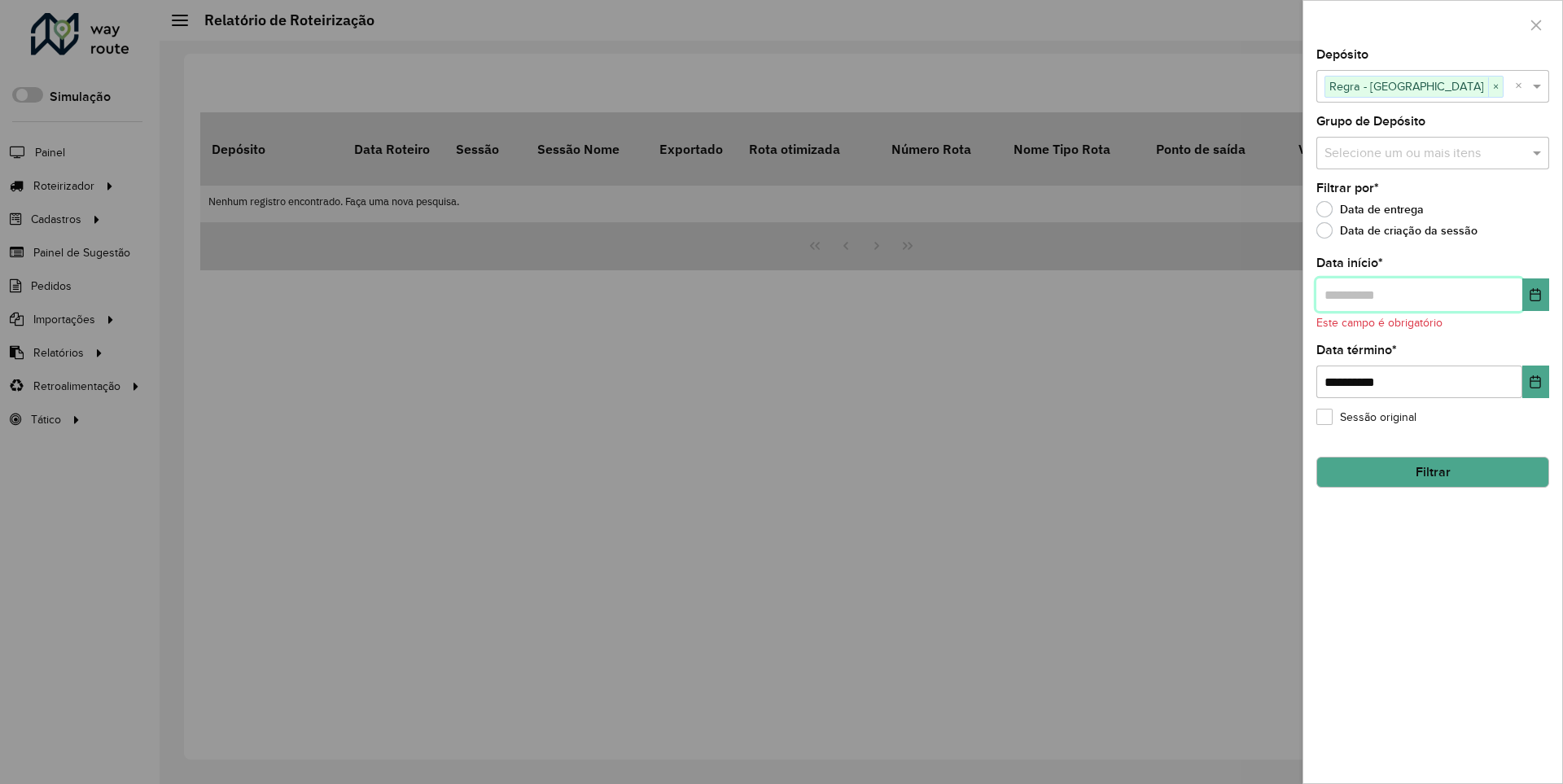
click at [1418, 294] on input "text" at bounding box center [1419, 295] width 206 height 33
type input "**********"
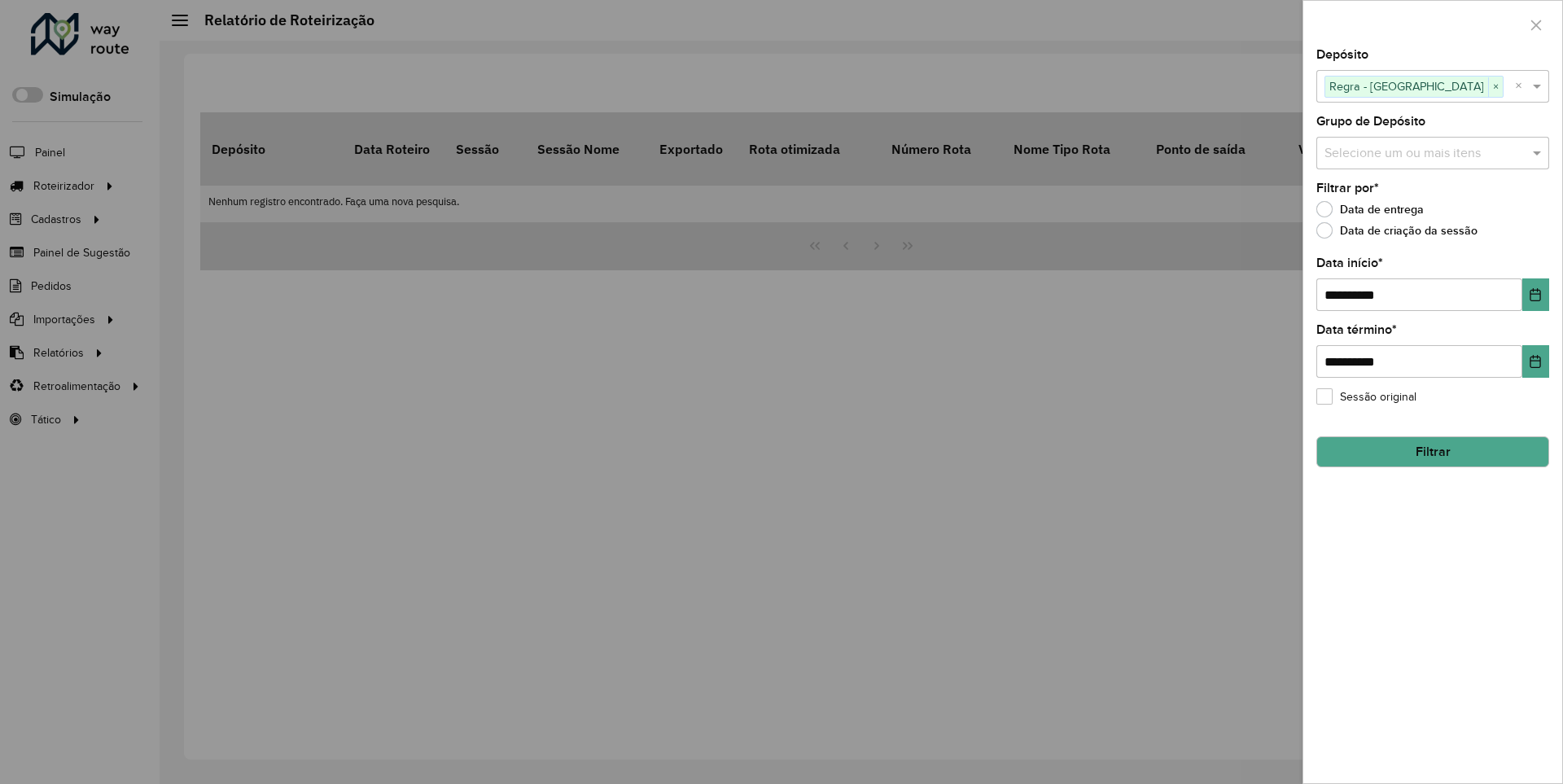
click at [1432, 451] on button "Filtrar" at bounding box center [1433, 452] width 232 height 31
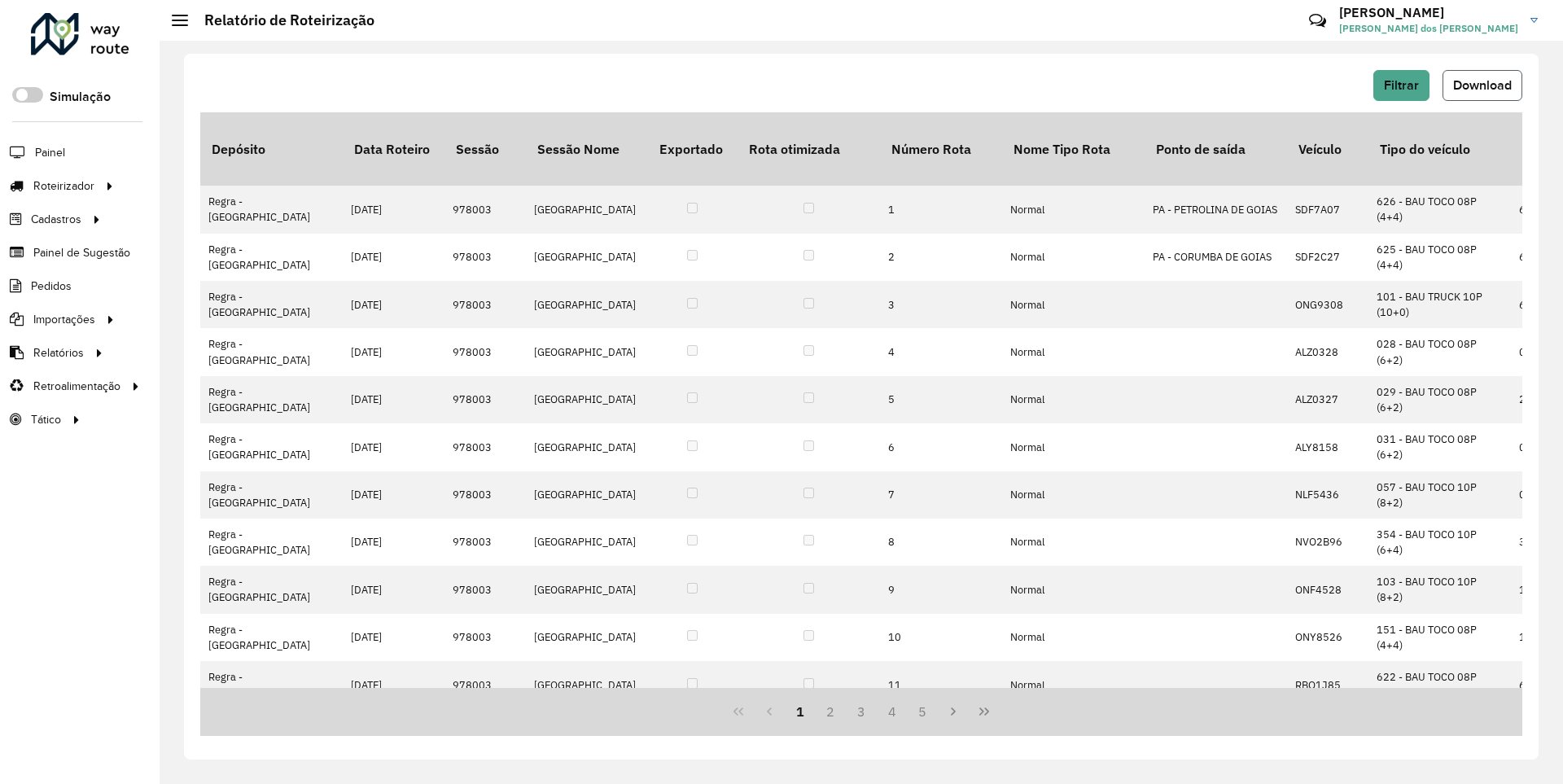
click at [1481, 85] on span "Download" at bounding box center [1483, 85] width 59 height 14
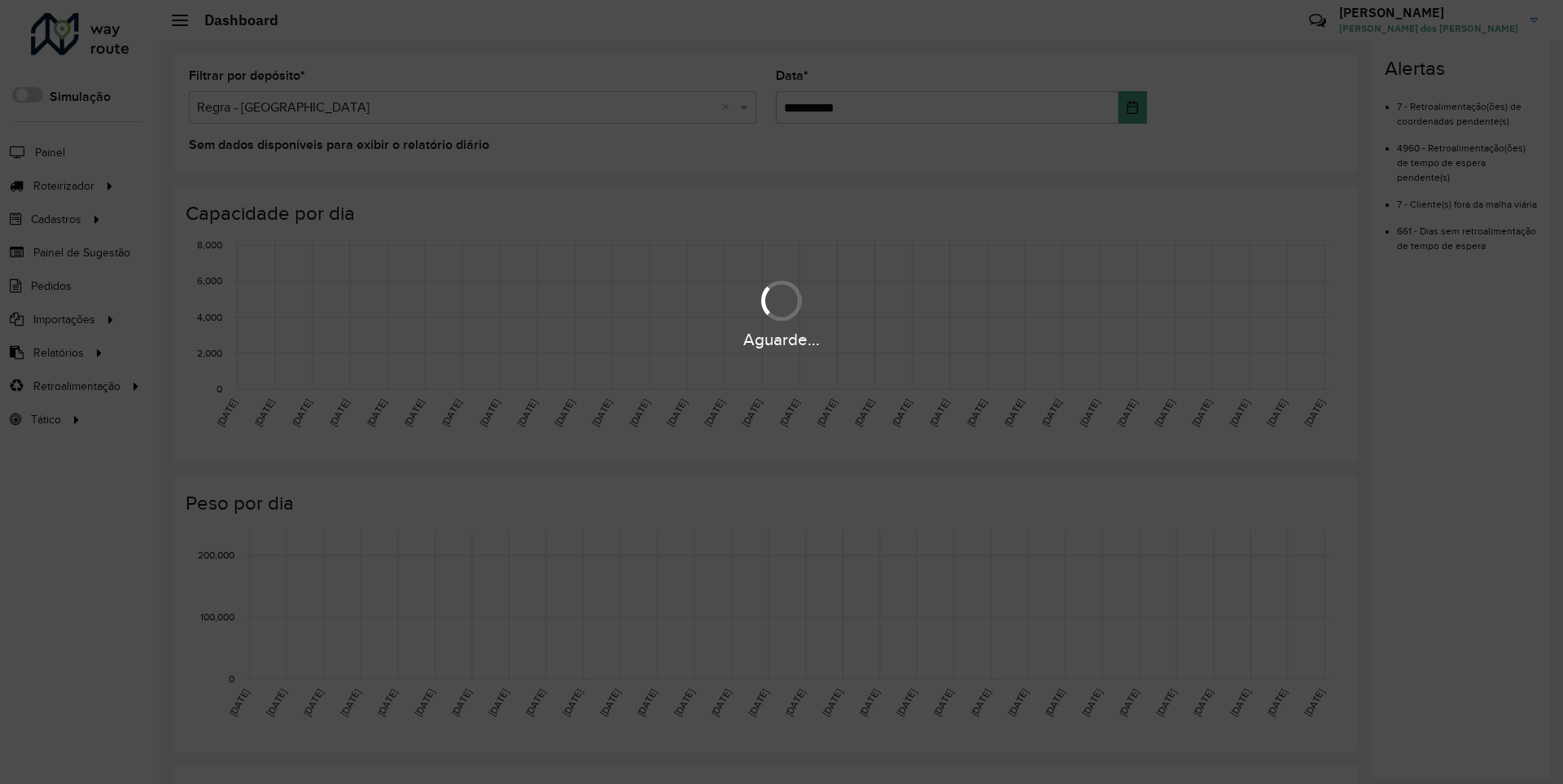
click at [57, 352] on div "Aguarde..." at bounding box center [782, 339] width 1563 height 25
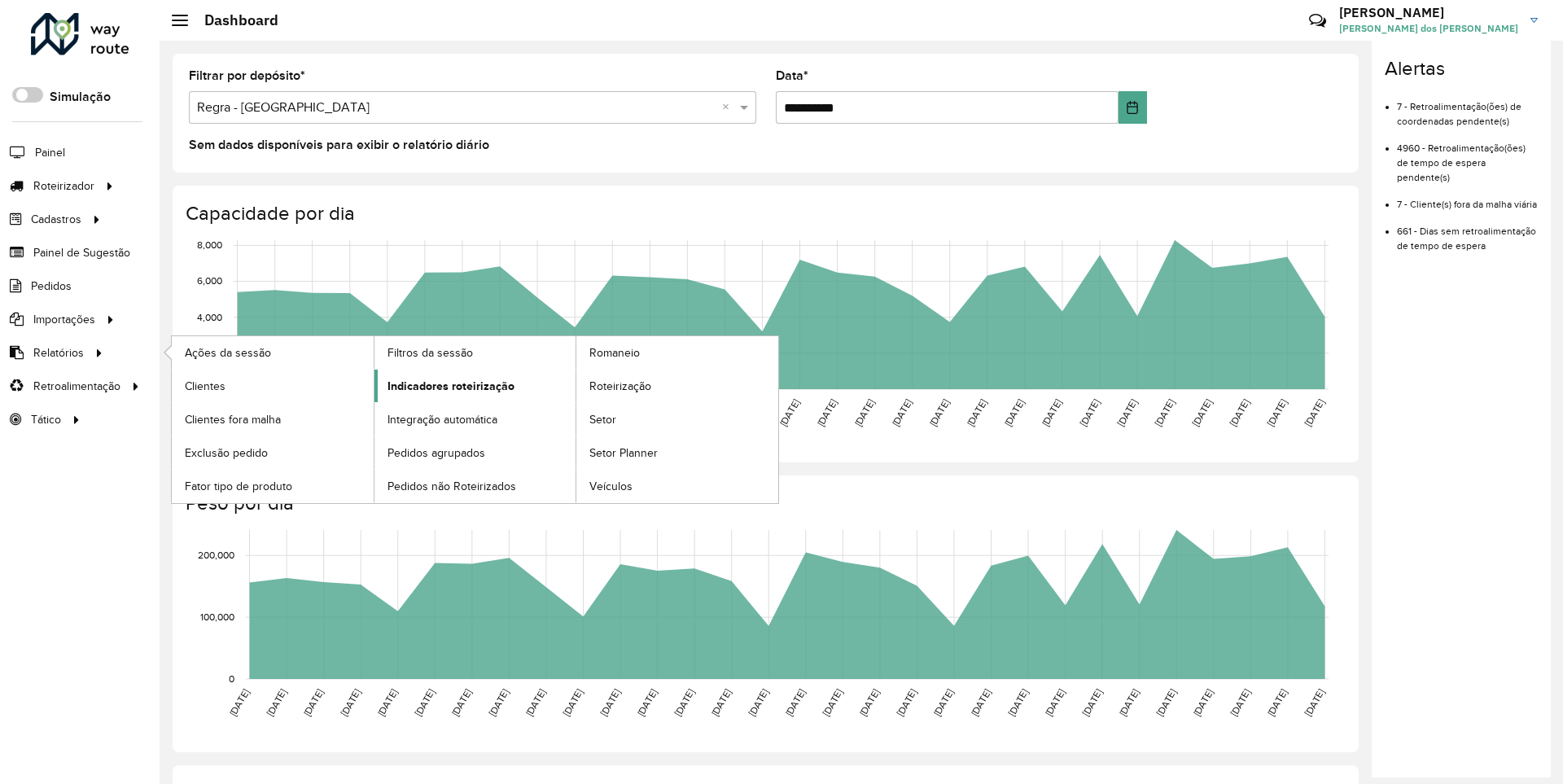
click at [446, 385] on span "Indicadores roteirização" at bounding box center [451, 387] width 127 height 17
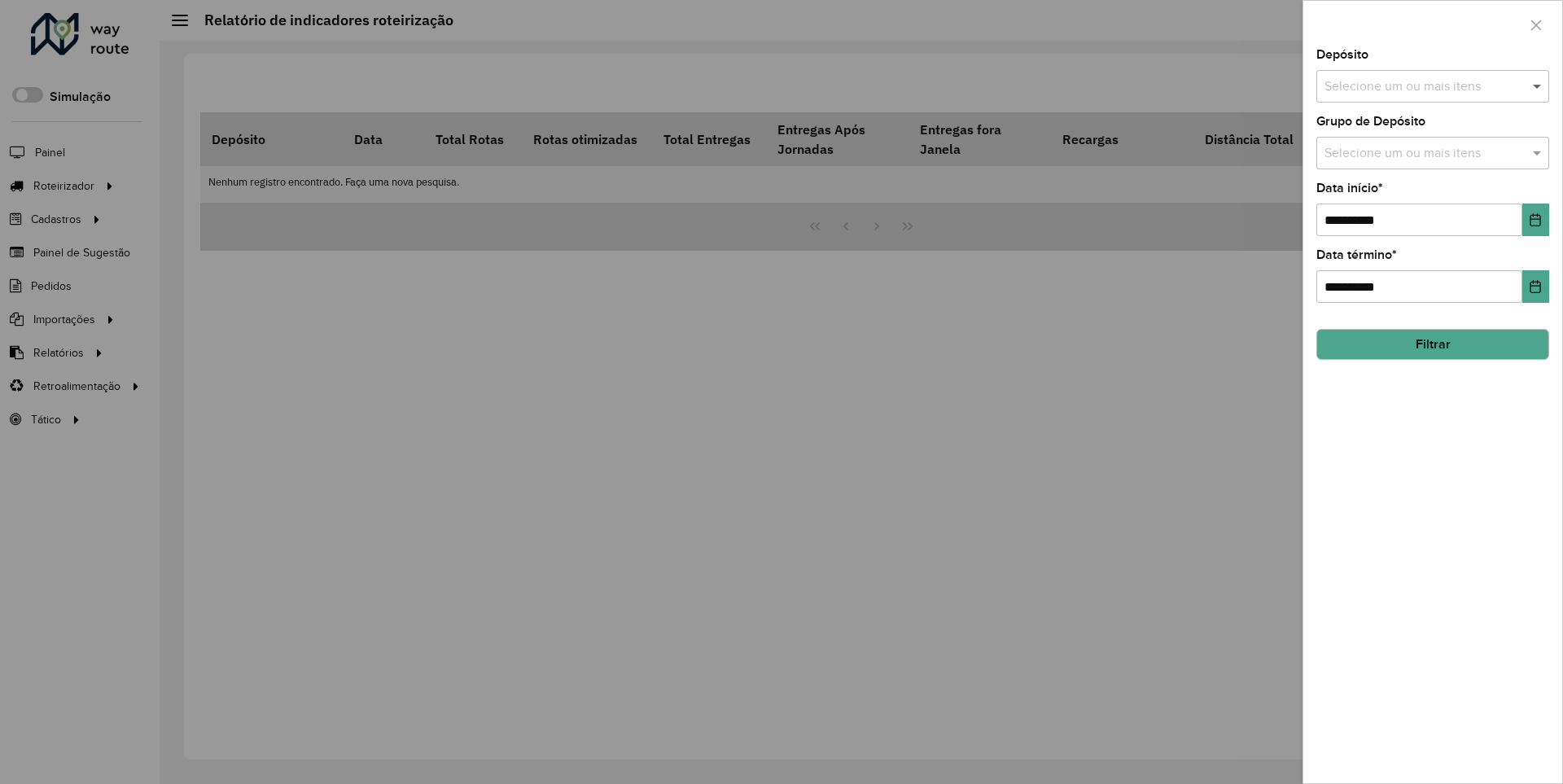
click at [1538, 86] on span at bounding box center [1539, 86] width 20 height 20
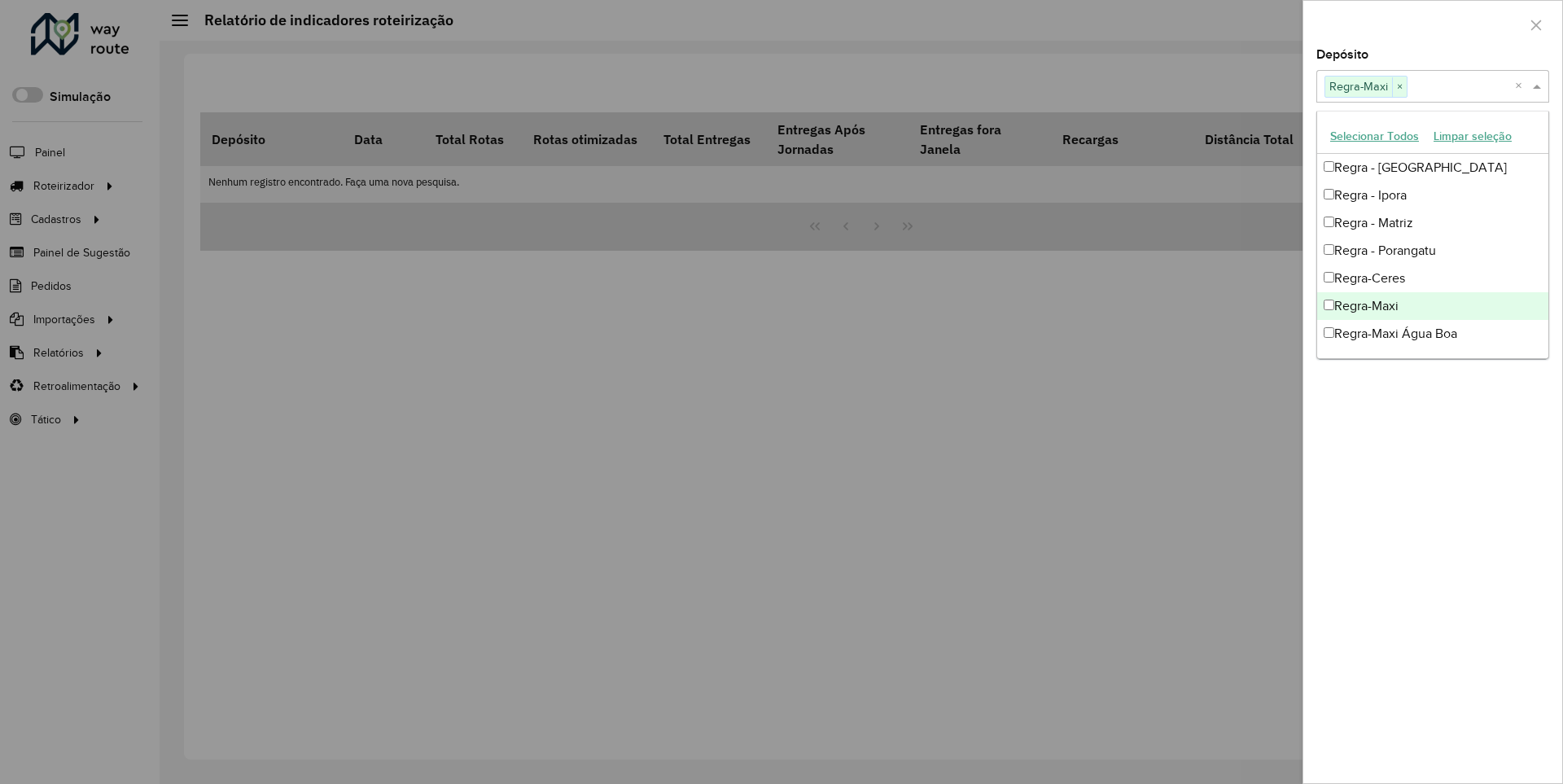
click at [1432, 23] on div at bounding box center [1433, 24] width 259 height 48
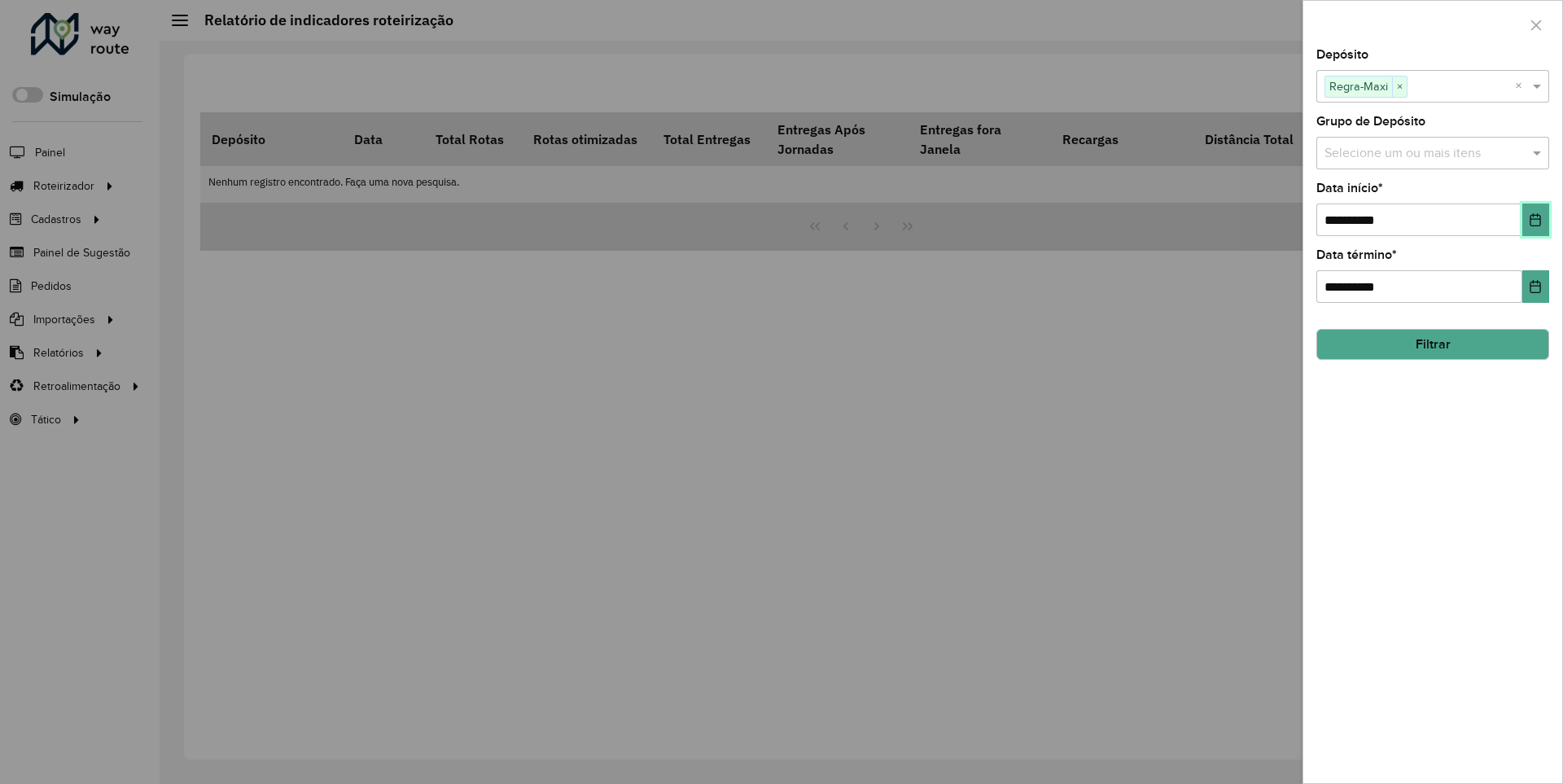
click at [1534, 219] on icon "Choose Date" at bounding box center [1536, 219] width 10 height 13
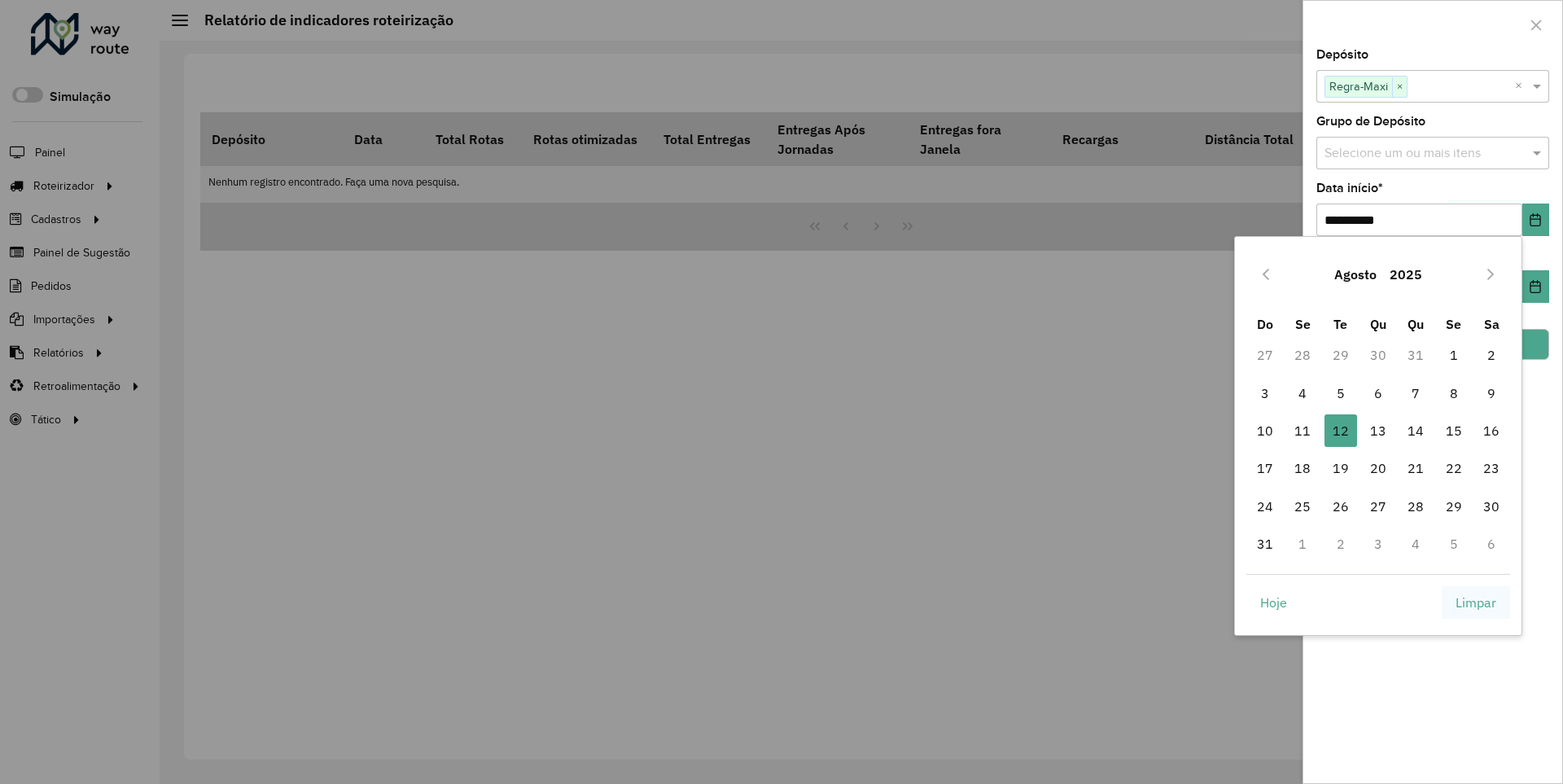
click at [1476, 602] on span "Limpar" at bounding box center [1475, 602] width 41 height 20
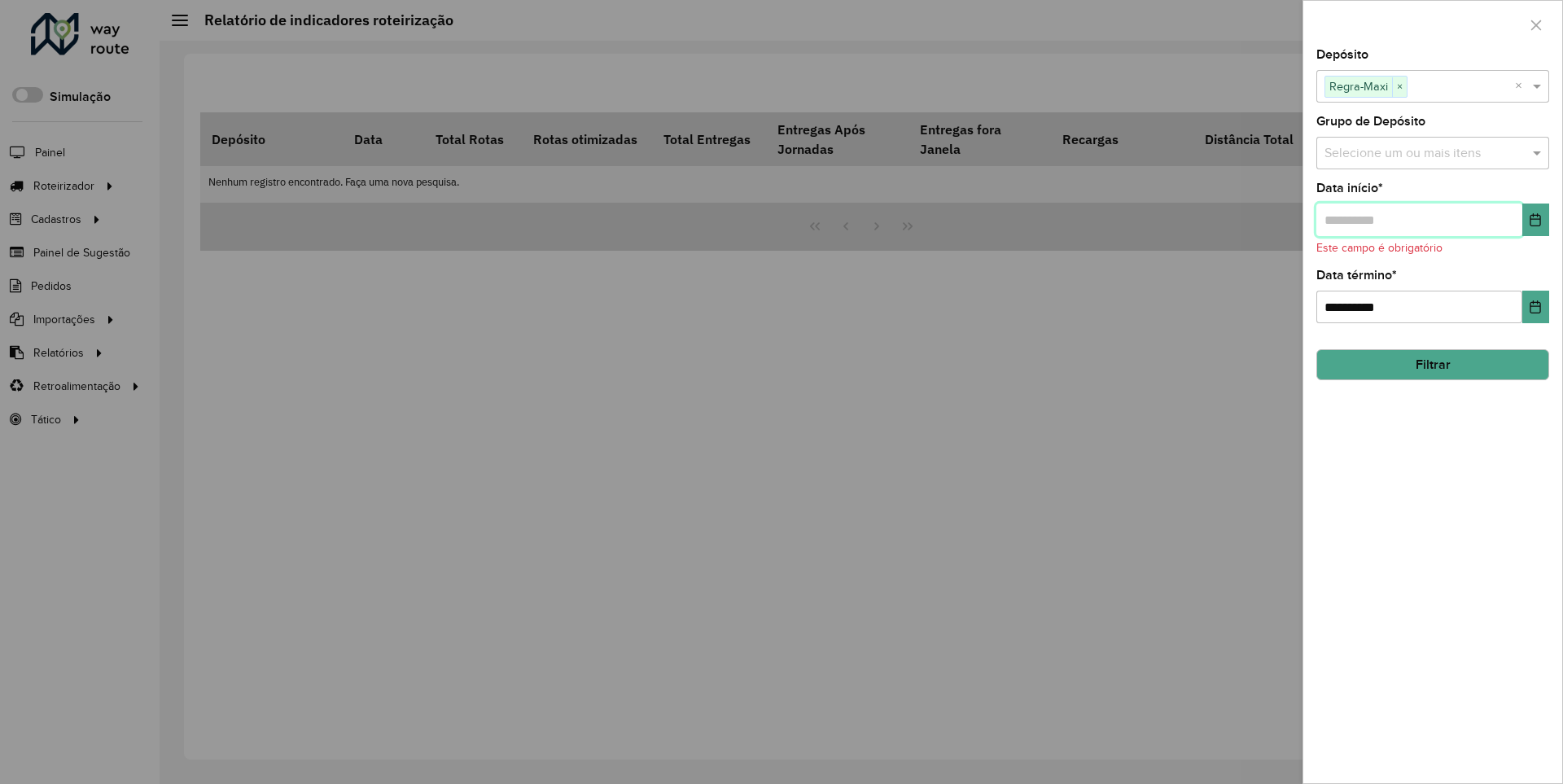
click at [1418, 219] on input "text" at bounding box center [1419, 220] width 206 height 33
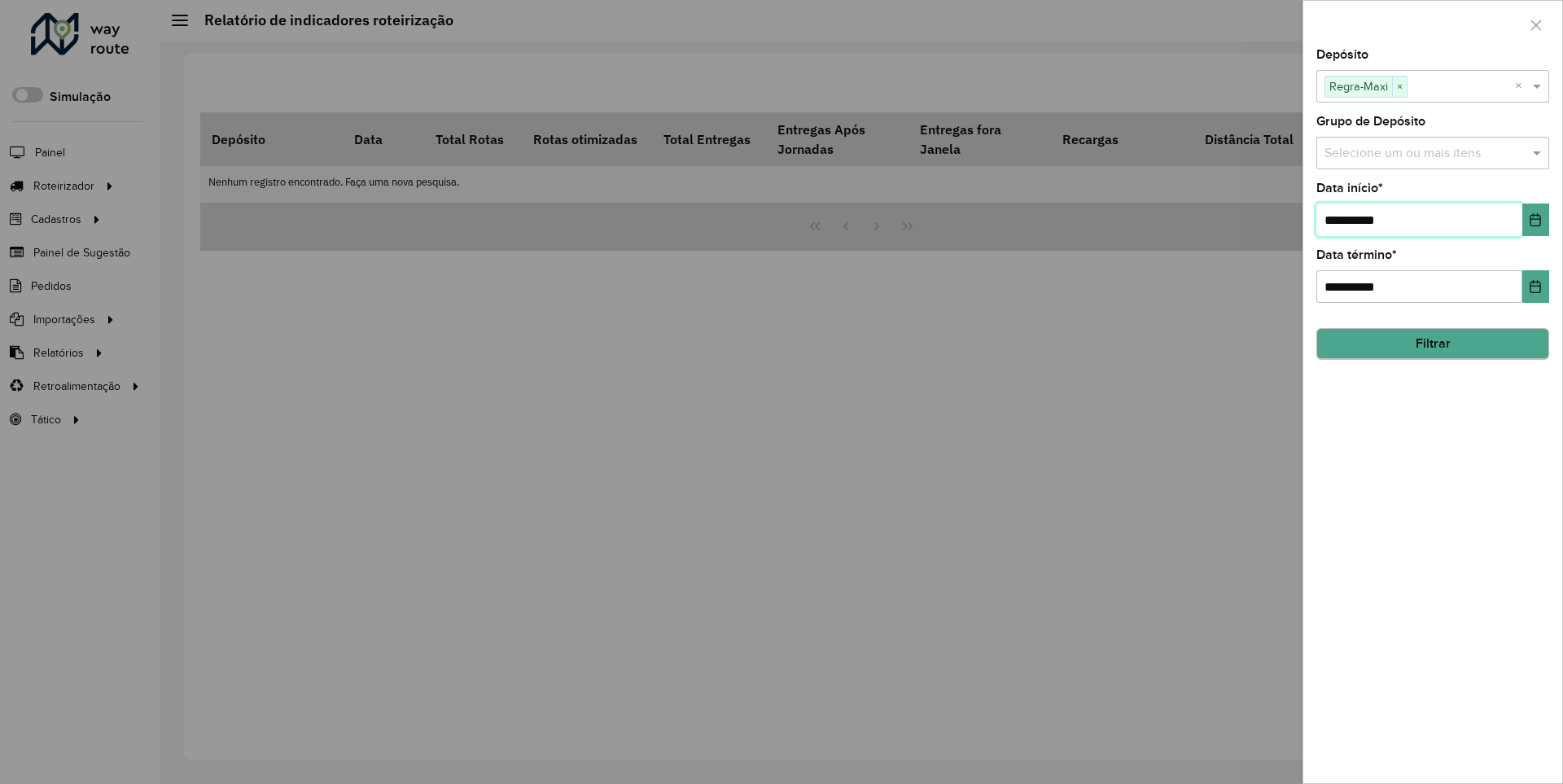
type input "**********"
click at [1432, 343] on button "Filtrar" at bounding box center [1433, 344] width 232 height 31
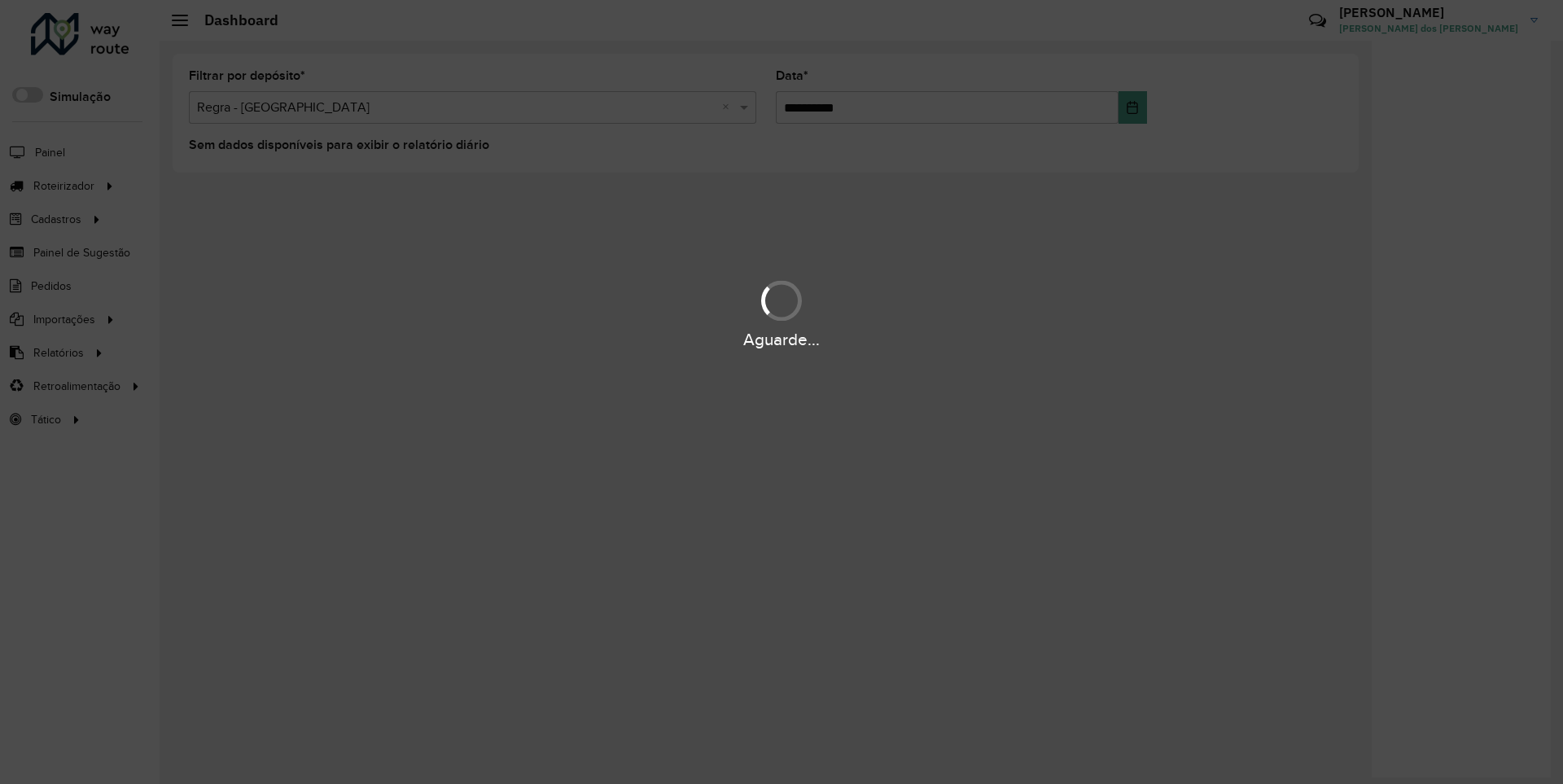
click at [57, 352] on div "Aguarde..." at bounding box center [782, 339] width 1563 height 25
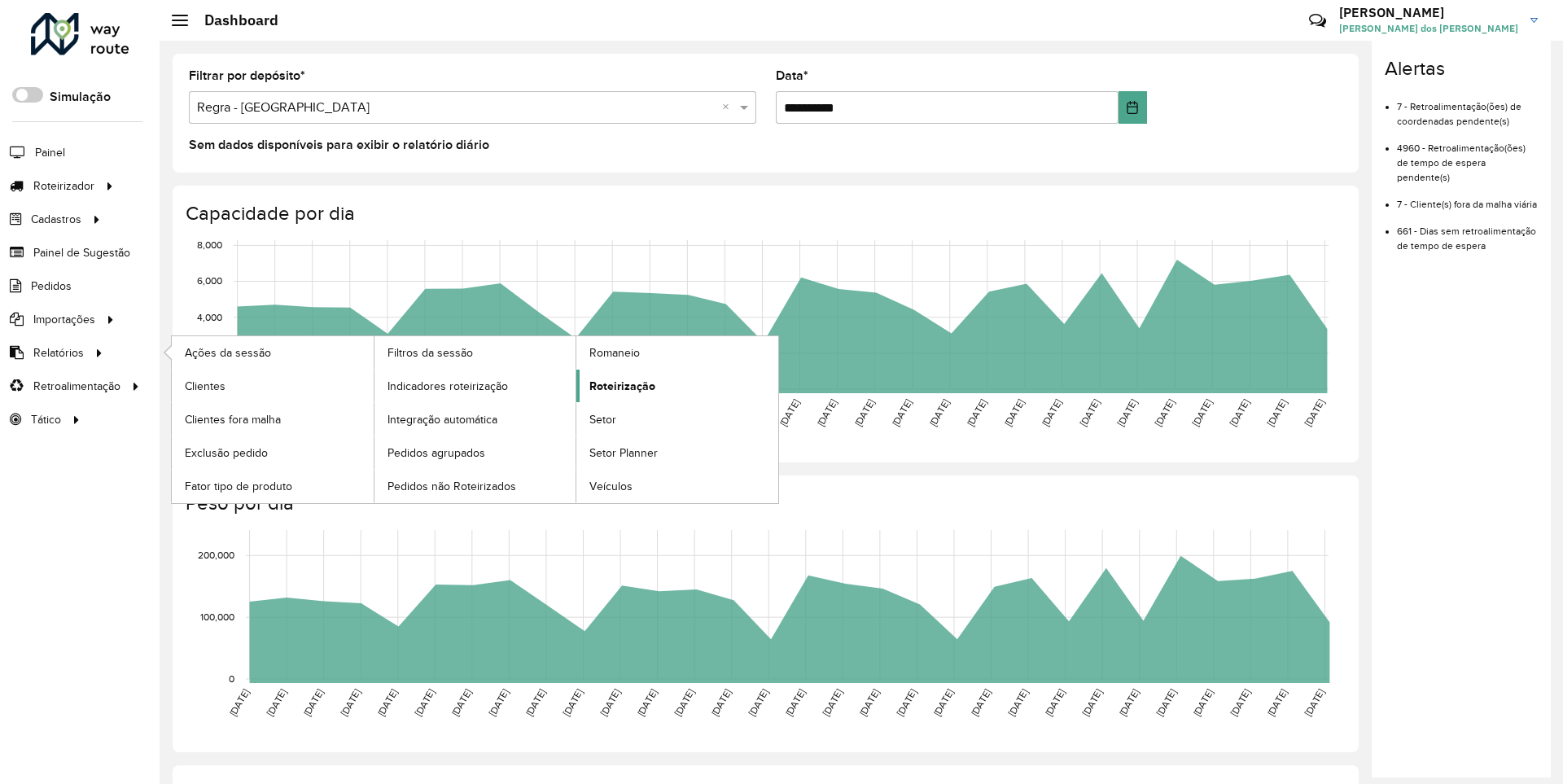
click at [619, 385] on span "Roteirização" at bounding box center [623, 387] width 66 height 17
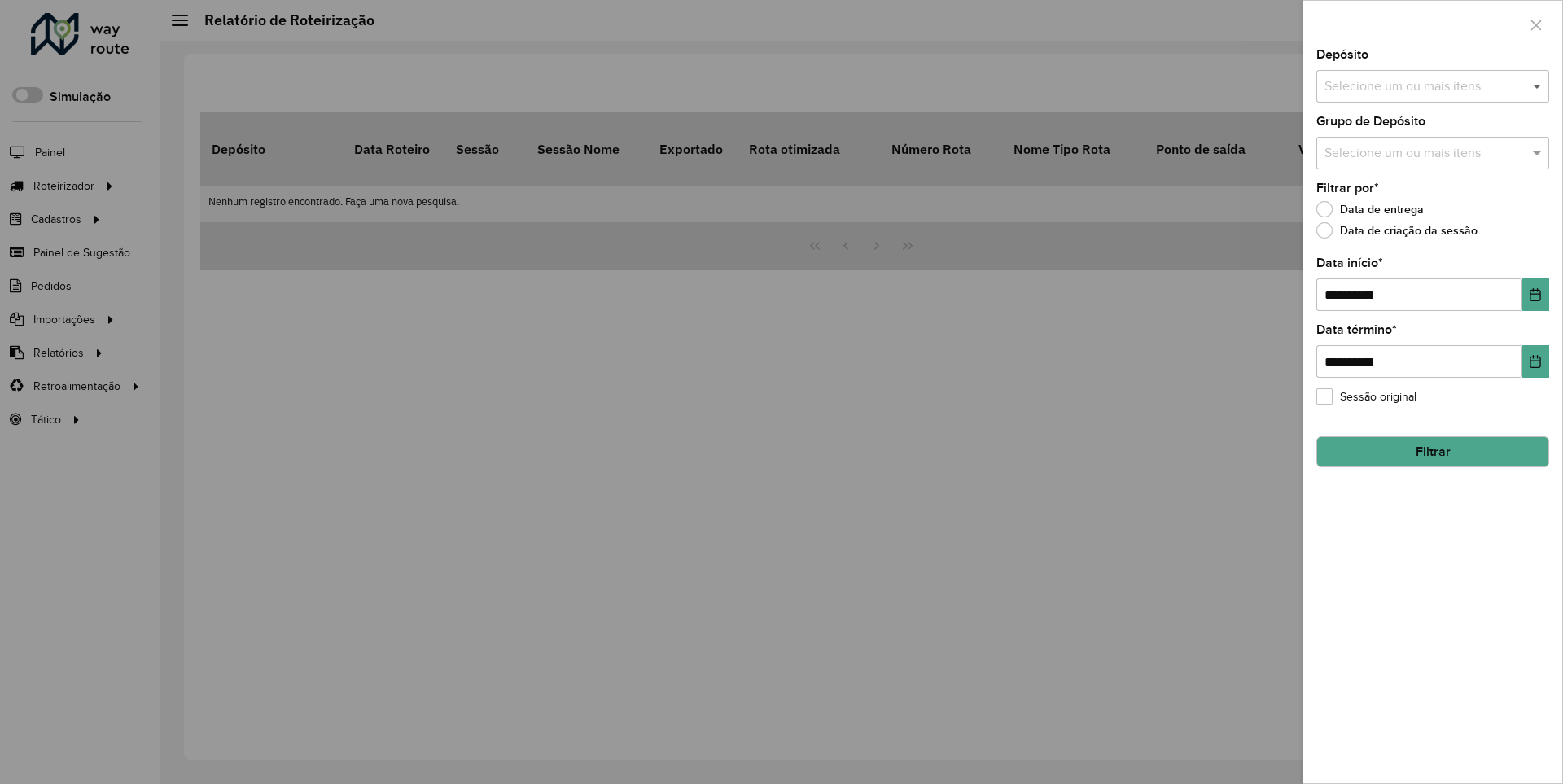
click at [1538, 86] on span at bounding box center [1539, 86] width 20 height 20
click at [1534, 294] on icon "Choose Date" at bounding box center [1536, 294] width 10 height 13
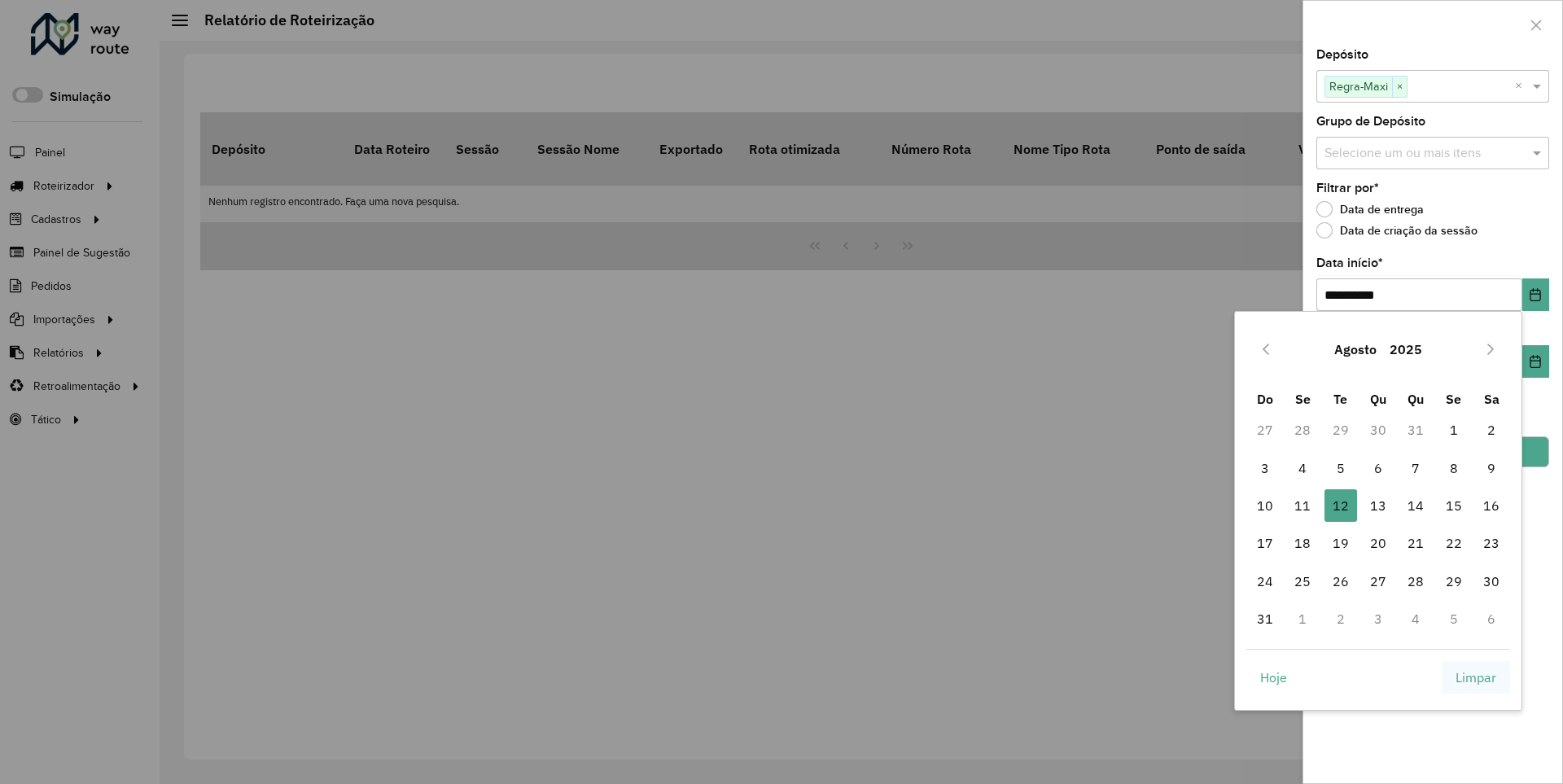
click at [1476, 676] on span "Limpar" at bounding box center [1475, 677] width 41 height 20
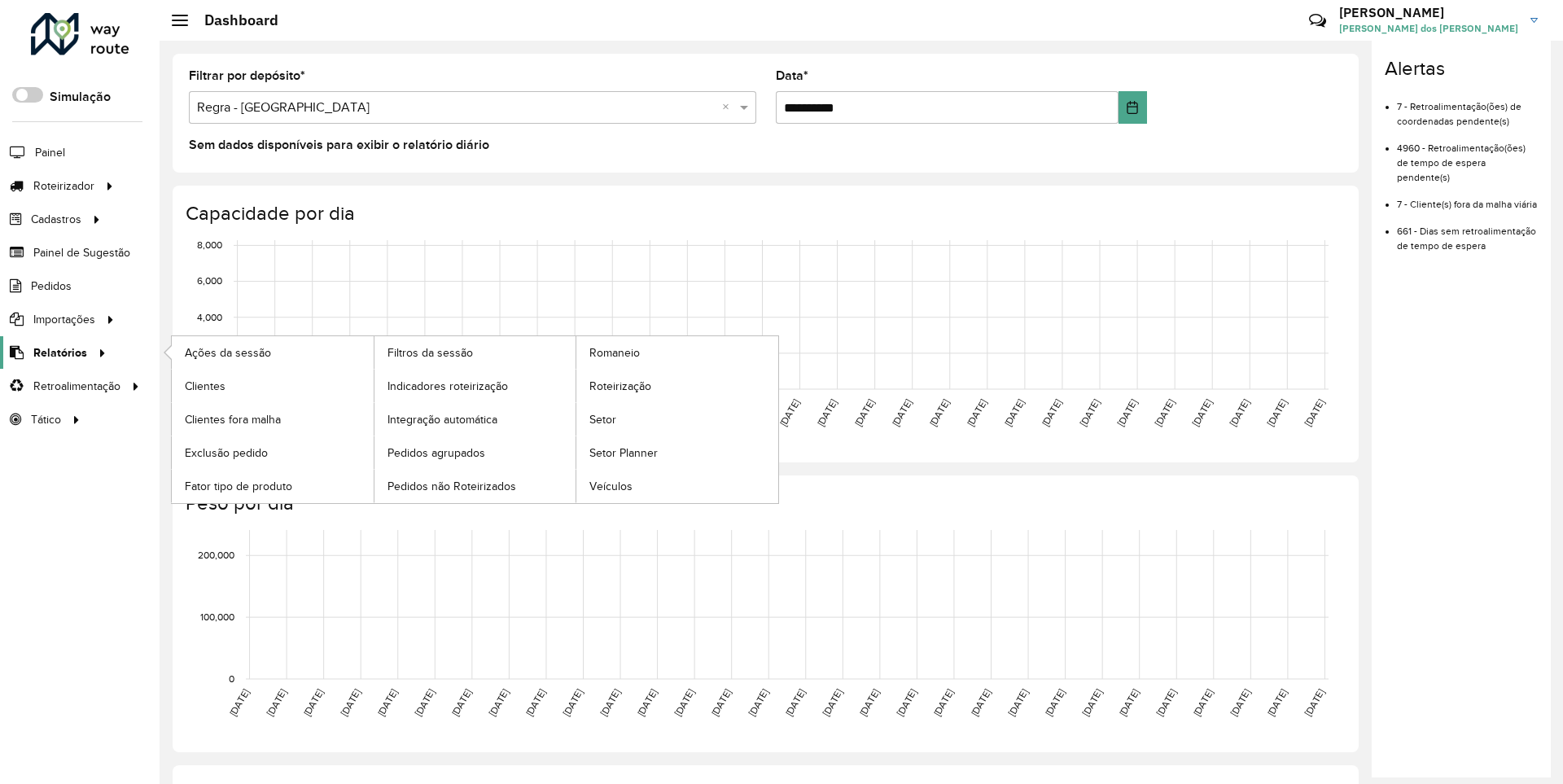
click at [57, 352] on span "Relatórios" at bounding box center [60, 353] width 54 height 17
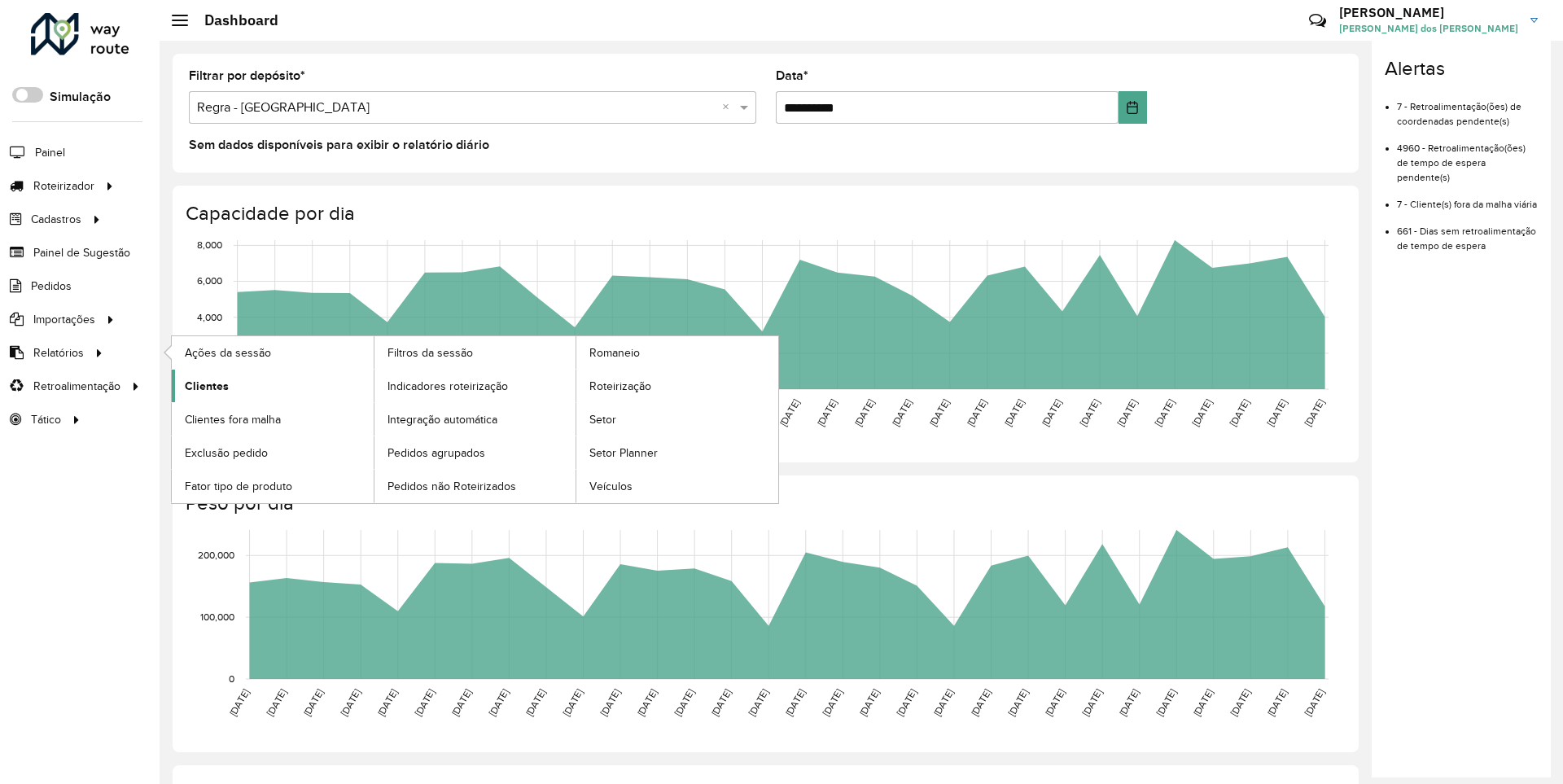
click at [205, 385] on span "Clientes" at bounding box center [206, 387] width 44 height 17
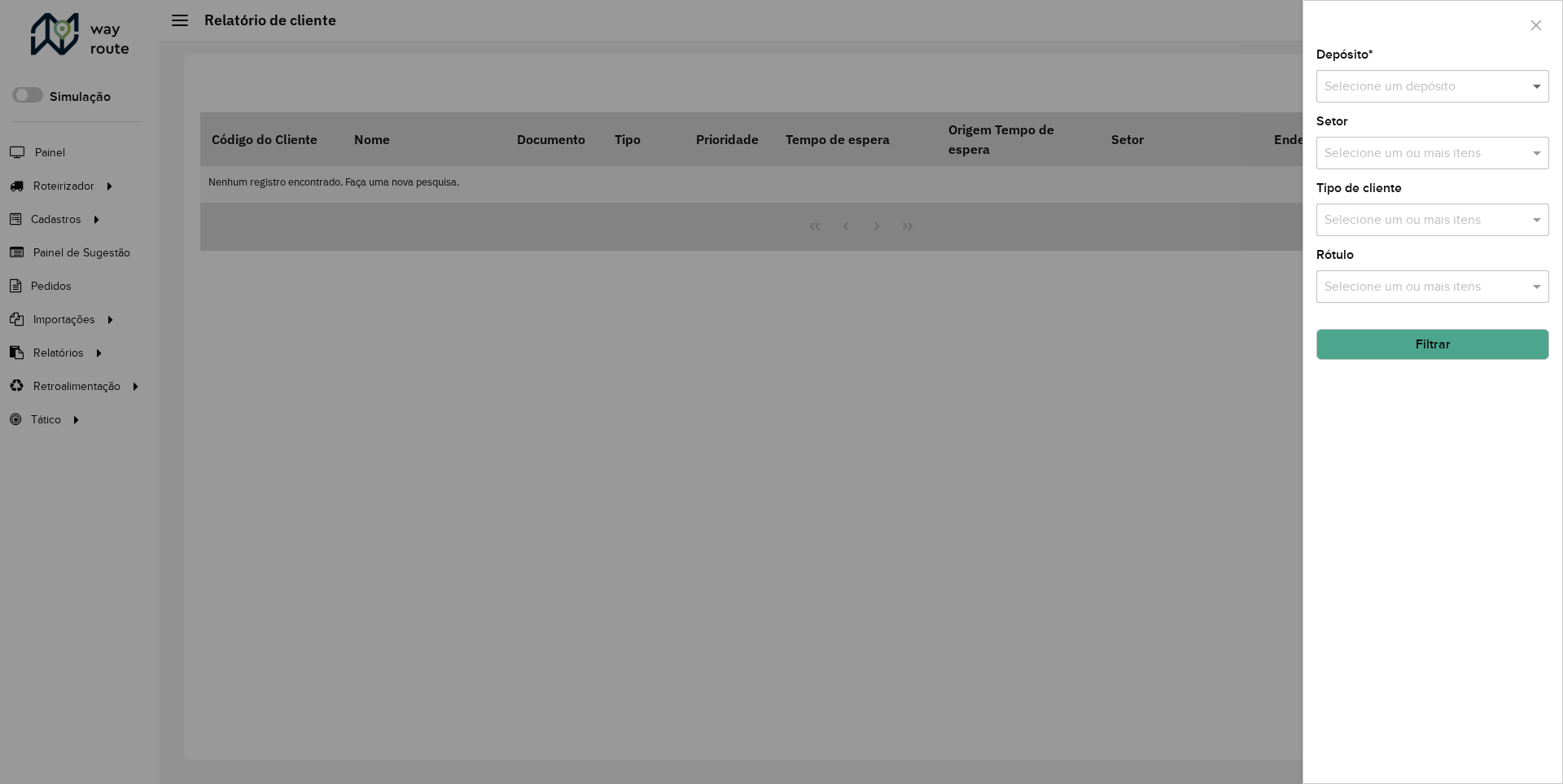
click at [1538, 86] on span at bounding box center [1539, 86] width 20 height 20
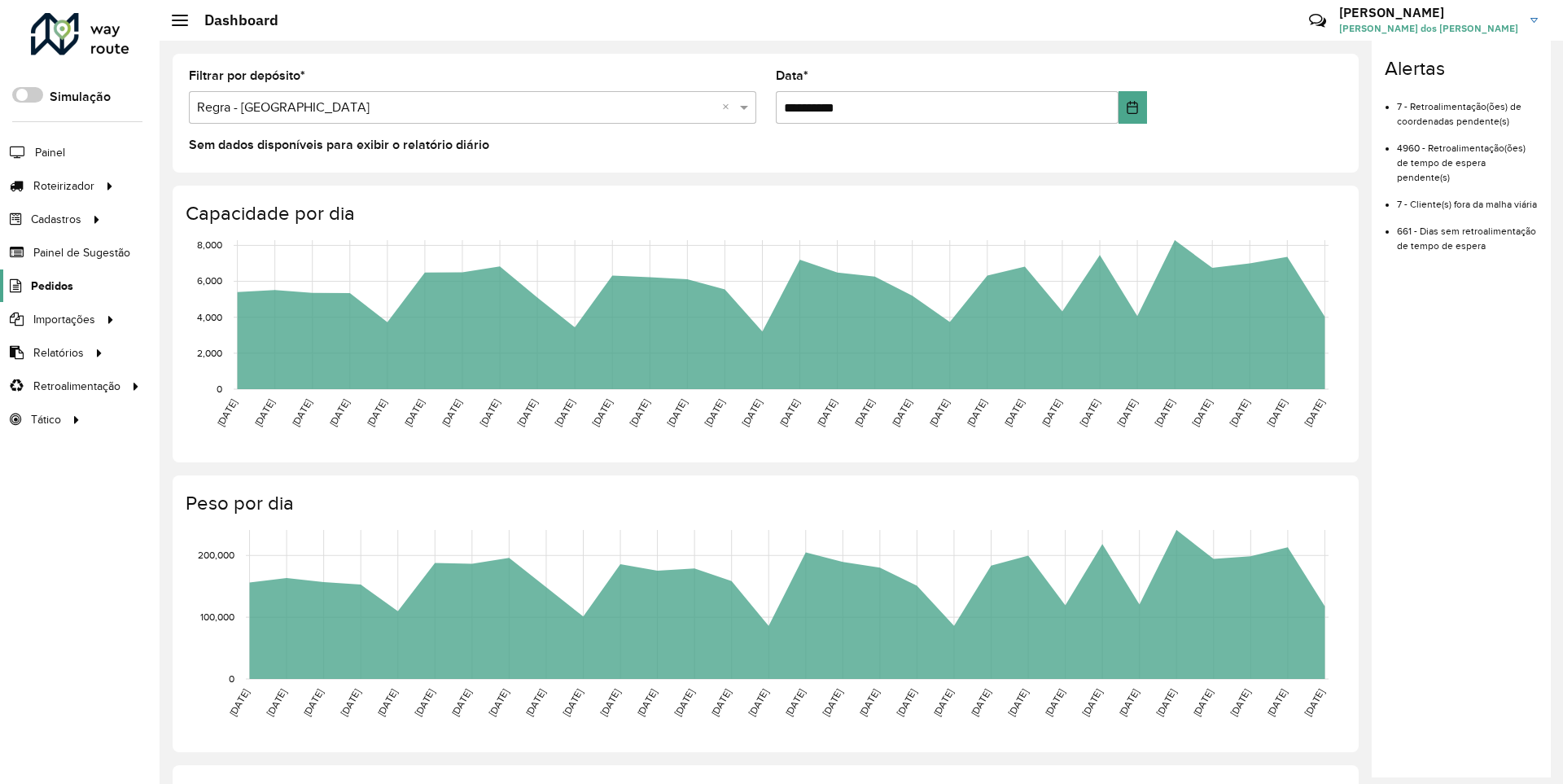
click at [50, 285] on span "Pedidos" at bounding box center [52, 286] width 43 height 17
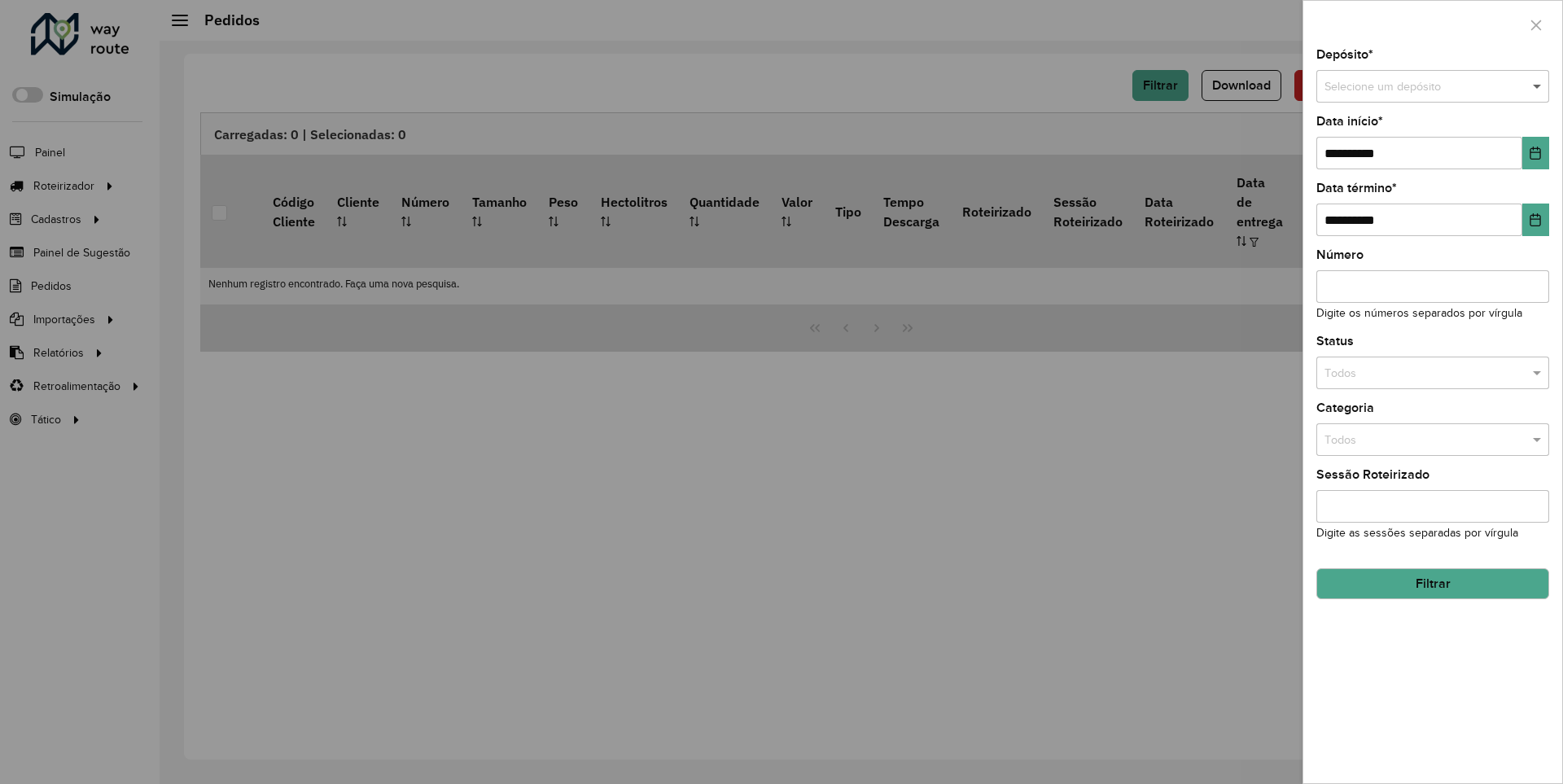
click at [1538, 87] on span at bounding box center [1539, 87] width 20 height 18
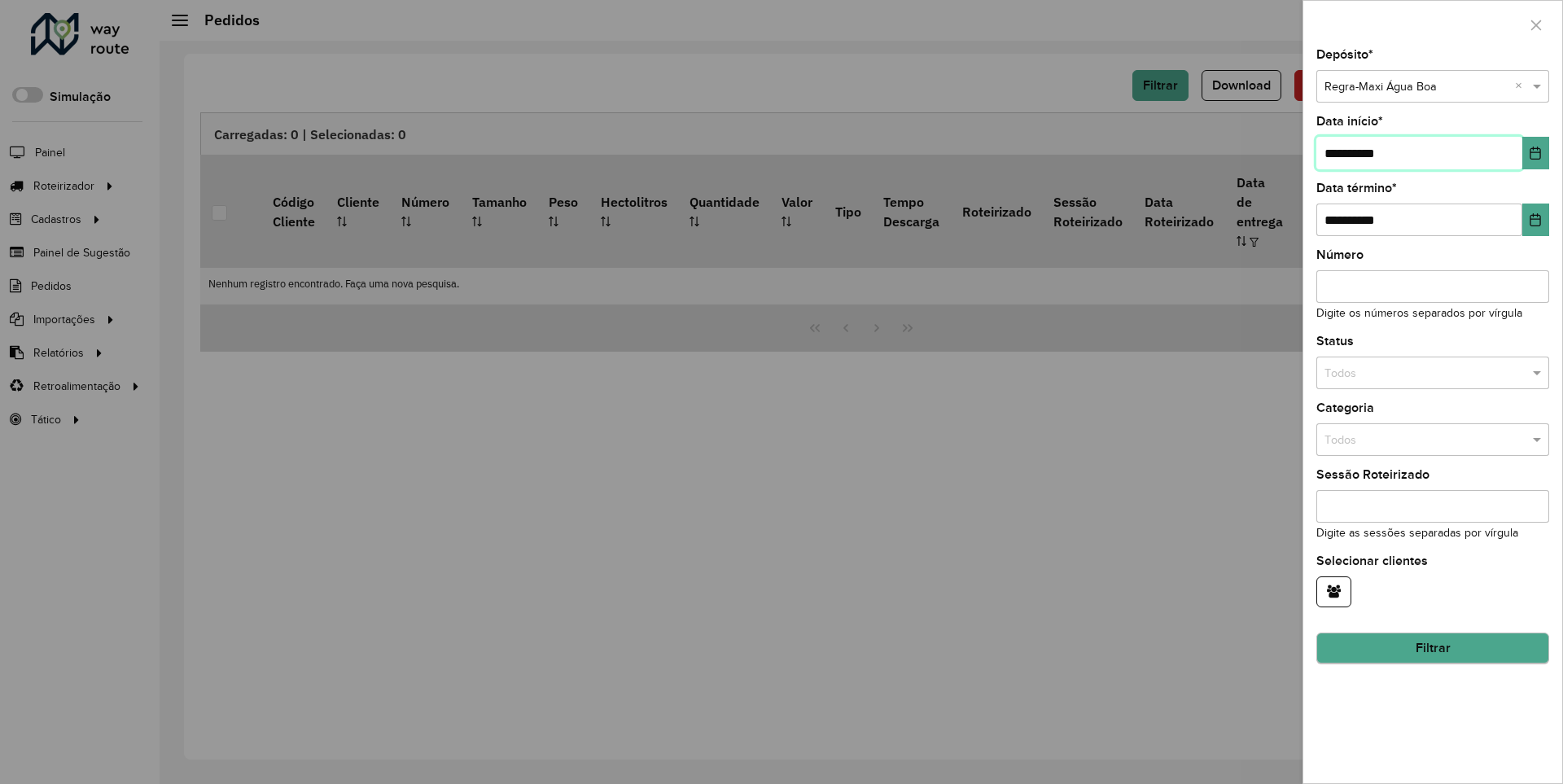
type input "**********"
click at [1432, 648] on button "Filtrar" at bounding box center [1433, 649] width 232 height 31
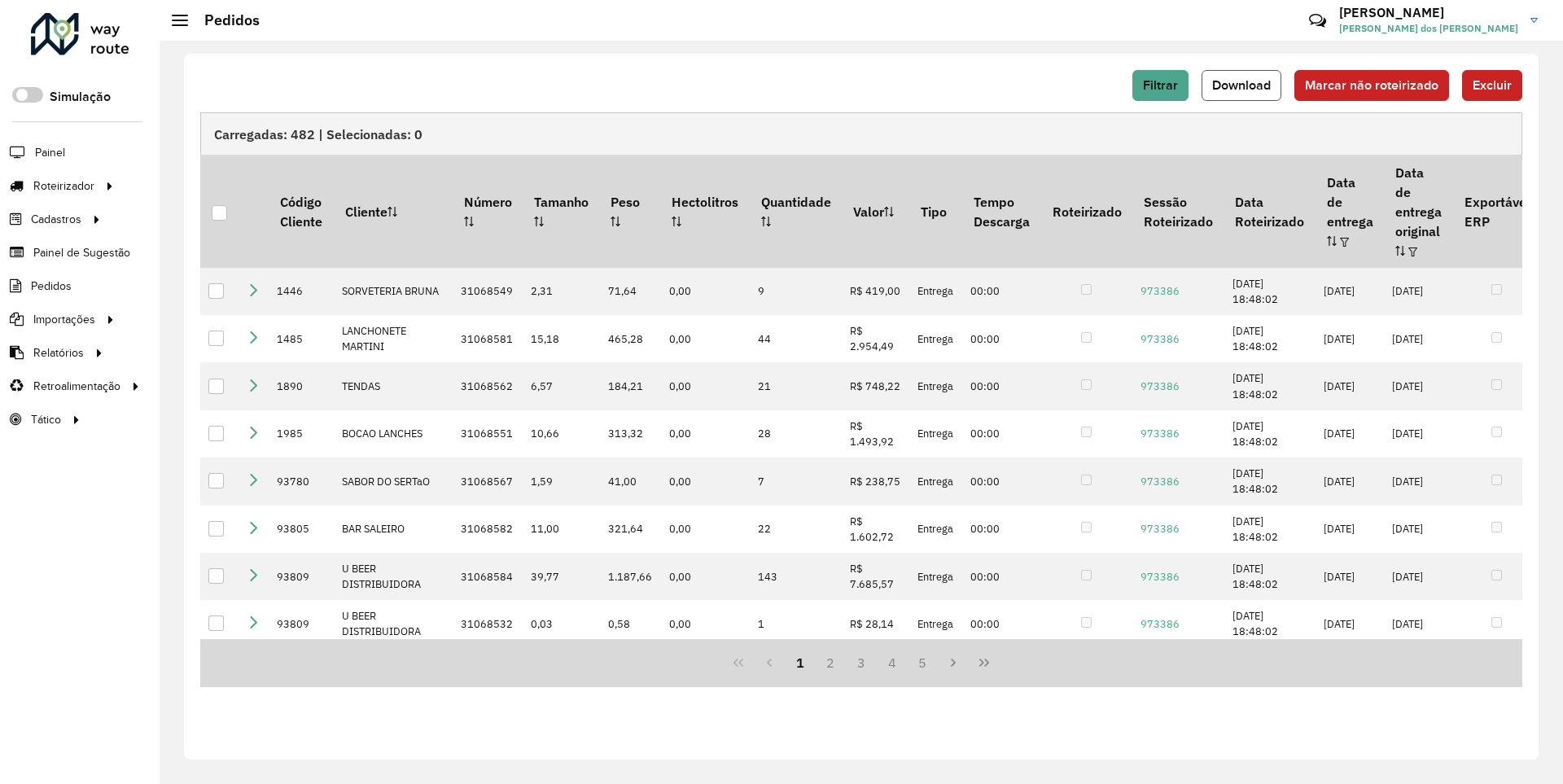
click at [1243, 85] on span "Download" at bounding box center [1242, 85] width 59 height 14
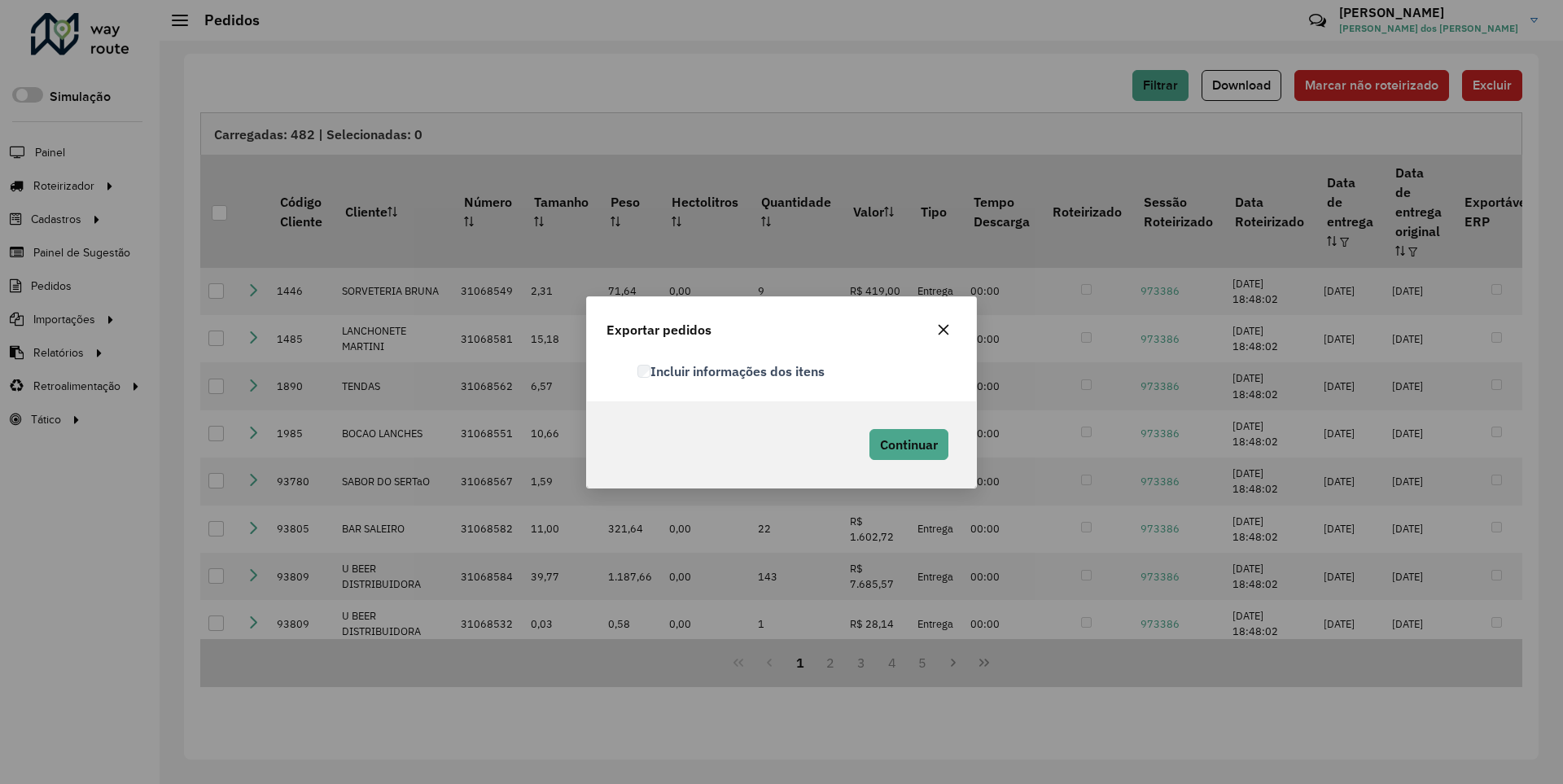
click at [732, 370] on label "Incluir informações dos itens" at bounding box center [731, 371] width 187 height 20
click at [907, 444] on span "Continuar" at bounding box center [909, 444] width 58 height 16
